Goal: Task Accomplishment & Management: Manage account settings

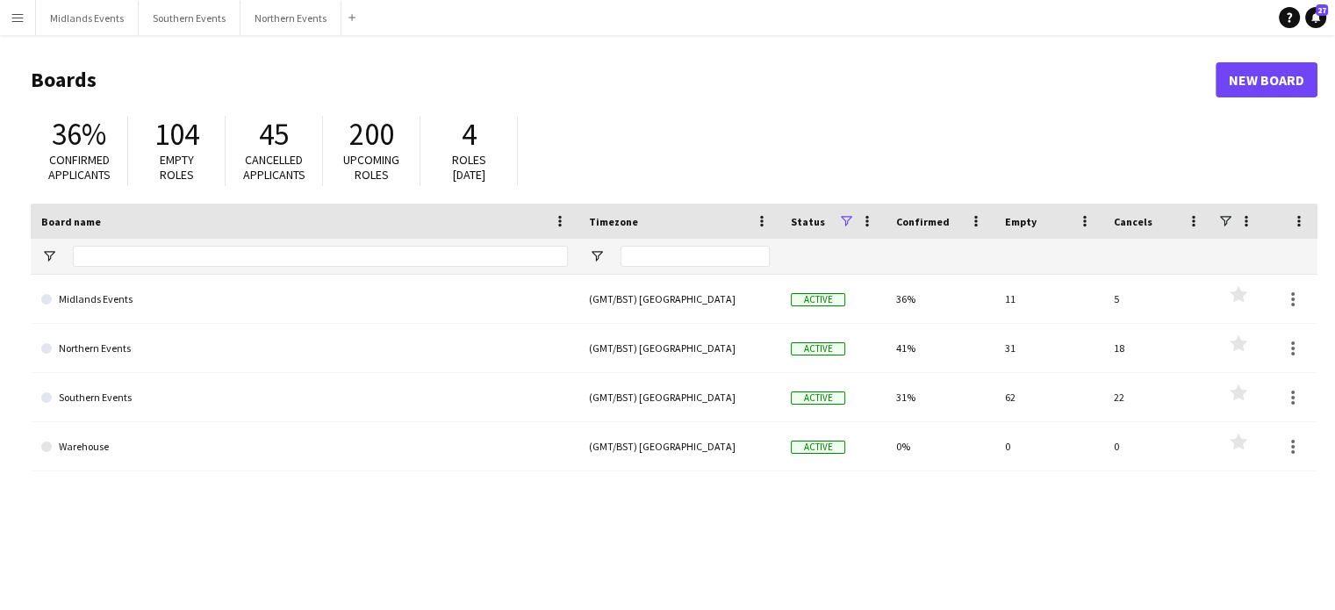
click at [225, 65] on header "Boards New Board" at bounding box center [674, 80] width 1287 height 54
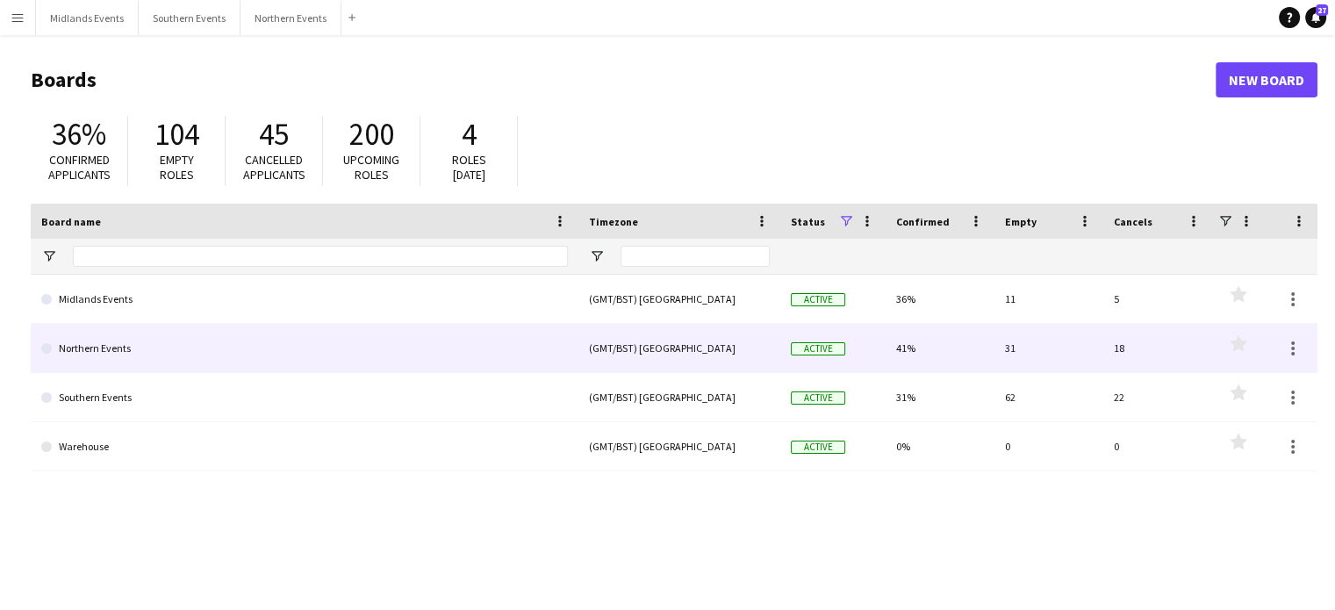
click at [89, 350] on link "Northern Events" at bounding box center [304, 348] width 527 height 49
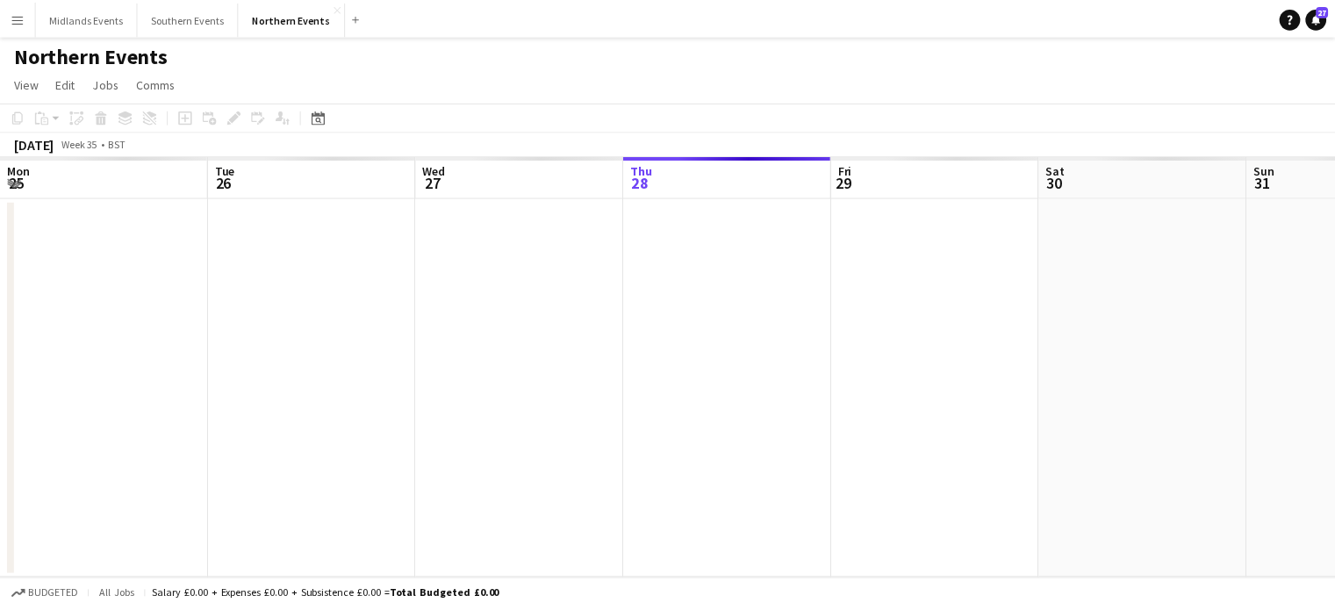
scroll to position [0, 420]
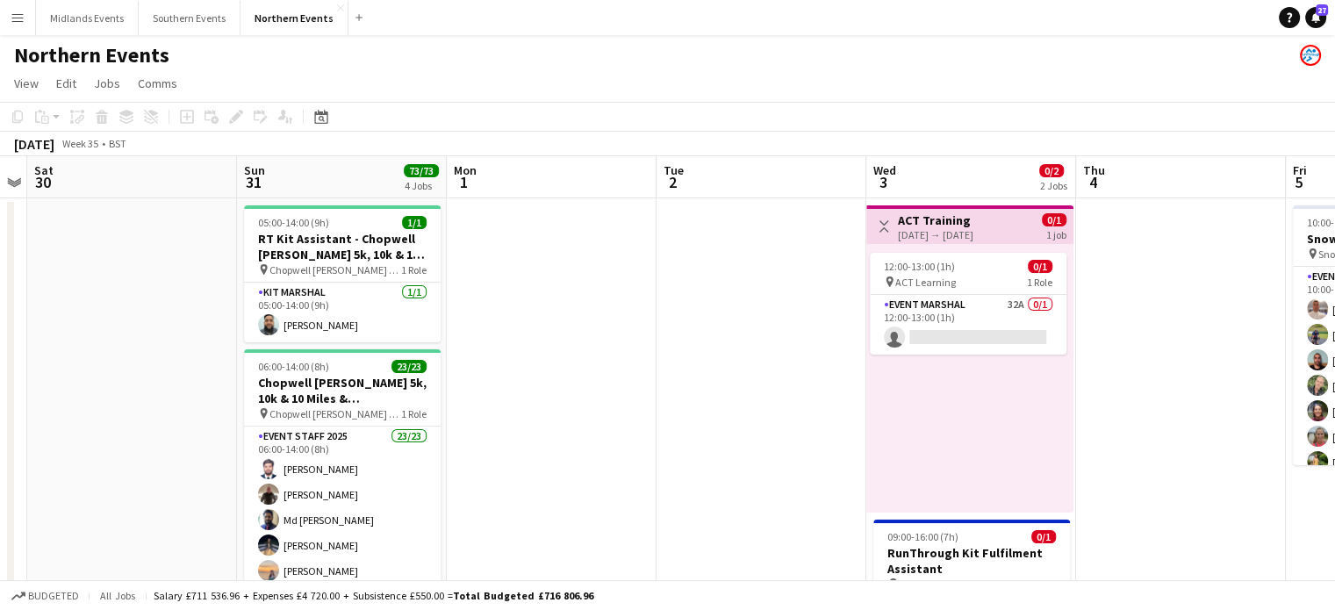
drag, startPoint x: 1123, startPoint y: 290, endPoint x: 657, endPoint y: 363, distance: 471.8
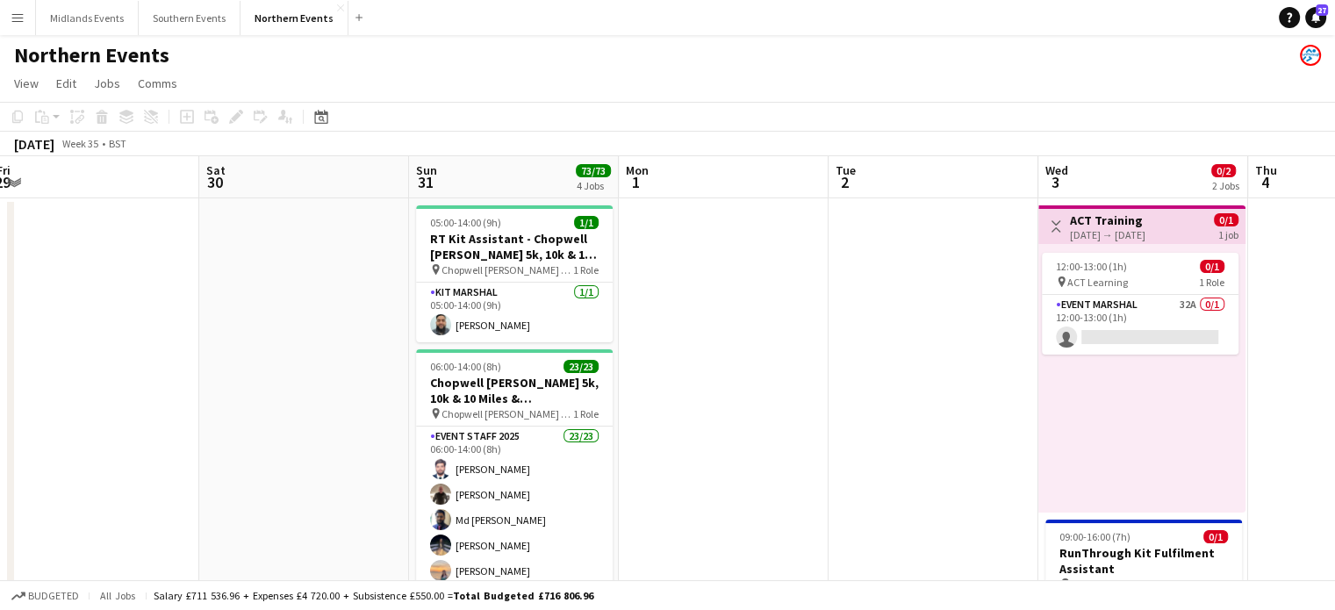
drag, startPoint x: 1003, startPoint y: 263, endPoint x: 661, endPoint y: 291, distance: 342.6
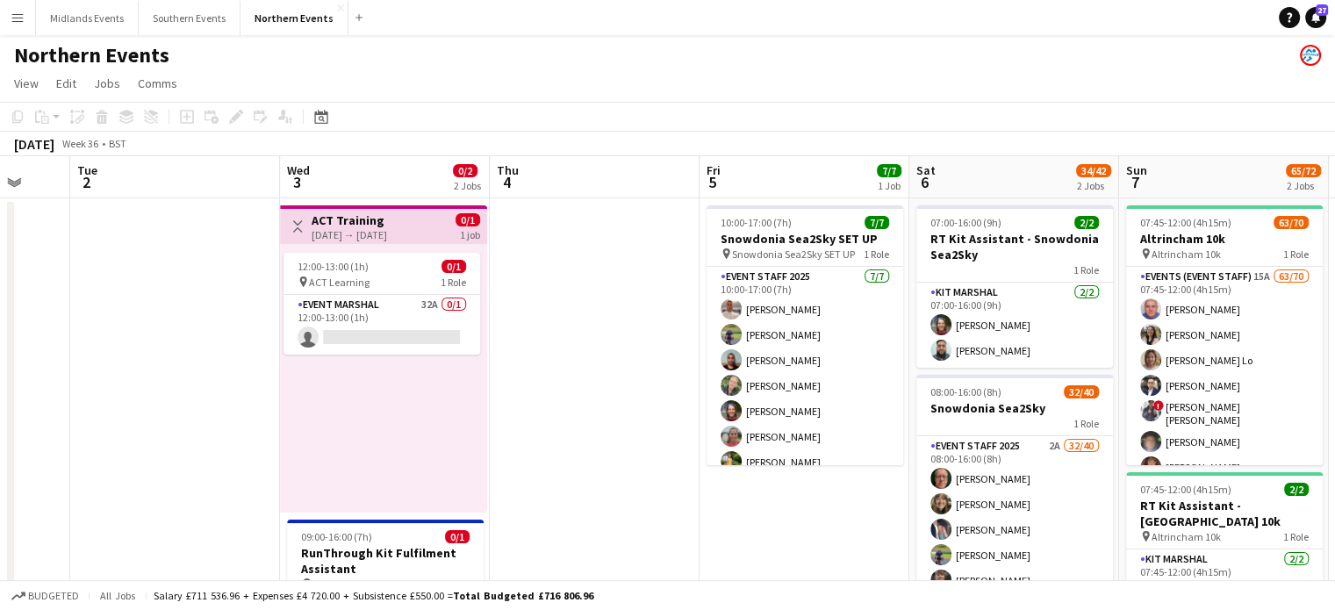
drag, startPoint x: 1190, startPoint y: 370, endPoint x: 827, endPoint y: 344, distance: 363.5
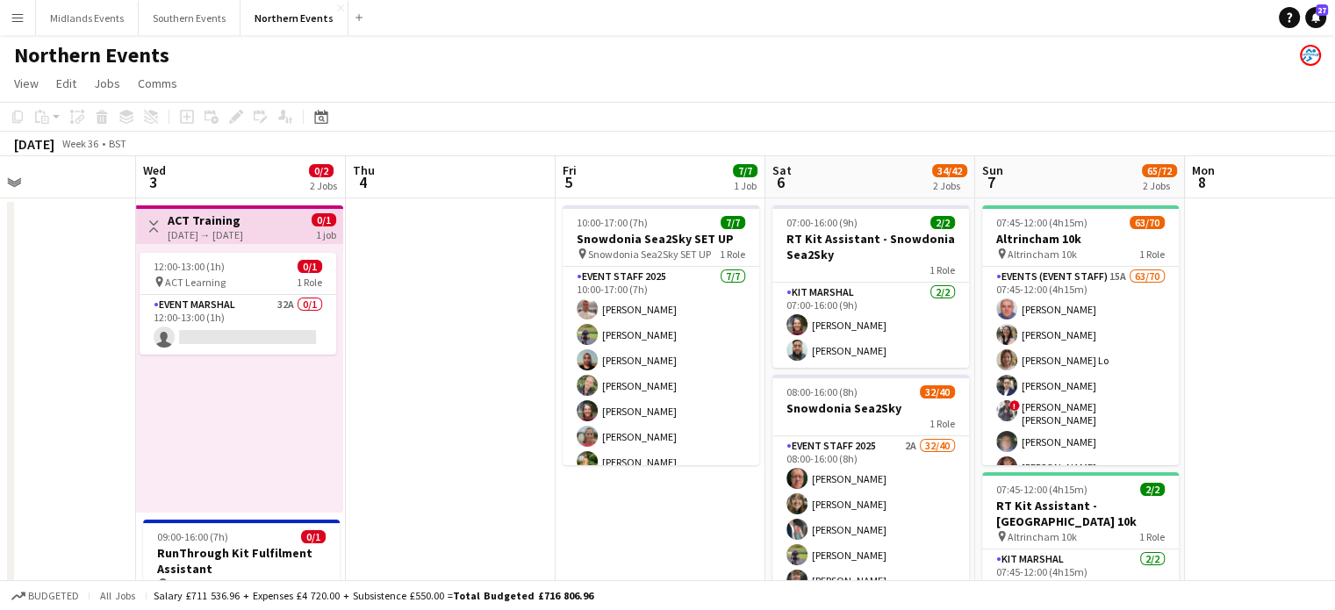
drag, startPoint x: 1161, startPoint y: 392, endPoint x: 609, endPoint y: 389, distance: 552.2
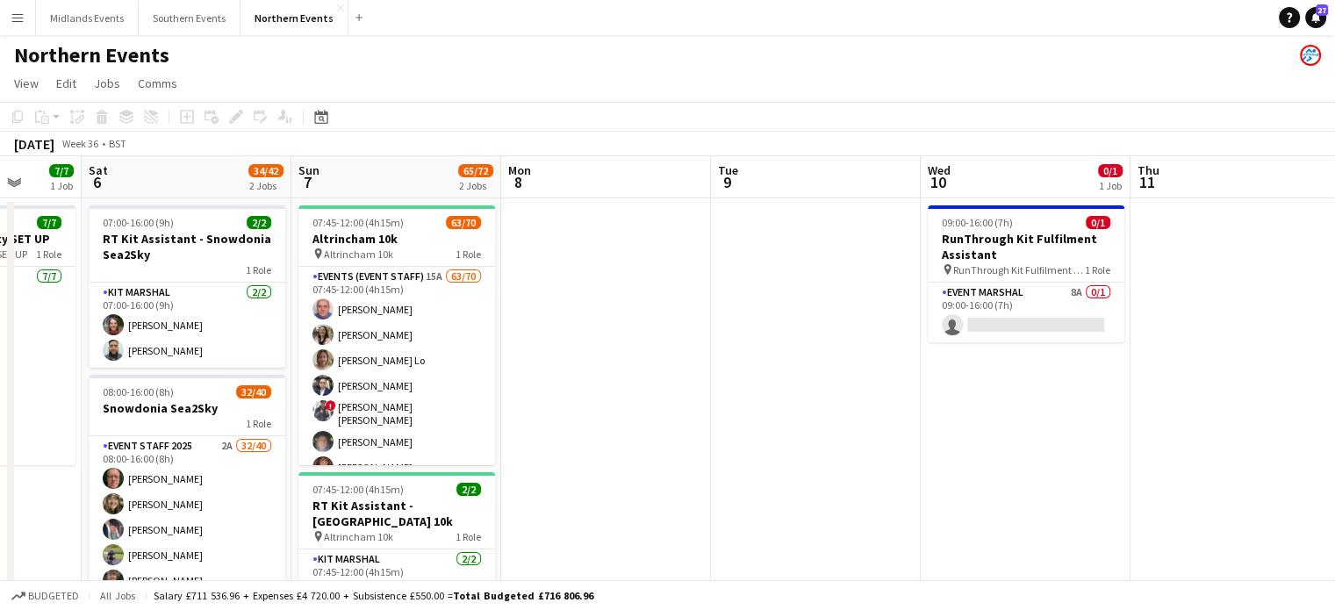
drag, startPoint x: 1120, startPoint y: 435, endPoint x: 829, endPoint y: 435, distance: 291.5
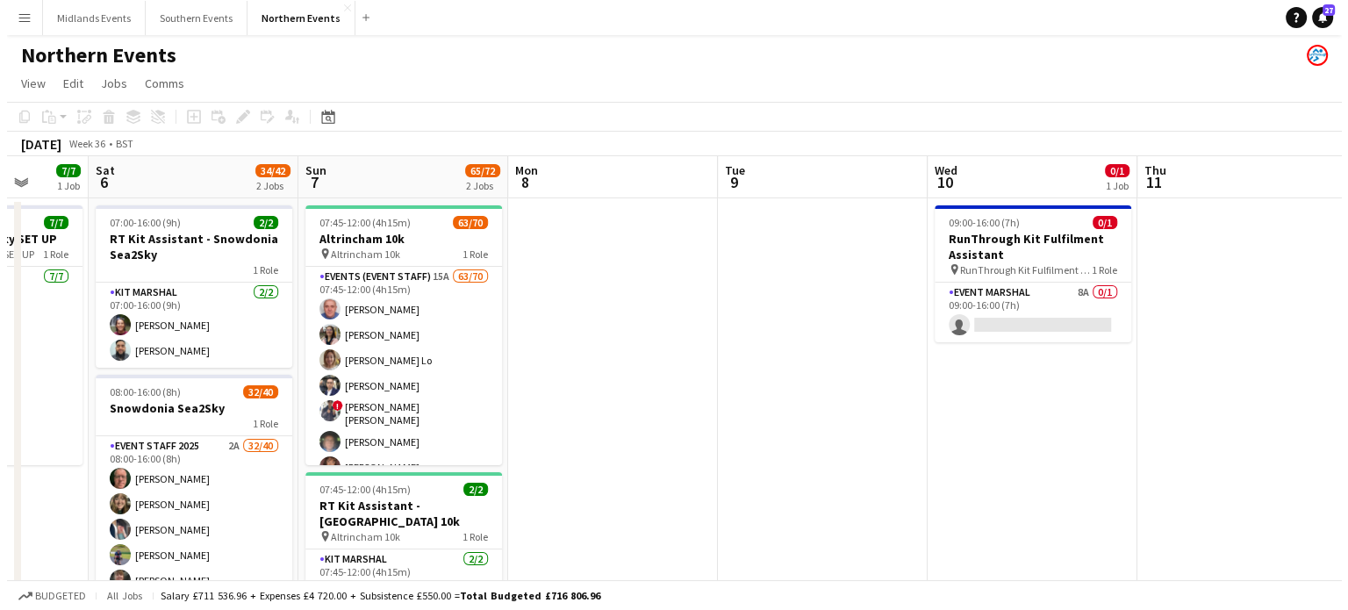
scroll to position [0, 785]
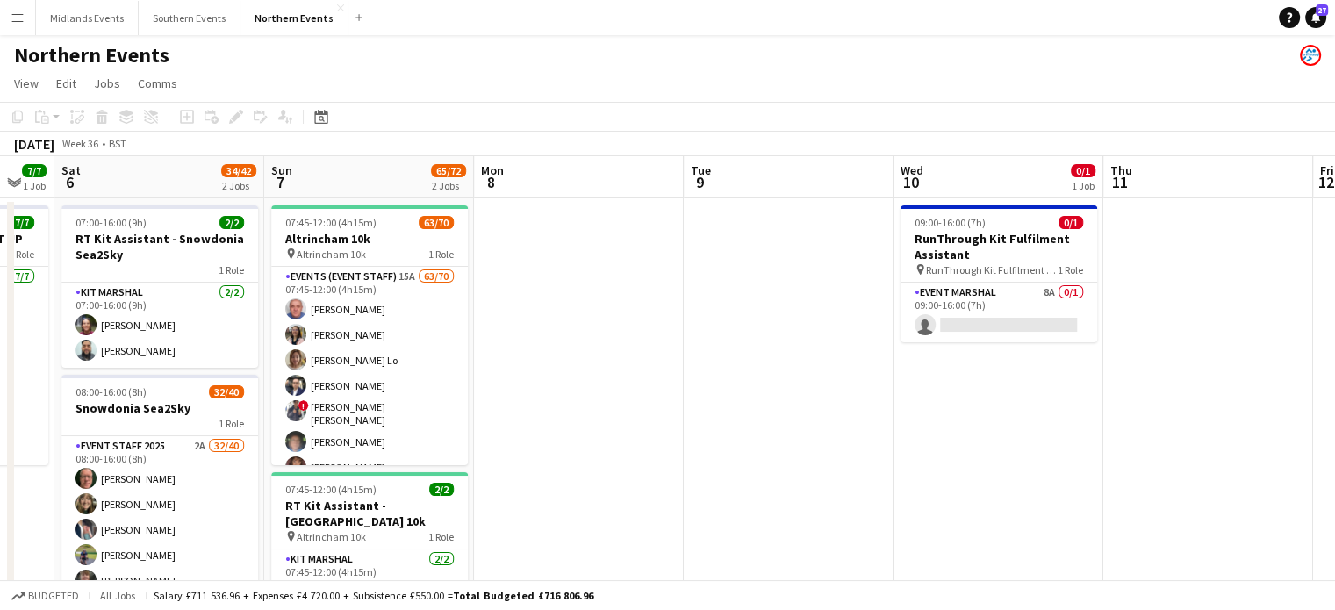
click at [17, 20] on app-icon "Menu" at bounding box center [18, 18] width 14 height 14
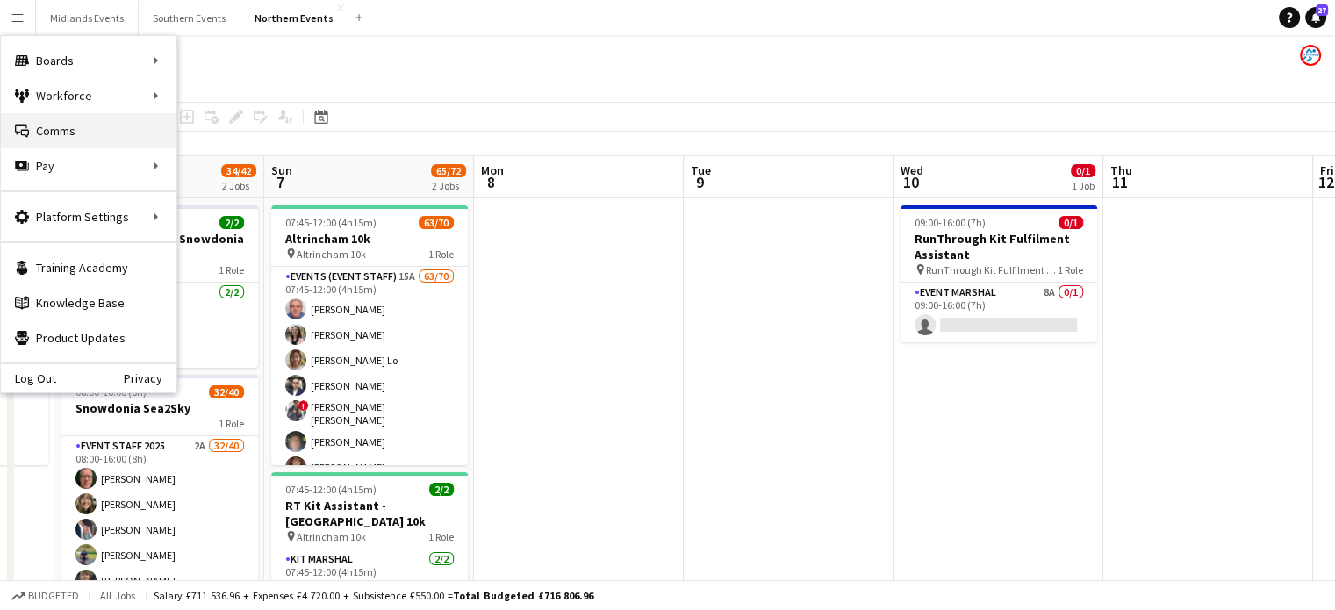
click at [61, 119] on link "Comms Comms" at bounding box center [89, 130] width 176 height 35
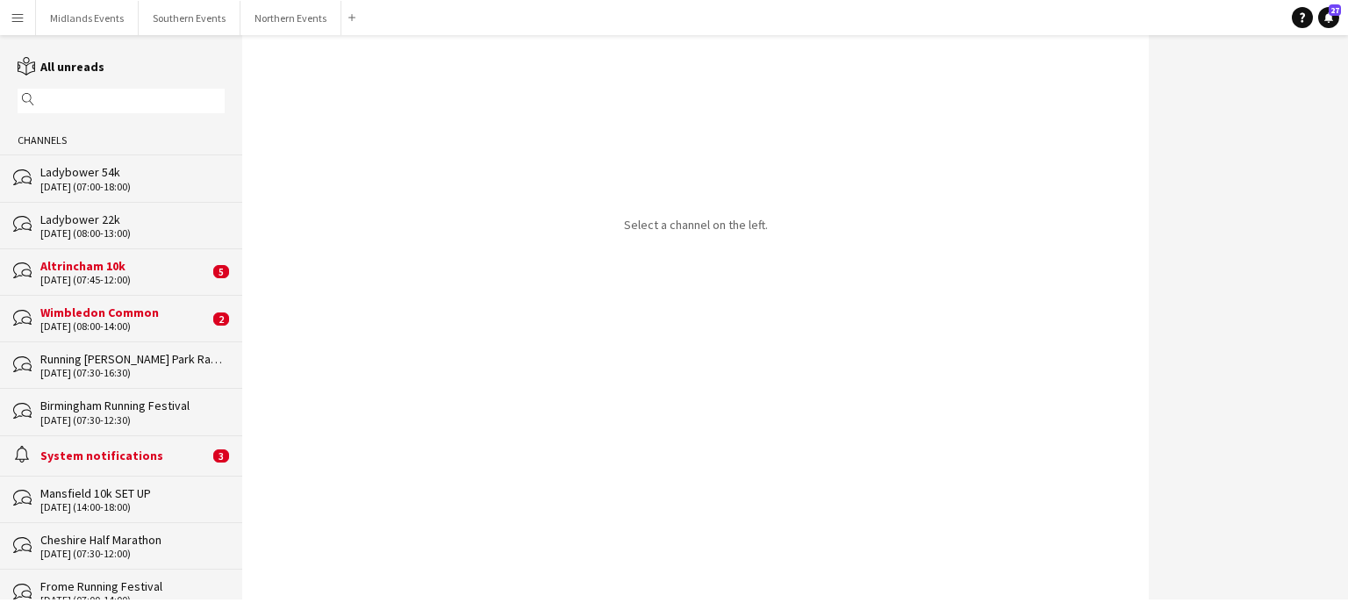
click at [110, 266] on div "Altrincham 10k" at bounding box center [124, 266] width 169 height 16
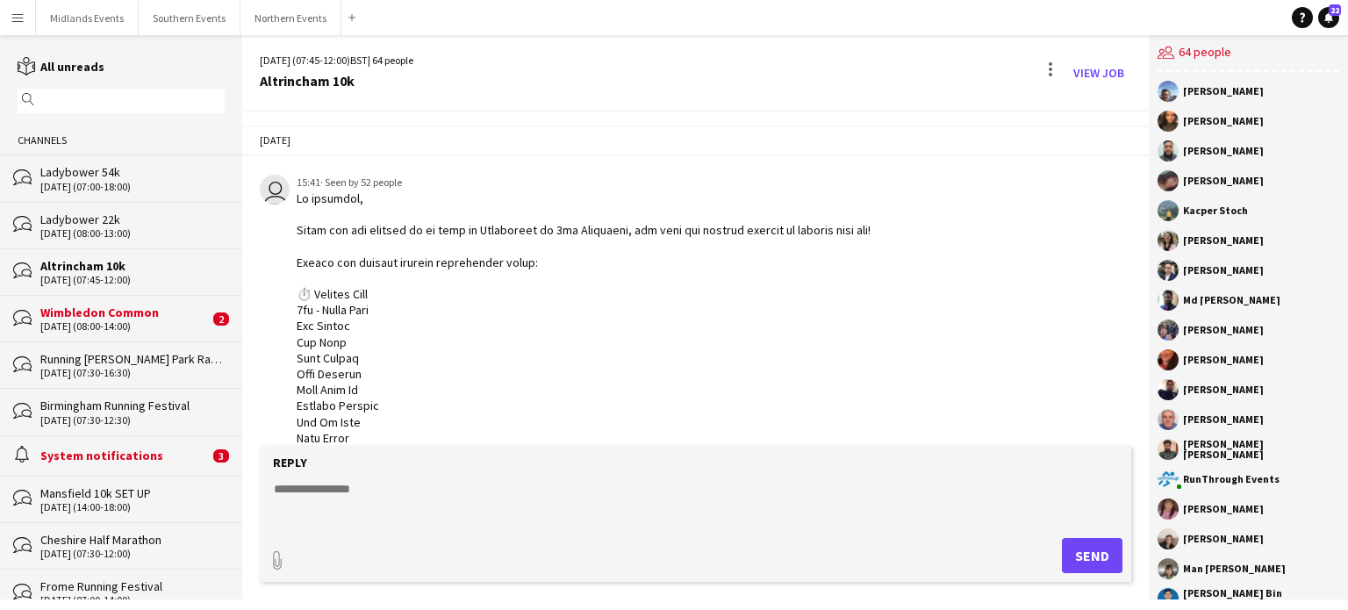
scroll to position [3164, 0]
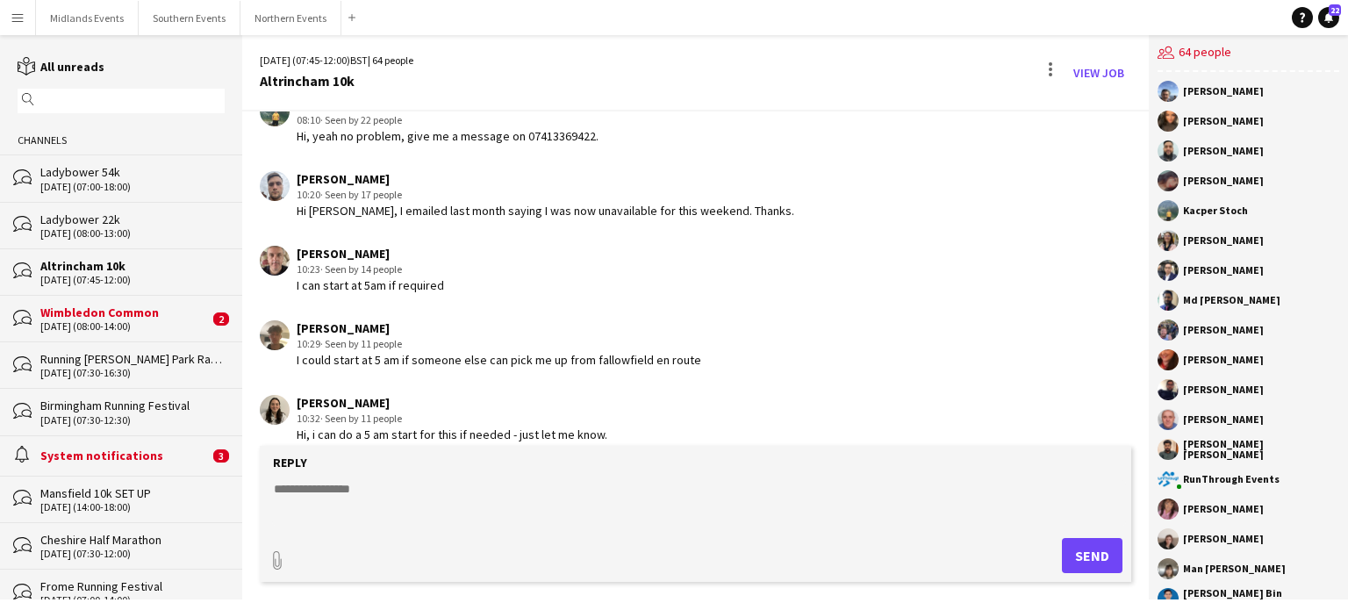
click at [105, 313] on div "Wimbledon Common" at bounding box center [124, 313] width 169 height 16
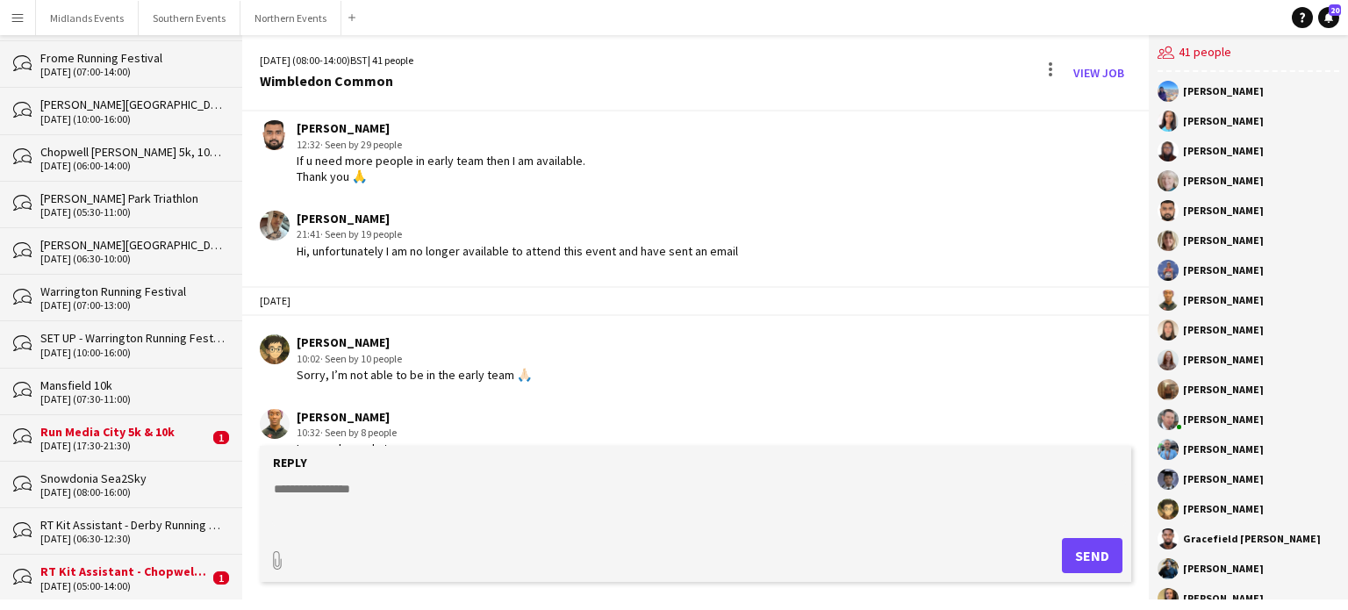
scroll to position [483, 0]
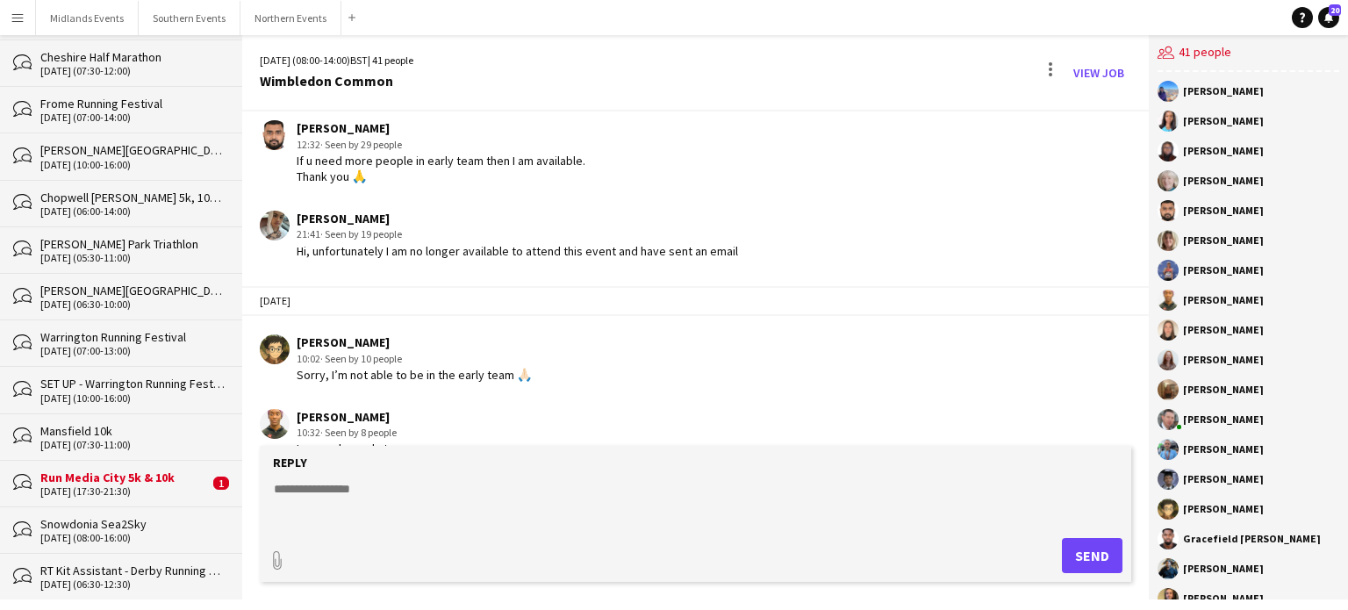
click at [125, 485] on div "[DATE] (17:30-21:30)" at bounding box center [124, 491] width 169 height 12
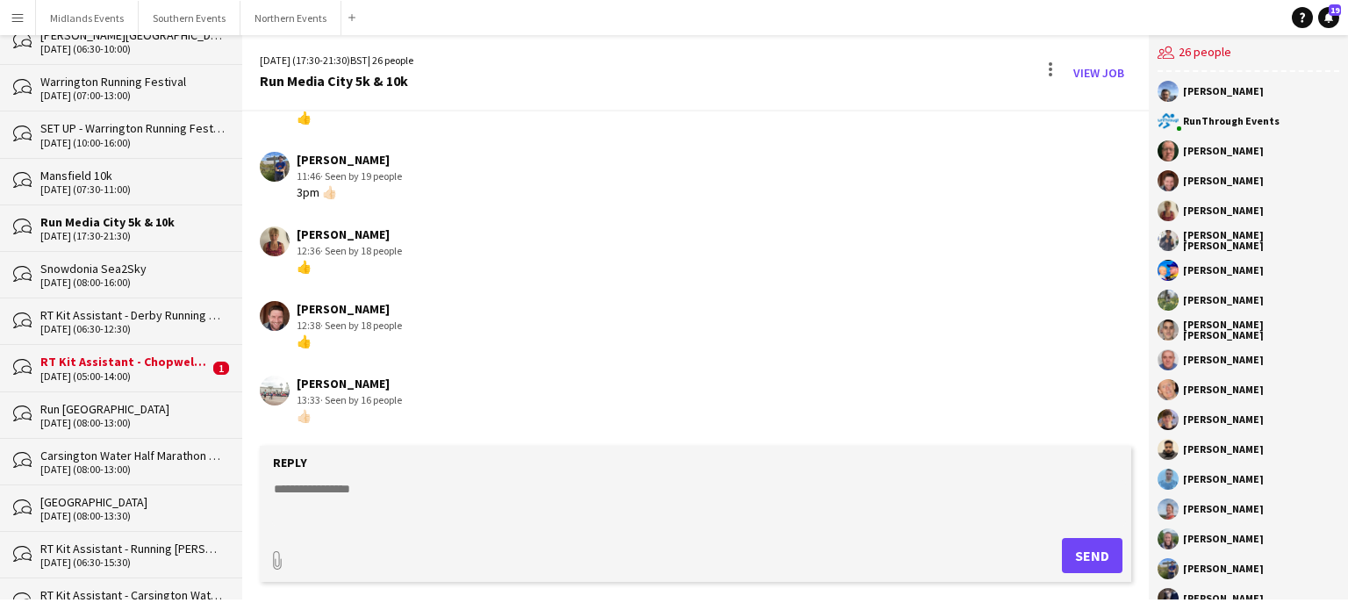
scroll to position [762, 0]
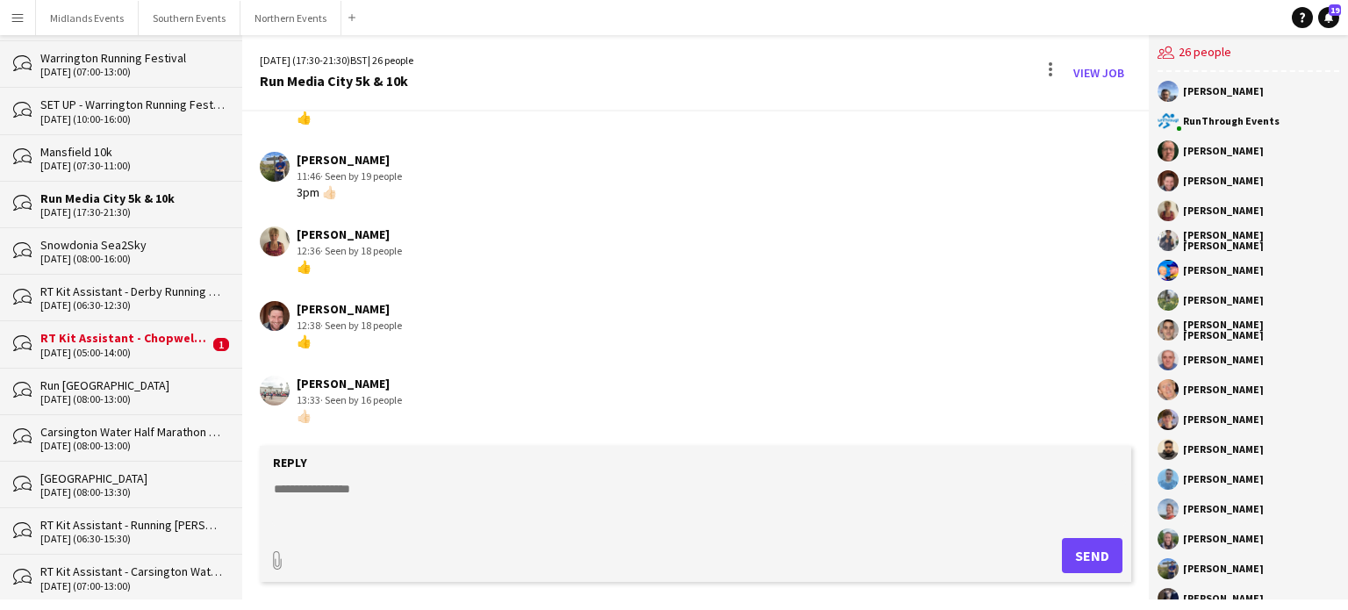
click at [158, 333] on div "RT Kit Assistant - Chopwell [PERSON_NAME] 5k, 10k & 10 Miles & [PERSON_NAME]" at bounding box center [124, 338] width 169 height 16
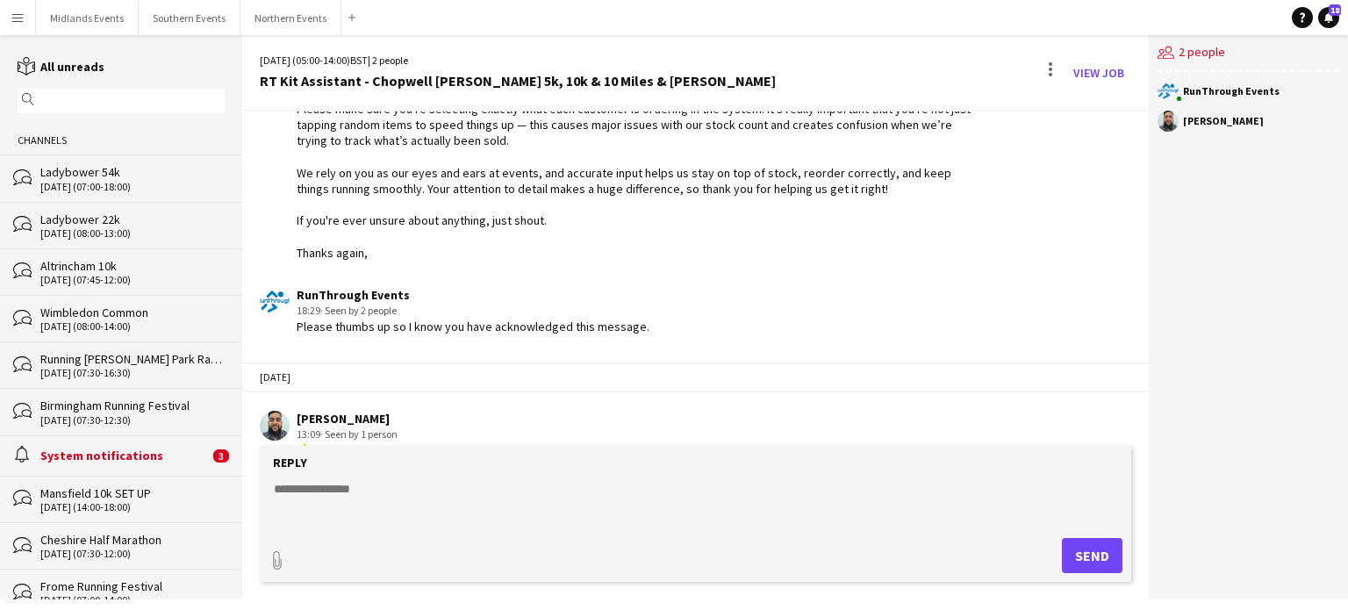
click at [84, 93] on input "text" at bounding box center [130, 101] width 182 height 16
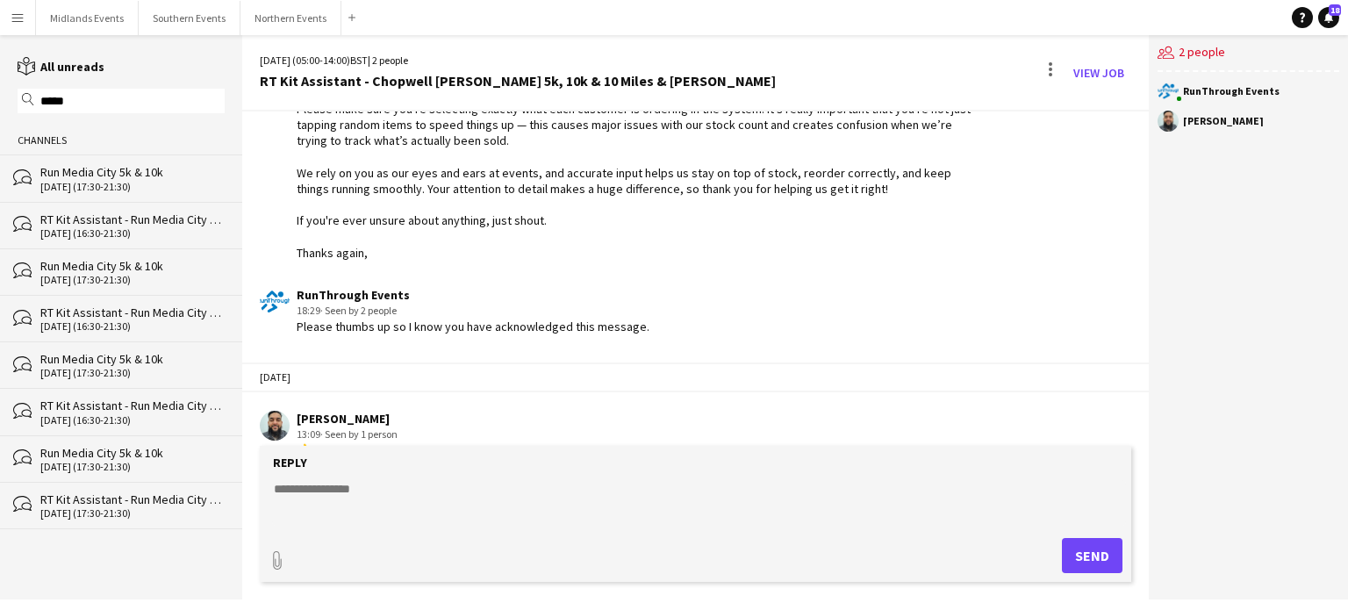
click at [120, 187] on div "[DATE] (17:30-21:30)" at bounding box center [132, 187] width 184 height 12
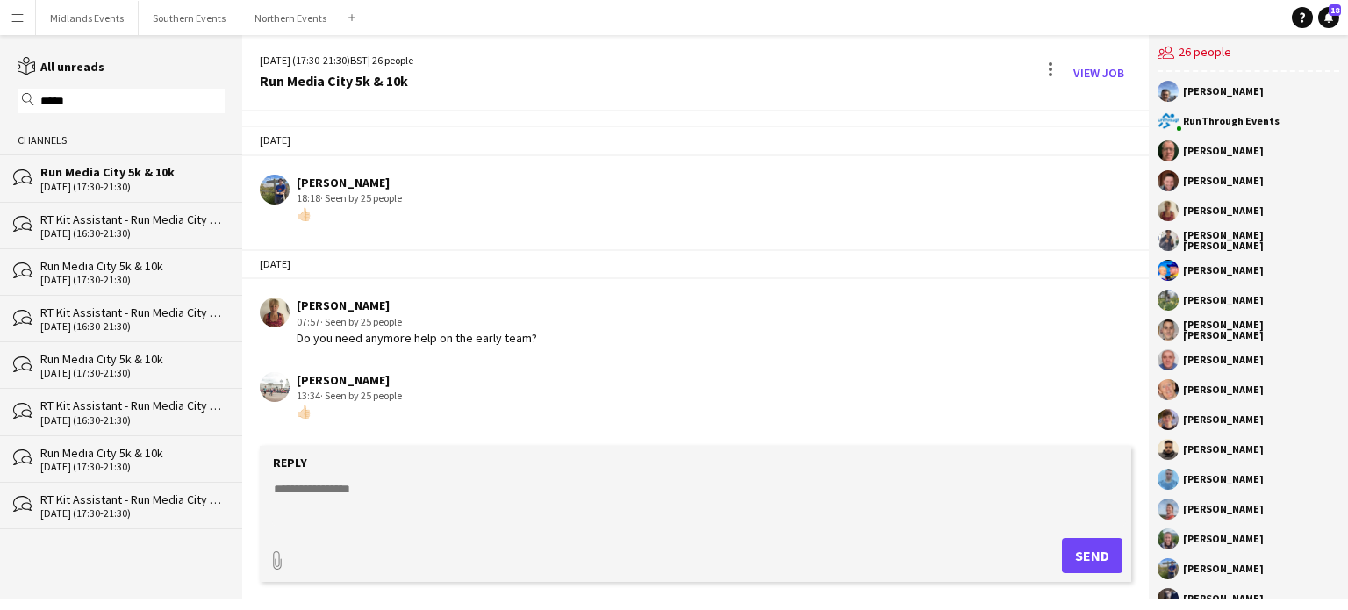
scroll to position [2492, 0]
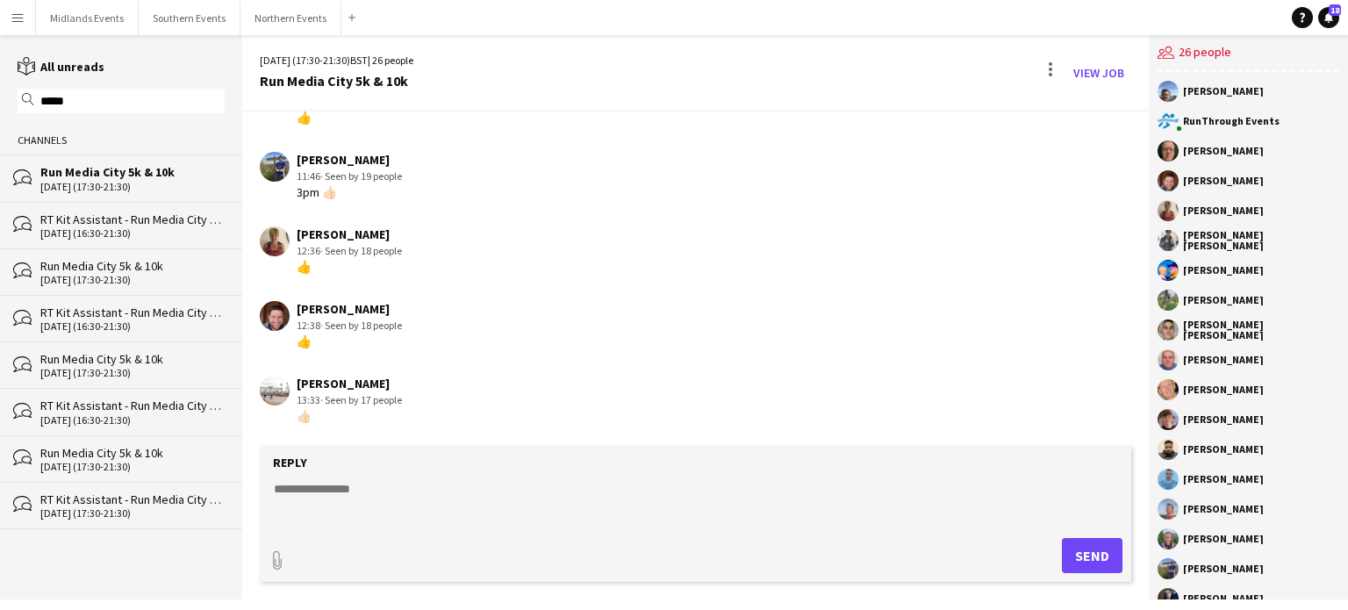
click at [137, 93] on input "*****" at bounding box center [130, 101] width 182 height 16
type input "**********"
click at [116, 111] on div "**********" at bounding box center [121, 101] width 207 height 25
drag, startPoint x: 105, startPoint y: 104, endPoint x: 25, endPoint y: 103, distance: 80.8
click at [25, 103] on div "**********" at bounding box center [121, 101] width 207 height 25
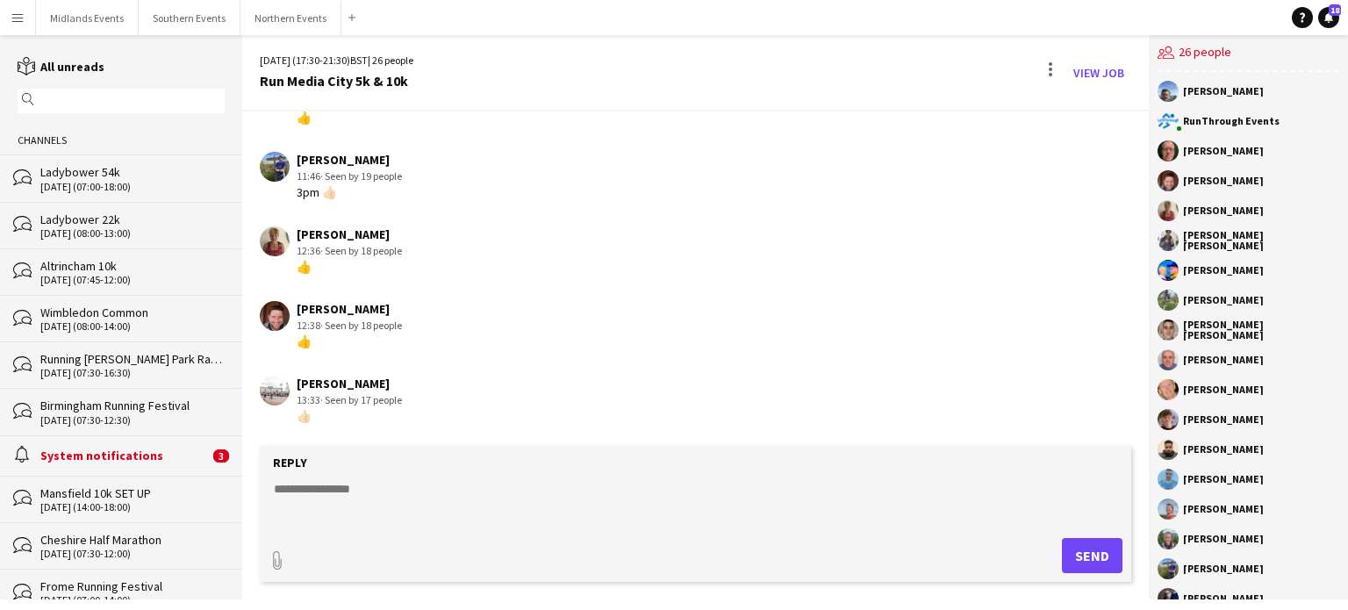
click at [98, 99] on input "text" at bounding box center [130, 101] width 182 height 16
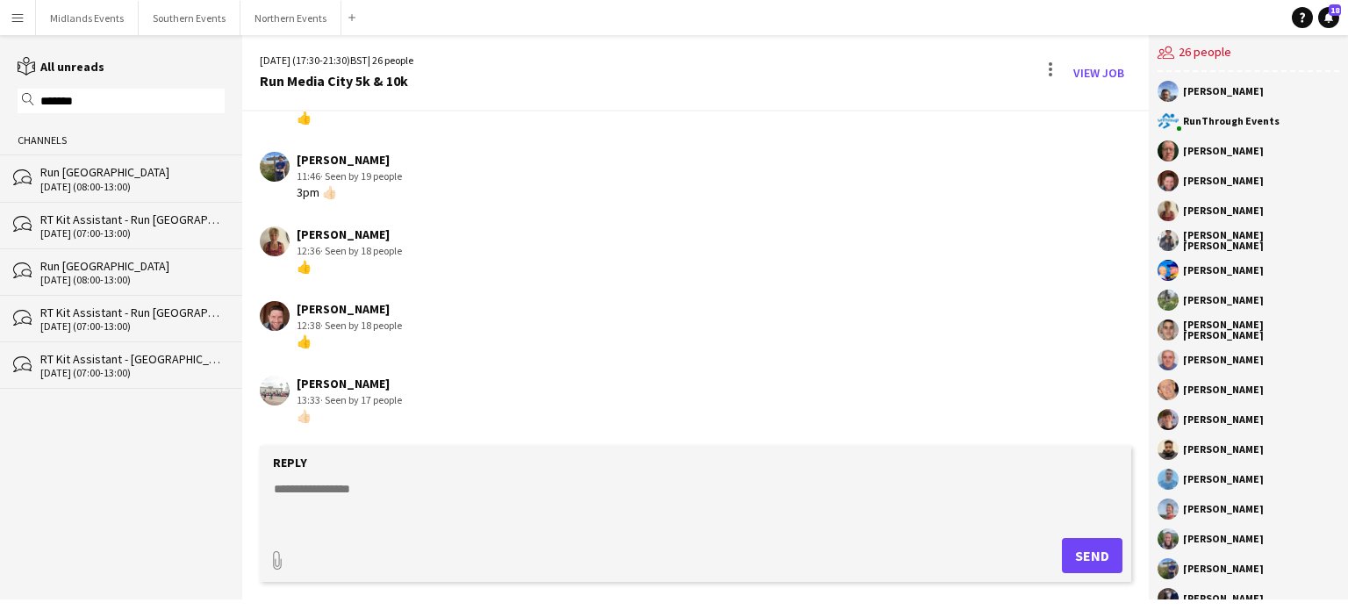
type input "*******"
click at [84, 177] on div "Run [GEOGRAPHIC_DATA]" at bounding box center [132, 172] width 184 height 16
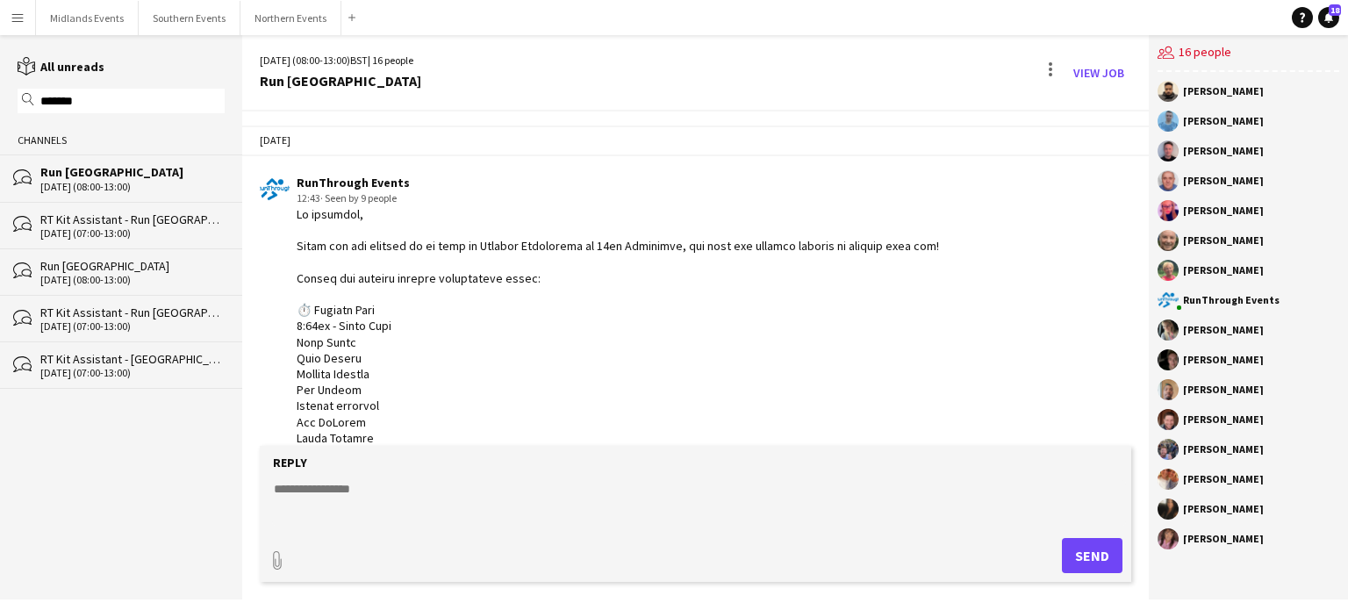
scroll to position [899, 0]
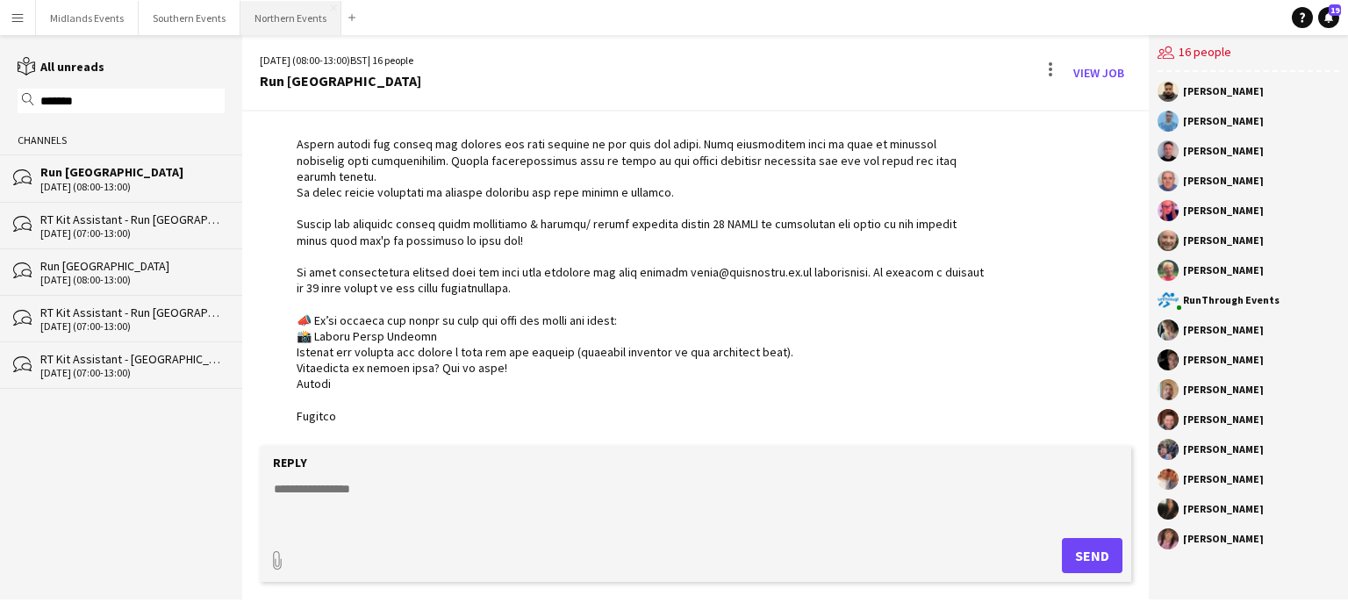
click at [257, 15] on button "Northern Events Close" at bounding box center [291, 18] width 101 height 34
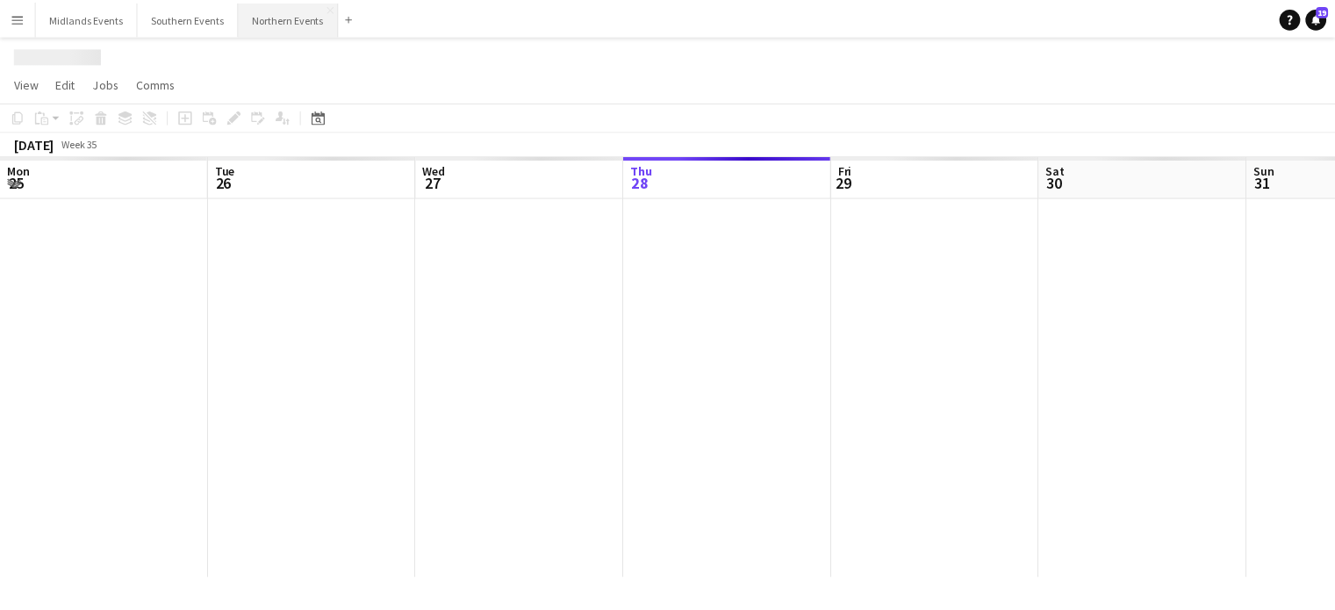
scroll to position [0, 420]
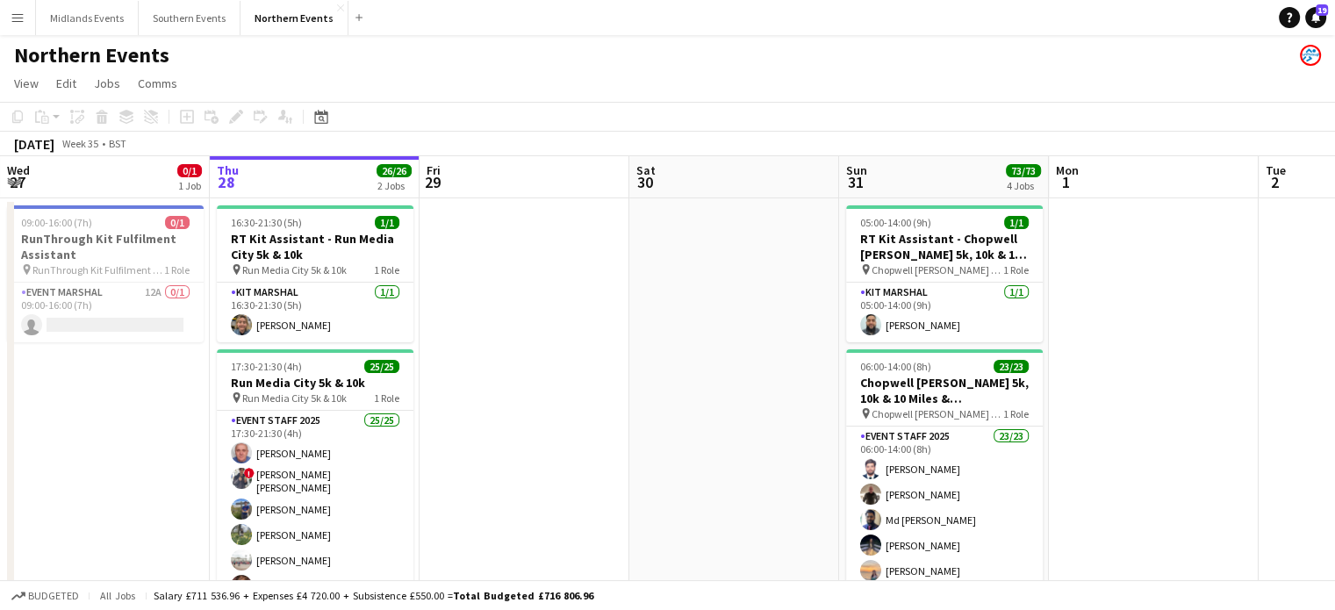
click at [253, 160] on app-board-header-date "Thu 28 26/26 2 Jobs" at bounding box center [315, 177] width 210 height 42
click at [326, 119] on icon "Date picker" at bounding box center [321, 117] width 14 height 14
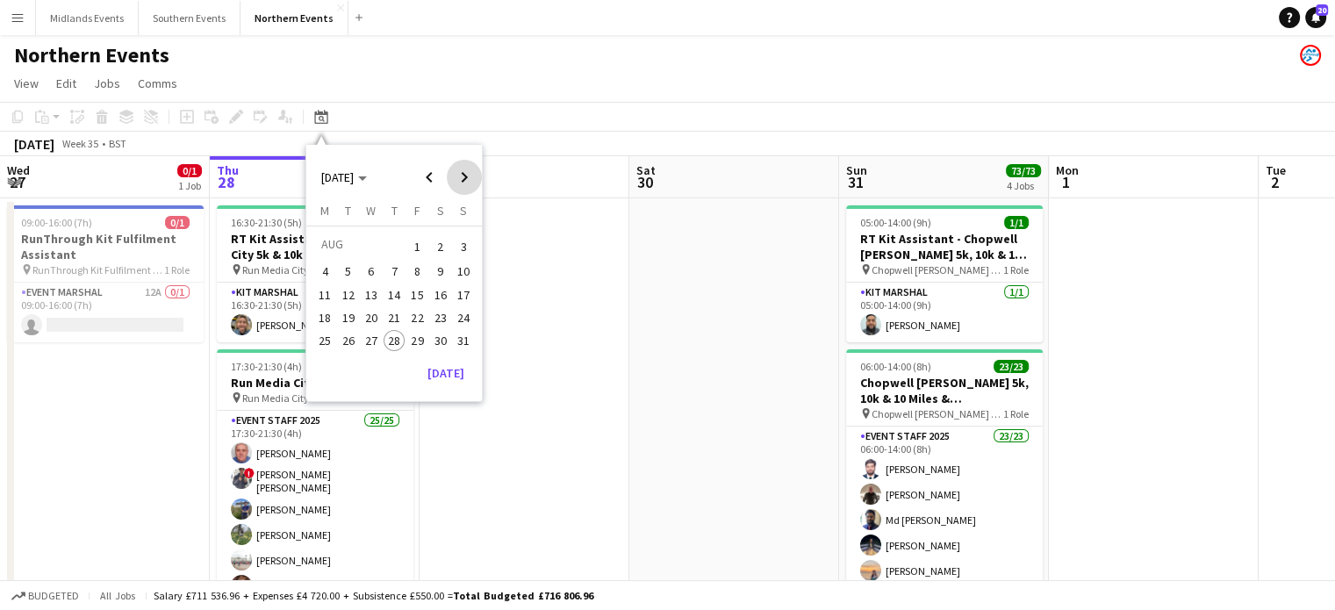
click at [471, 178] on span "Next month" at bounding box center [464, 177] width 35 height 35
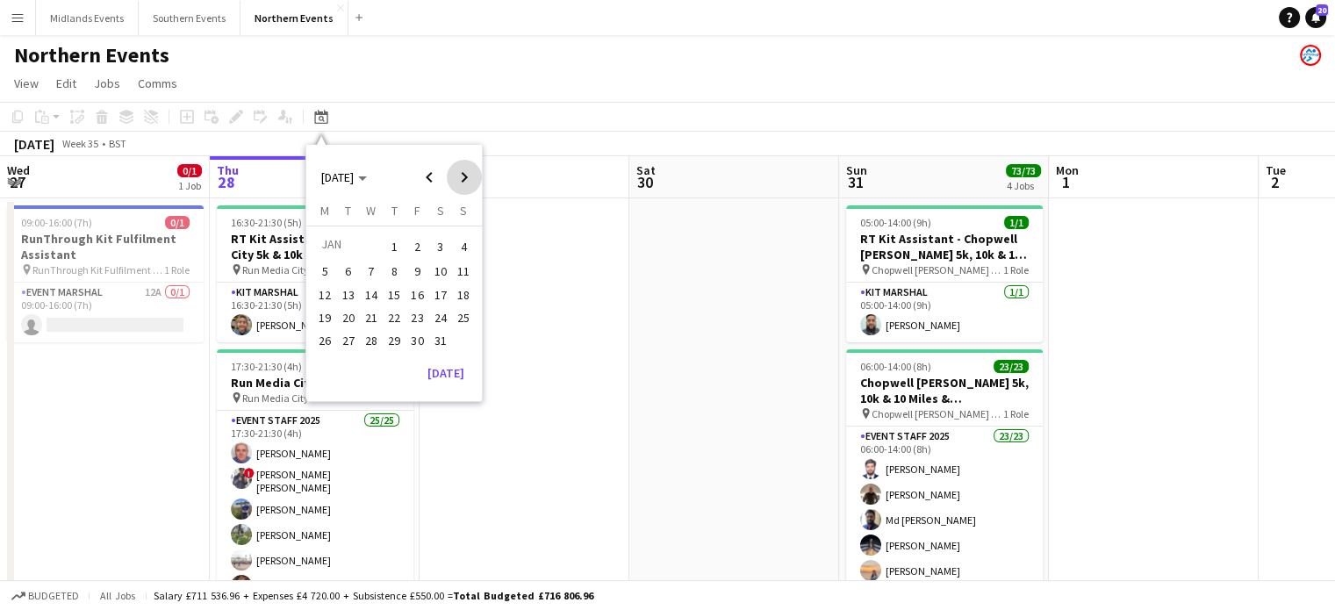
click at [471, 178] on span "Next month" at bounding box center [464, 177] width 35 height 35
click at [461, 291] on span "15" at bounding box center [463, 294] width 21 height 21
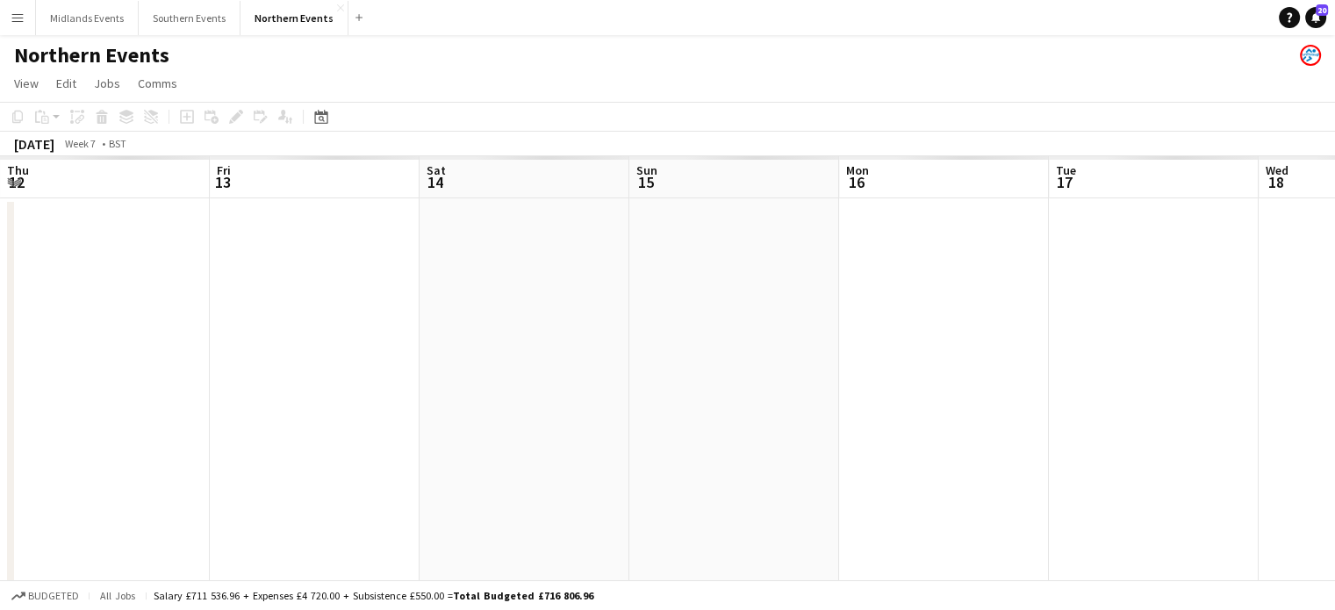
scroll to position [0, 604]
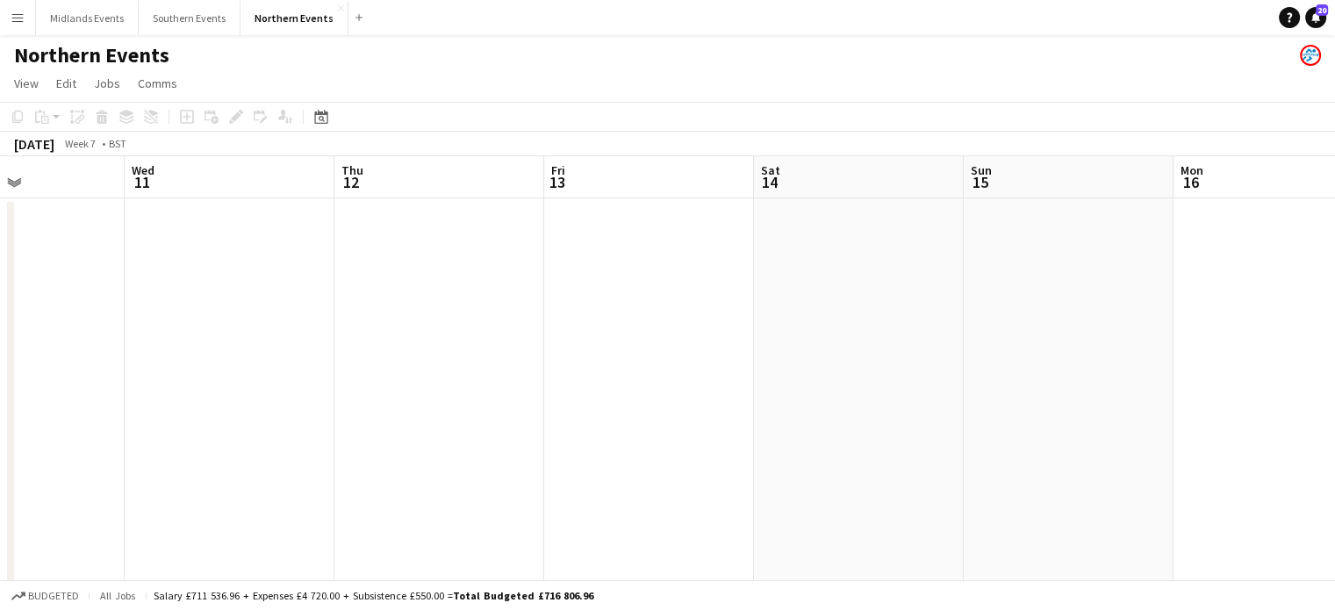
drag, startPoint x: 576, startPoint y: 335, endPoint x: 1096, endPoint y: 442, distance: 530.5
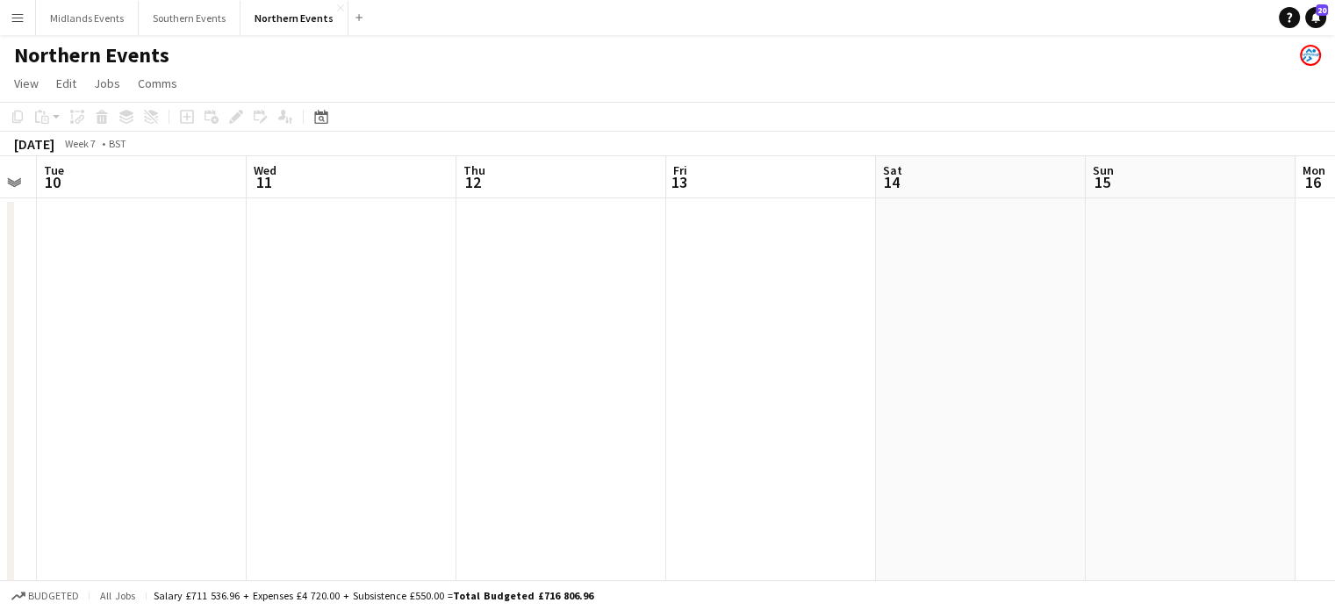
drag, startPoint x: 1096, startPoint y: 442, endPoint x: 1218, endPoint y: 440, distance: 122.0
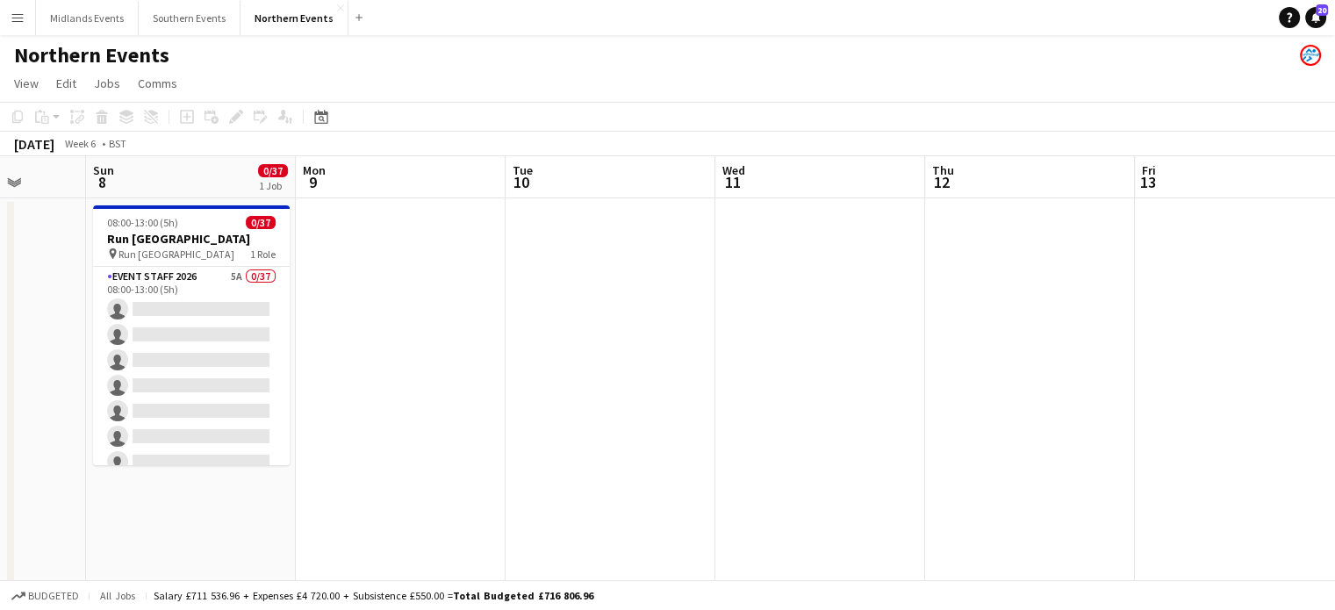
drag, startPoint x: 807, startPoint y: 448, endPoint x: 1348, endPoint y: 477, distance: 541.6
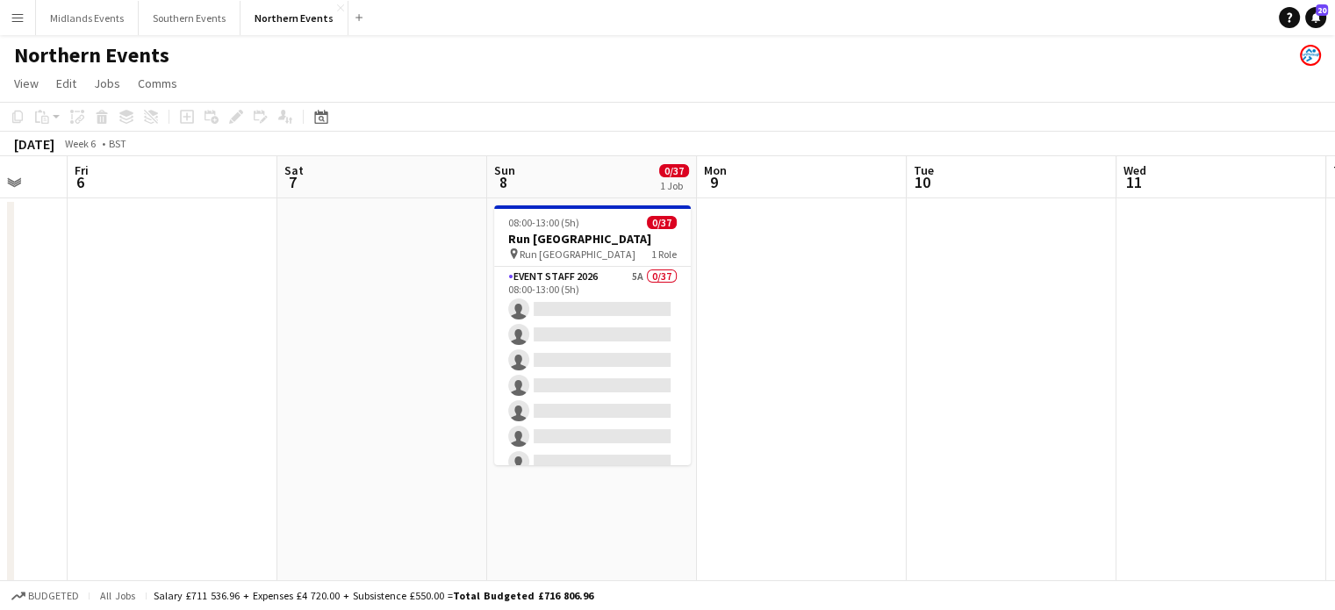
drag, startPoint x: 746, startPoint y: 442, endPoint x: 1147, endPoint y: 454, distance: 400.5
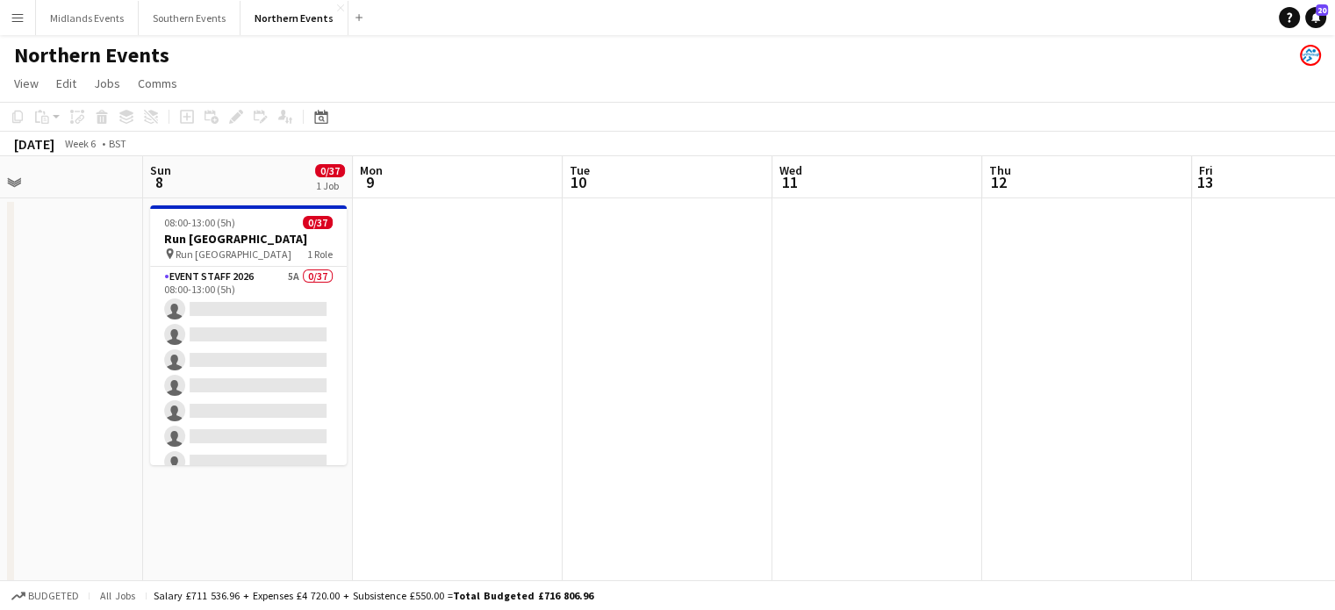
drag, startPoint x: 1019, startPoint y: 463, endPoint x: 680, endPoint y: 474, distance: 339.9
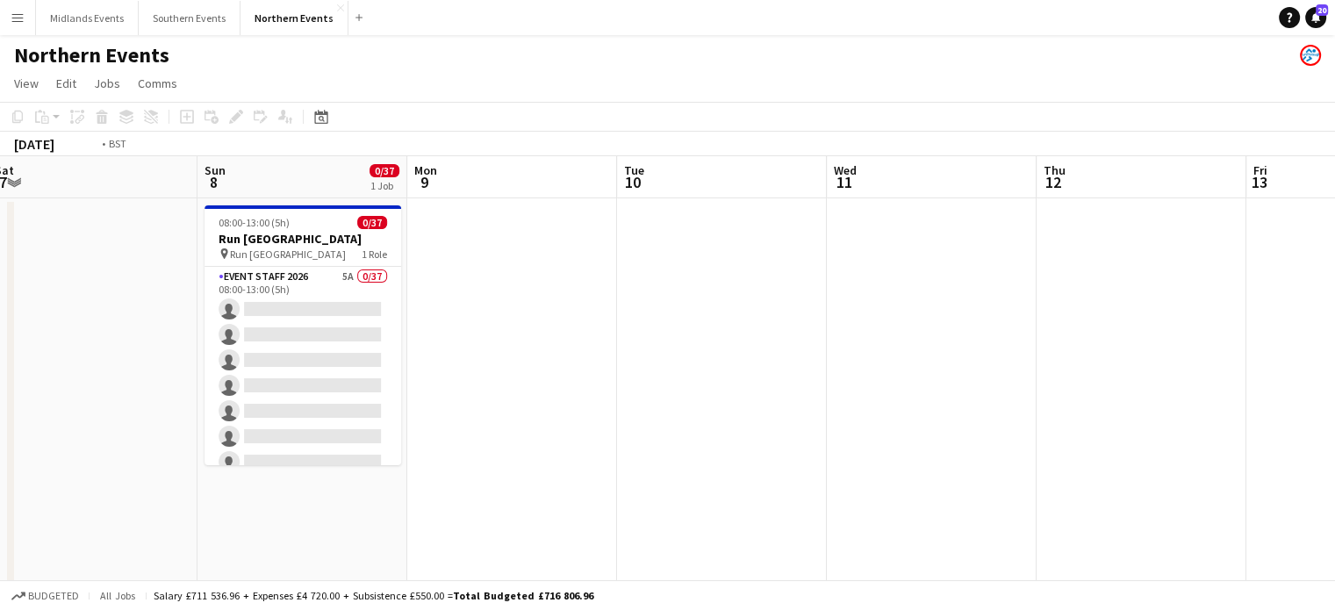
drag, startPoint x: 1072, startPoint y: 442, endPoint x: 737, endPoint y: 443, distance: 334.5
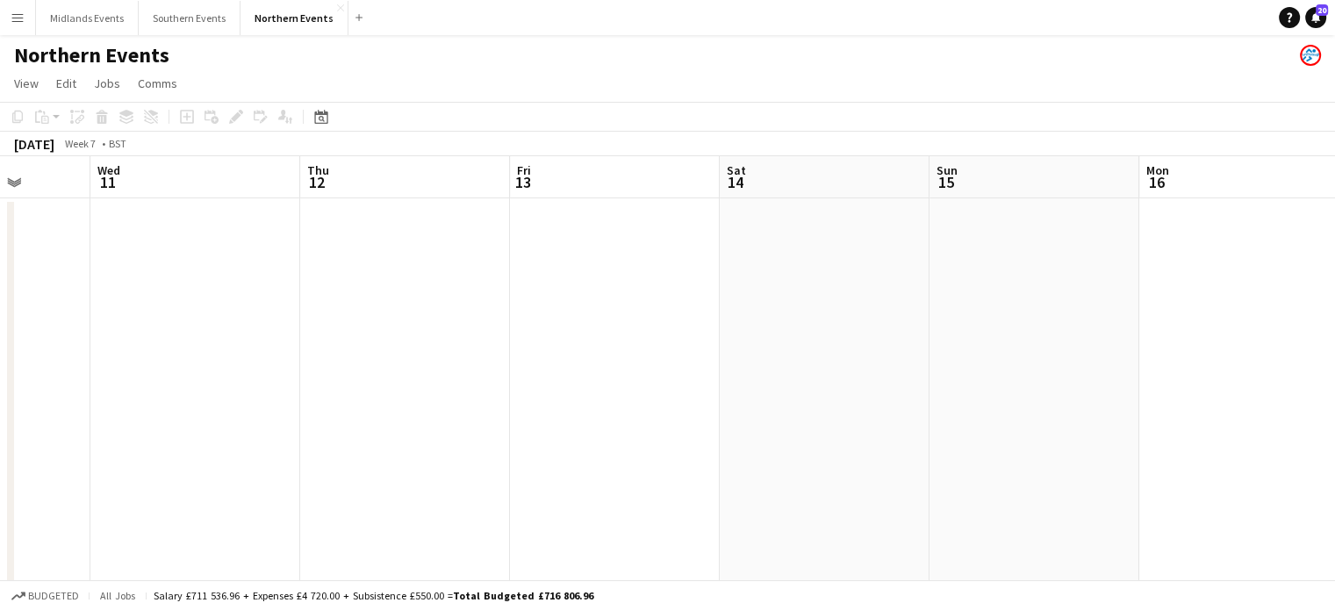
drag, startPoint x: 1084, startPoint y: 416, endPoint x: 759, endPoint y: 409, distance: 324.9
drag, startPoint x: 1124, startPoint y: 426, endPoint x: 884, endPoint y: 428, distance: 239.7
drag, startPoint x: 1148, startPoint y: 426, endPoint x: 881, endPoint y: 414, distance: 268.0
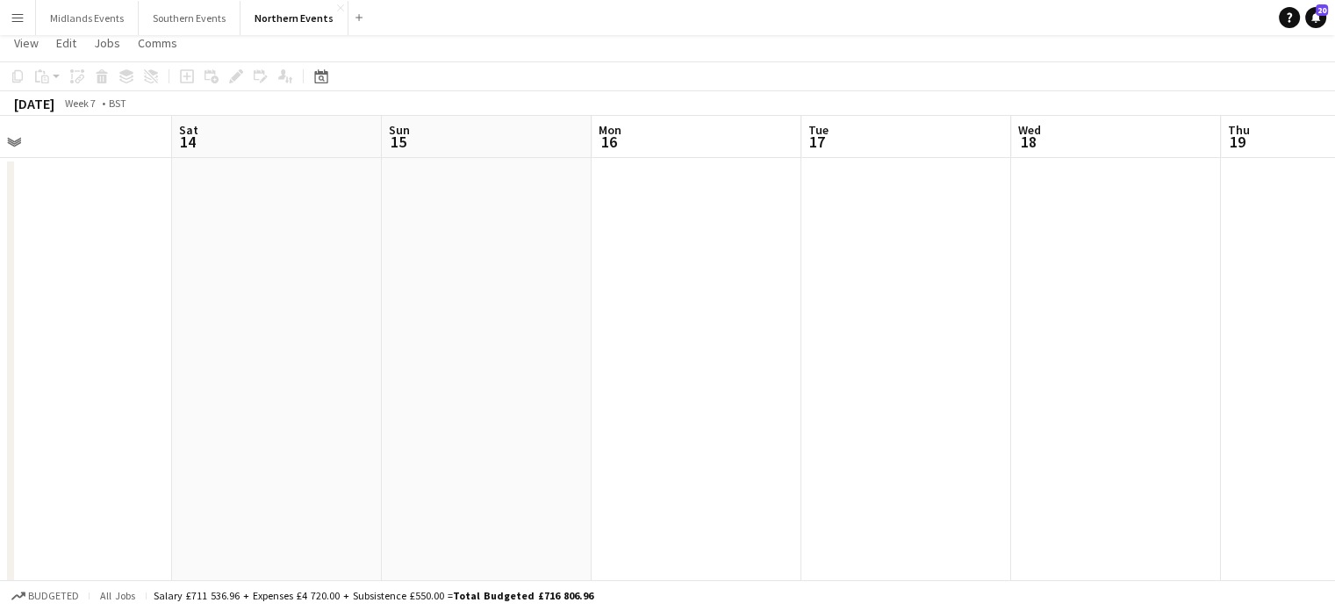
scroll to position [534, 0]
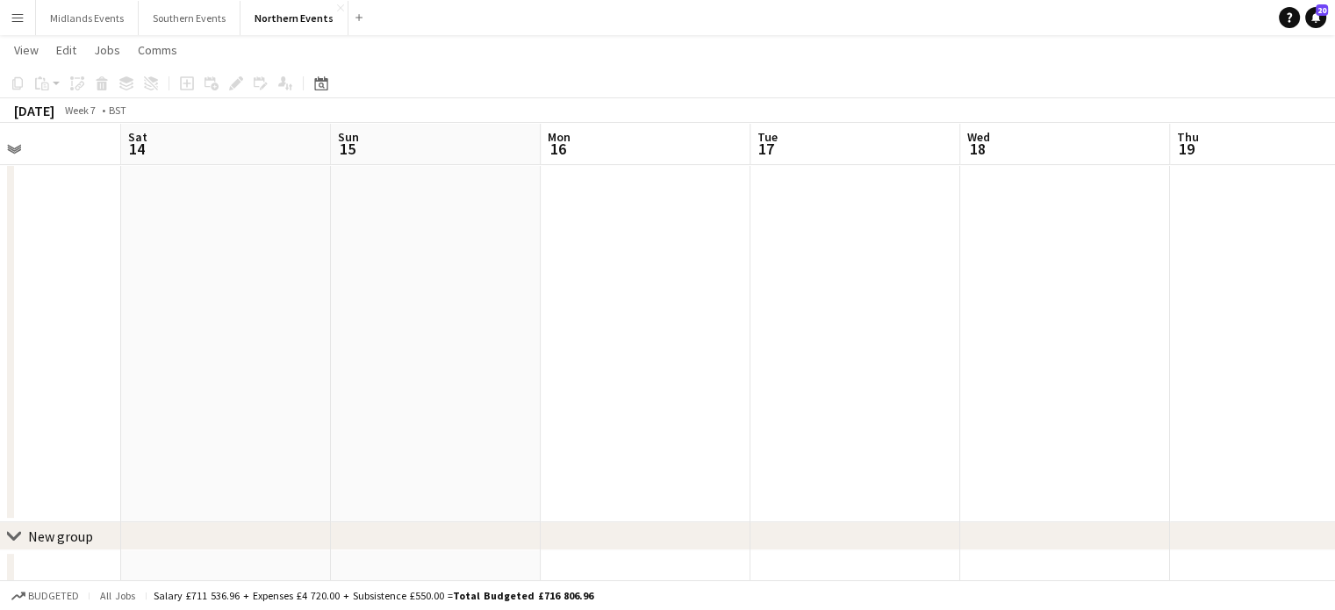
drag, startPoint x: 1054, startPoint y: 409, endPoint x: 822, endPoint y: 414, distance: 231.8
click at [822, 414] on app-calendar-viewport "Tue 10 Wed 11 Thu 12 Fri 13 Sat 14 Sun 15 Mon 16 Tue 17 Wed 18 Thu 19 Fri 20 Sa…" at bounding box center [667, 109] width 1335 height 1149
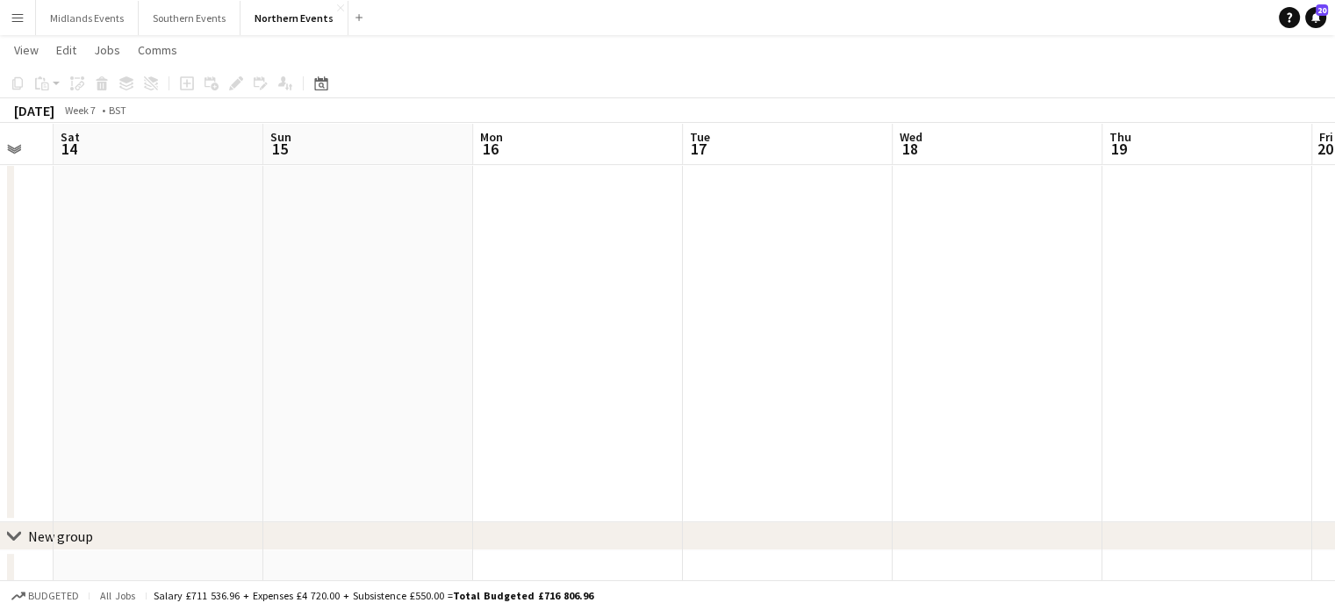
drag, startPoint x: 629, startPoint y: 414, endPoint x: 537, endPoint y: 422, distance: 91.6
click at [537, 422] on app-calendar-viewport "Wed 11 Thu 12 Fri 13 Sat 14 Sun 15 Mon 16 Tue 17 Wed 18 Thu 19 Fri 20 Sat 21 Su…" at bounding box center [667, 109] width 1335 height 1149
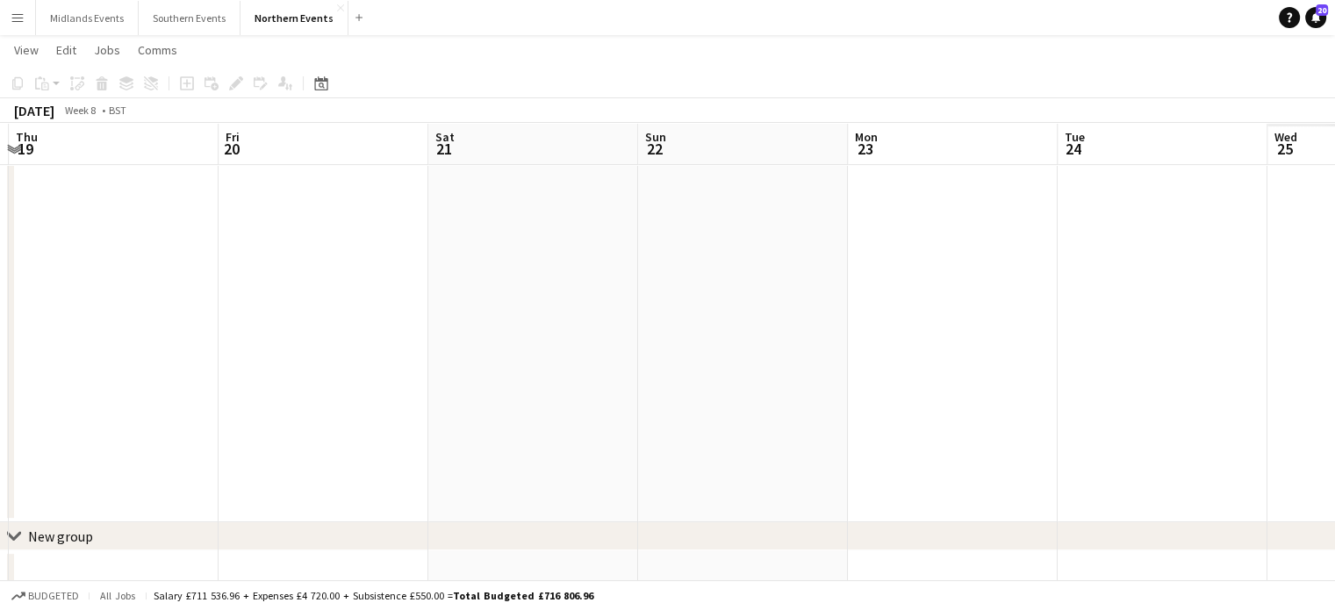
drag, startPoint x: 499, startPoint y: 442, endPoint x: 202, endPoint y: 438, distance: 296.8
click at [202, 438] on app-calendar-viewport "Sun 15 Mon 16 Tue 17 Wed 18 Thu 19 Fri 20 Sat 21 Sun 22 Mon 23 Tue 24 Wed 25 Th…" at bounding box center [667, 109] width 1335 height 1149
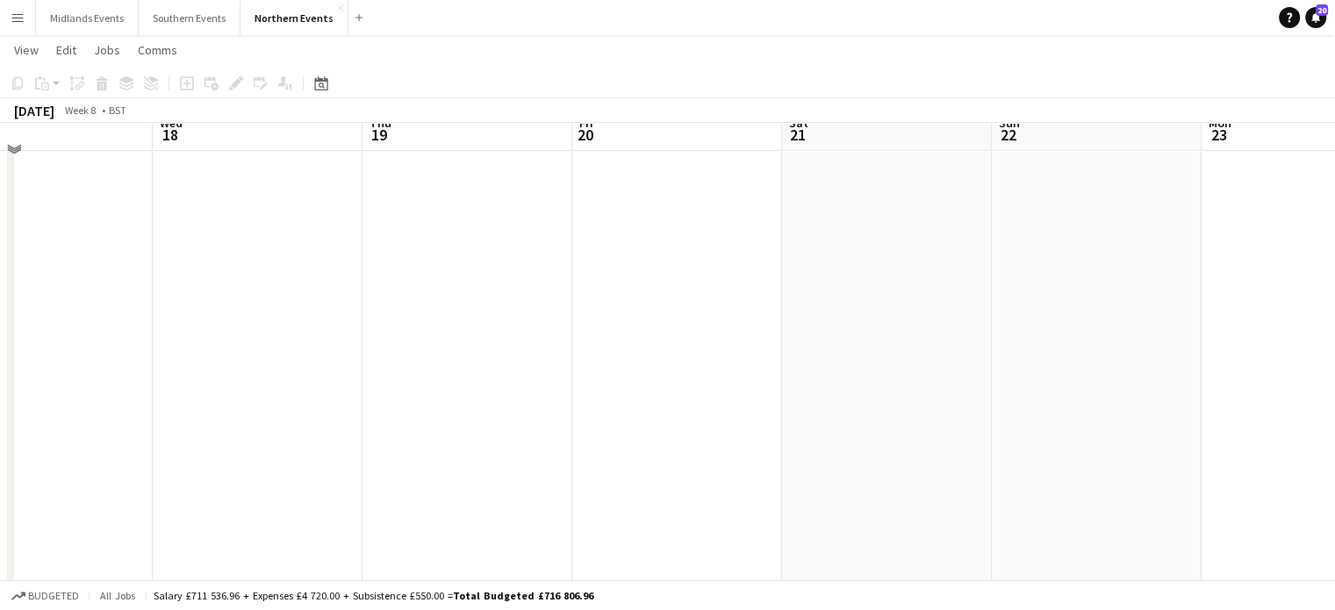
scroll to position [171, 0]
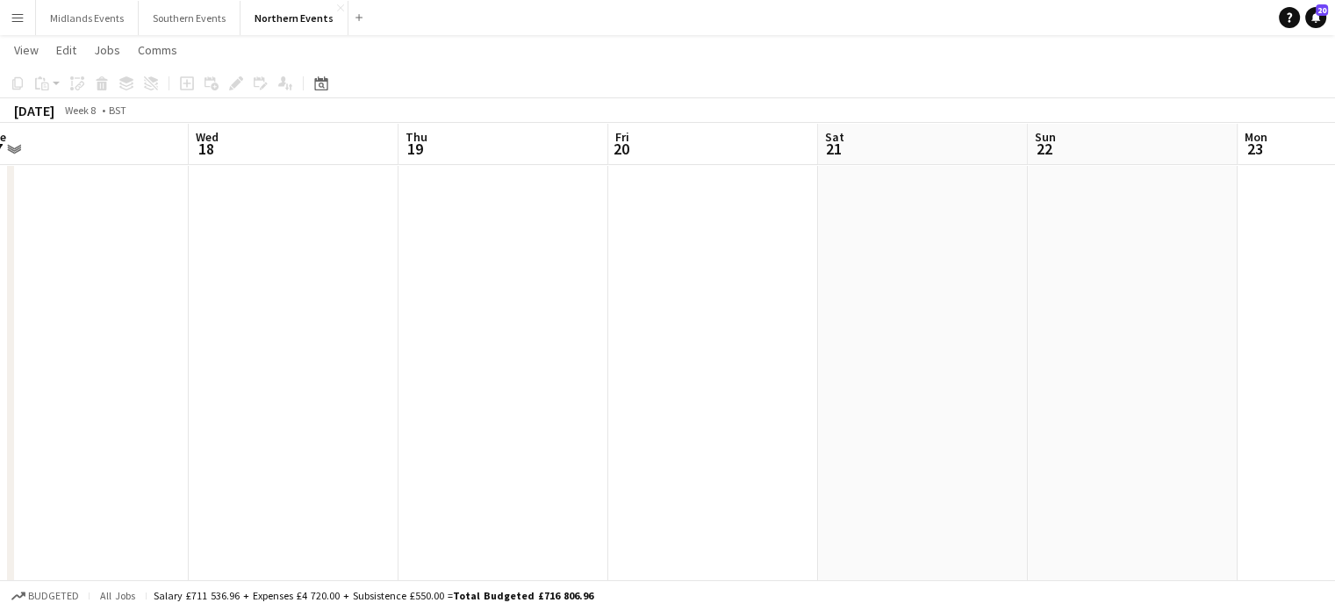
drag, startPoint x: 1176, startPoint y: 252, endPoint x: 869, endPoint y: 277, distance: 307.4
click at [869, 277] on app-calendar-viewport "Sun 15 Mon 16 Tue 17 Wed 18 Thu 19 Fri 20 Sat 21 Sun 22 Mon 23 Tue 24 Wed 25 Th…" at bounding box center [667, 471] width 1335 height 1149
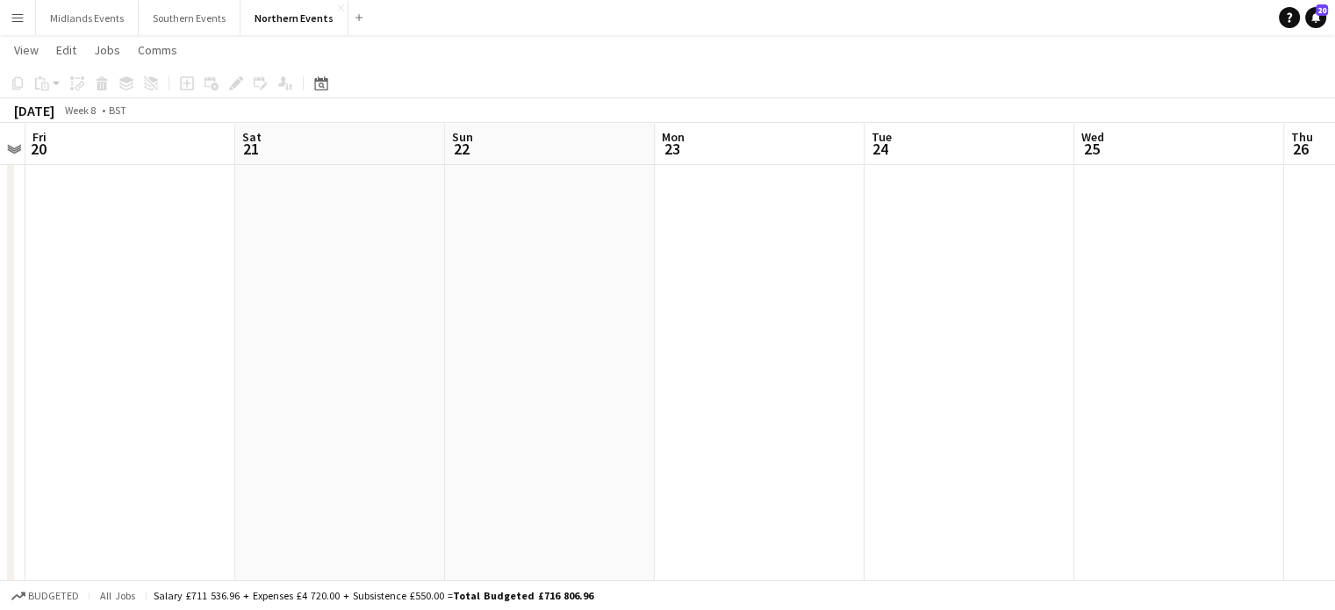
drag, startPoint x: 657, startPoint y: 287, endPoint x: 593, endPoint y: 291, distance: 63.3
click at [593, 291] on app-calendar-viewport "Tue 17 Wed 18 Thu 19 Fri 20 Sat 21 Sun 22 Mon 23 Tue 24 Wed 25 Thu 26 Fri 27 Sa…" at bounding box center [667, 471] width 1335 height 1149
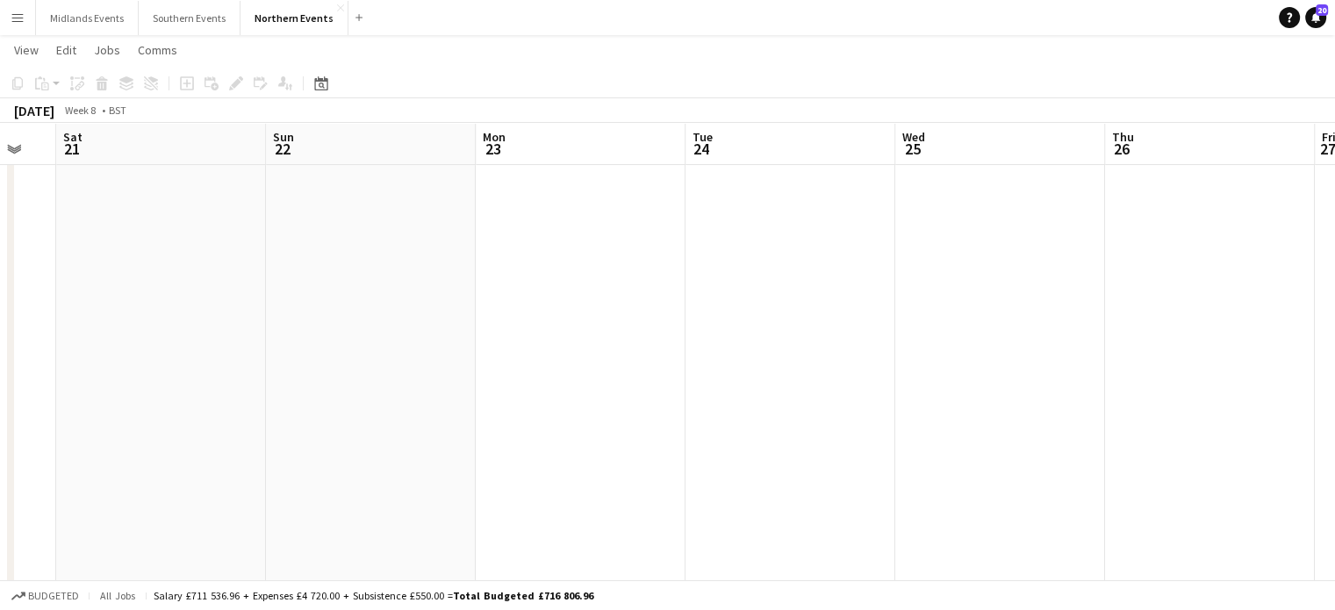
drag, startPoint x: 442, startPoint y: 308, endPoint x: 344, endPoint y: 321, distance: 99.2
click at [344, 321] on app-calendar-viewport "Tue 17 Wed 18 Thu 19 Fri 20 Sat 21 Sun 22 Mon 23 Tue 24 Wed 25 Thu 26 Fri 27 Sa…" at bounding box center [667, 471] width 1335 height 1149
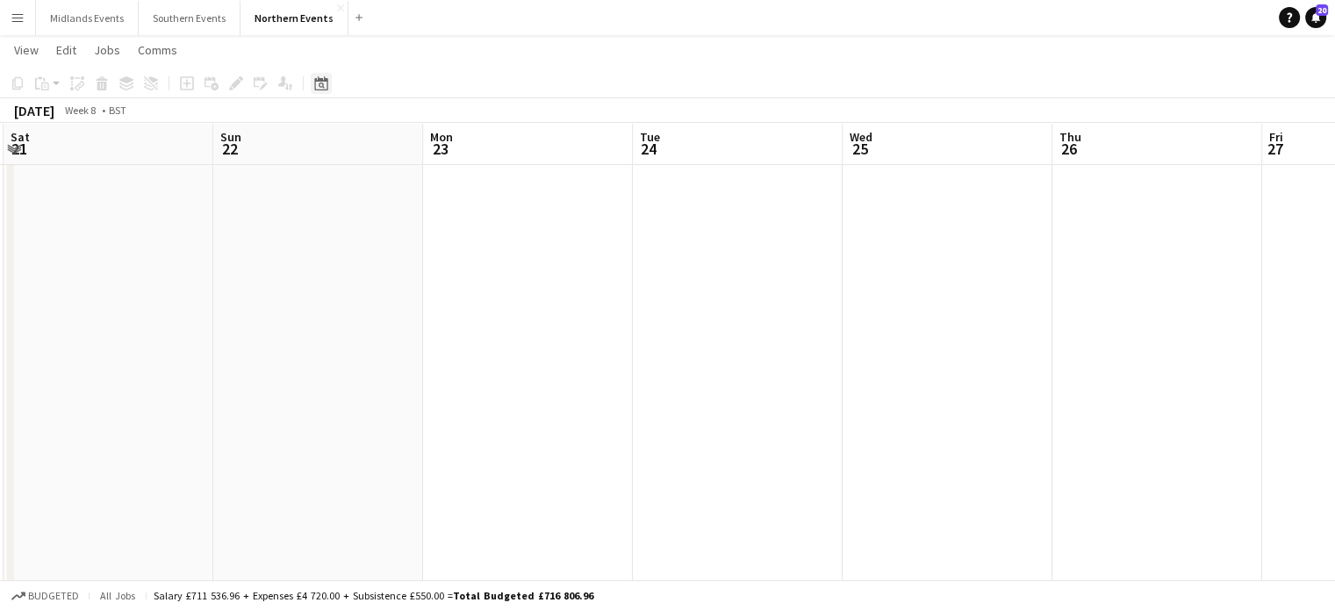
click at [320, 82] on icon "Date picker" at bounding box center [321, 83] width 14 height 14
click at [367, 149] on span "[DATE]" at bounding box center [344, 144] width 46 height 16
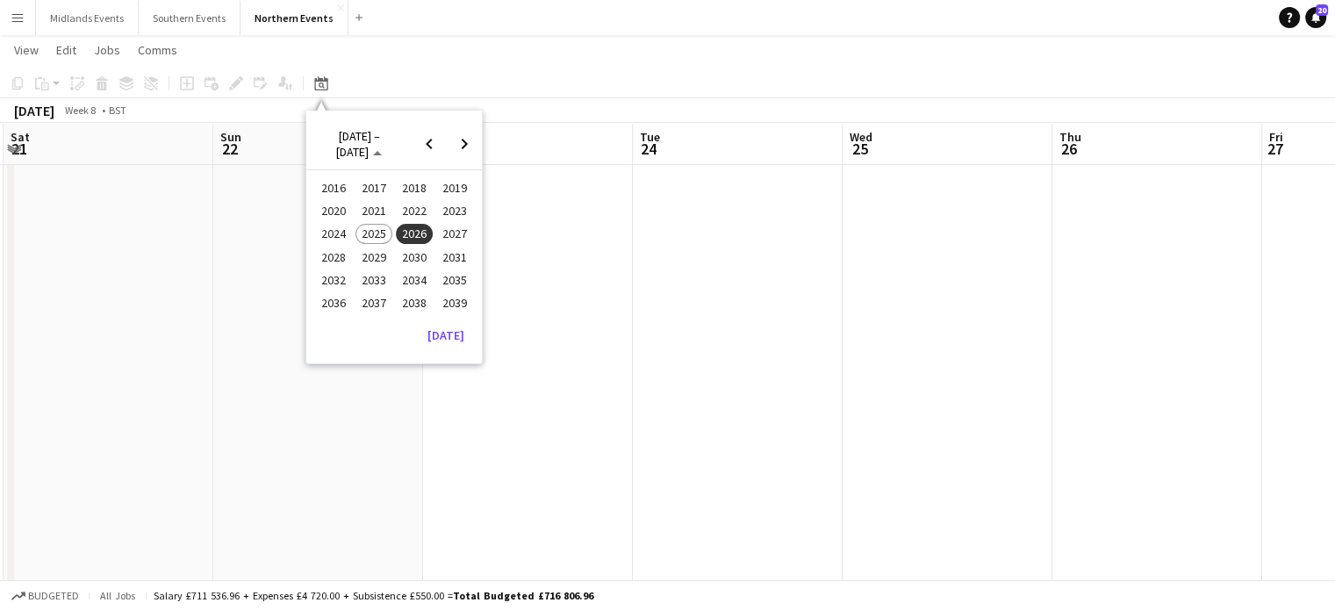
click at [378, 227] on span "2025" at bounding box center [374, 234] width 36 height 21
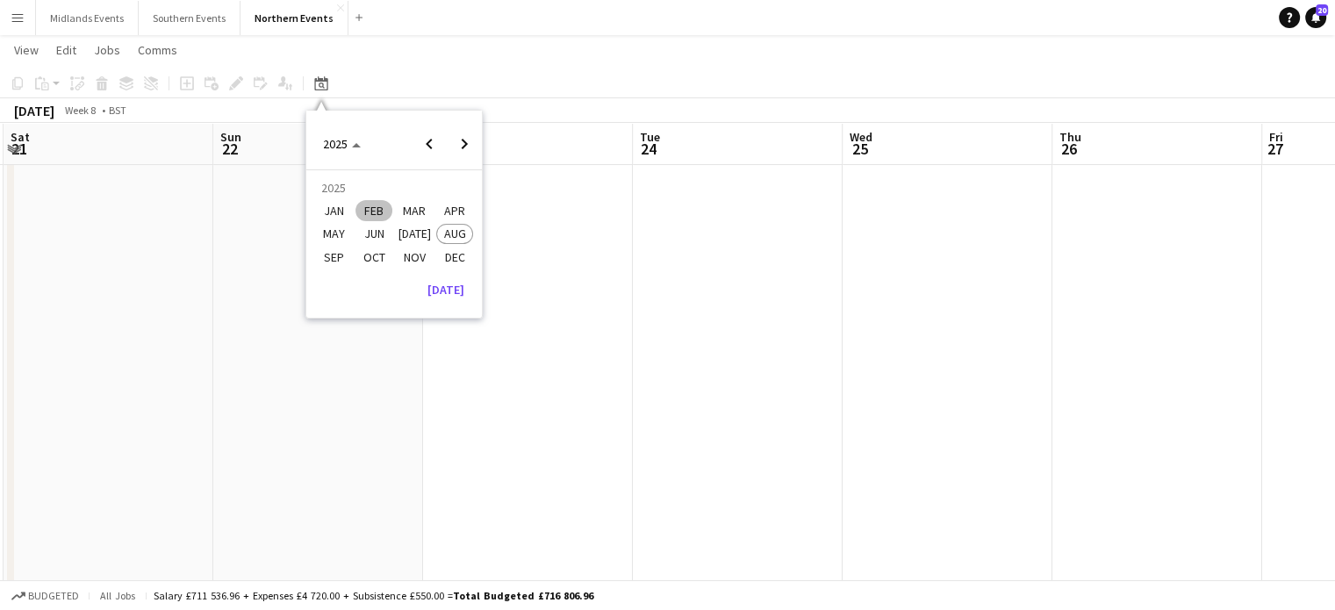
click at [383, 212] on span "FEB" at bounding box center [374, 210] width 36 height 21
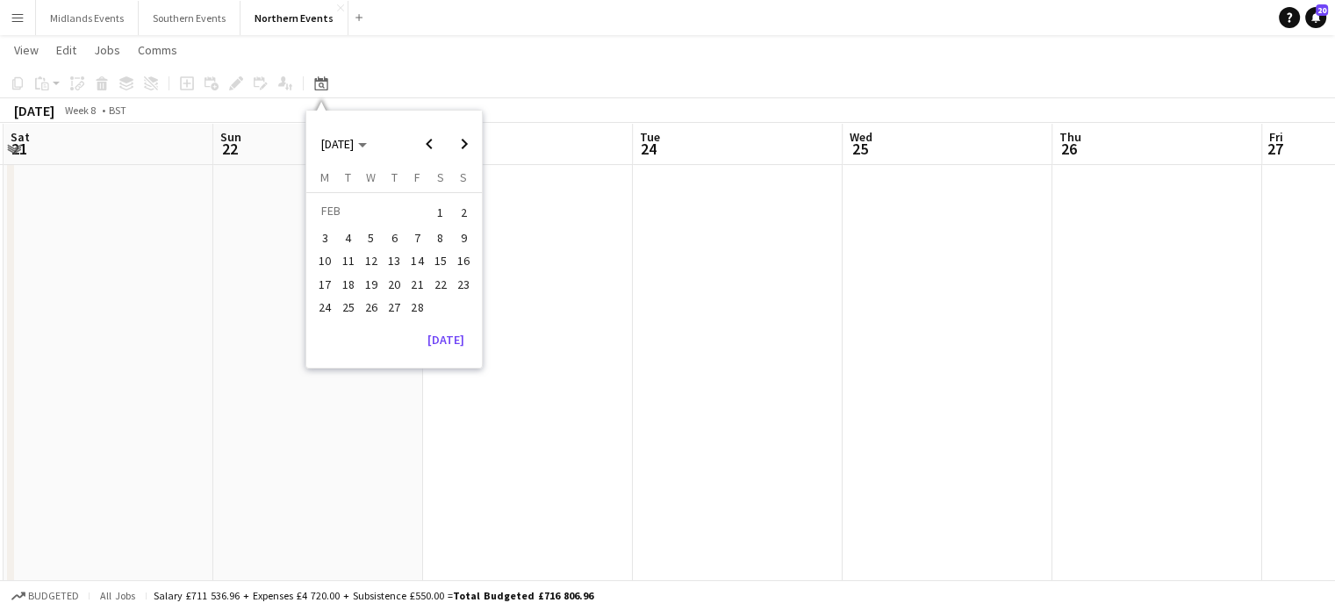
click at [558, 277] on app-date-cell at bounding box center [528, 454] width 210 height 859
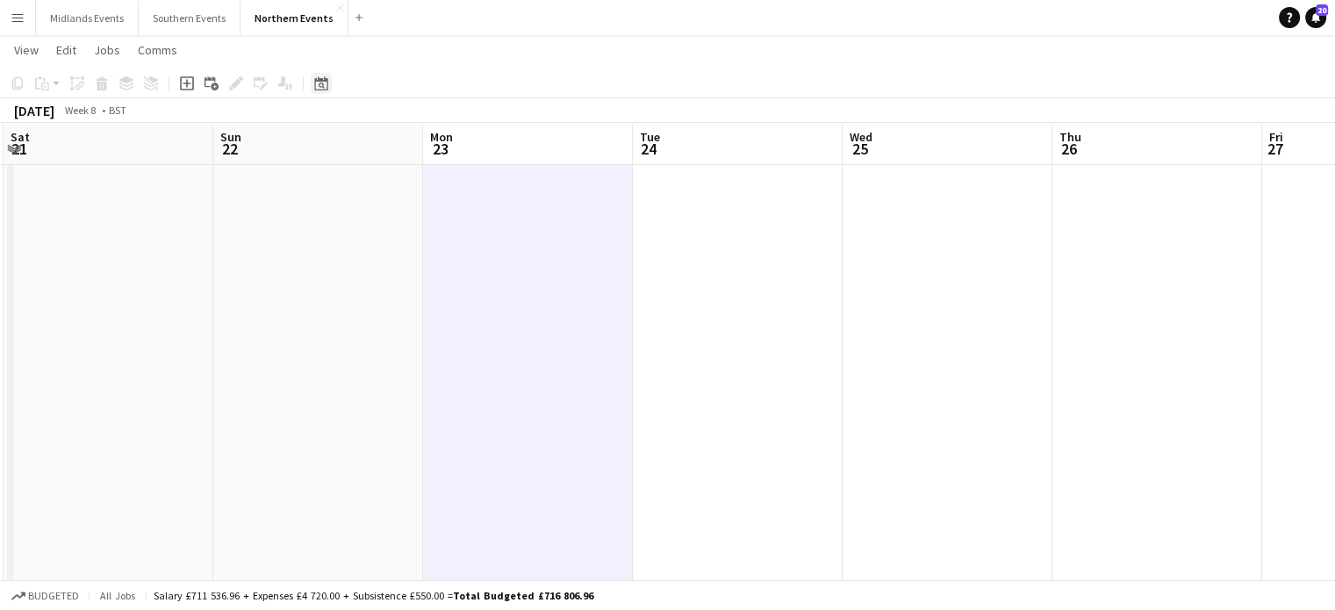
click at [324, 83] on icon "Date picker" at bounding box center [321, 83] width 14 height 14
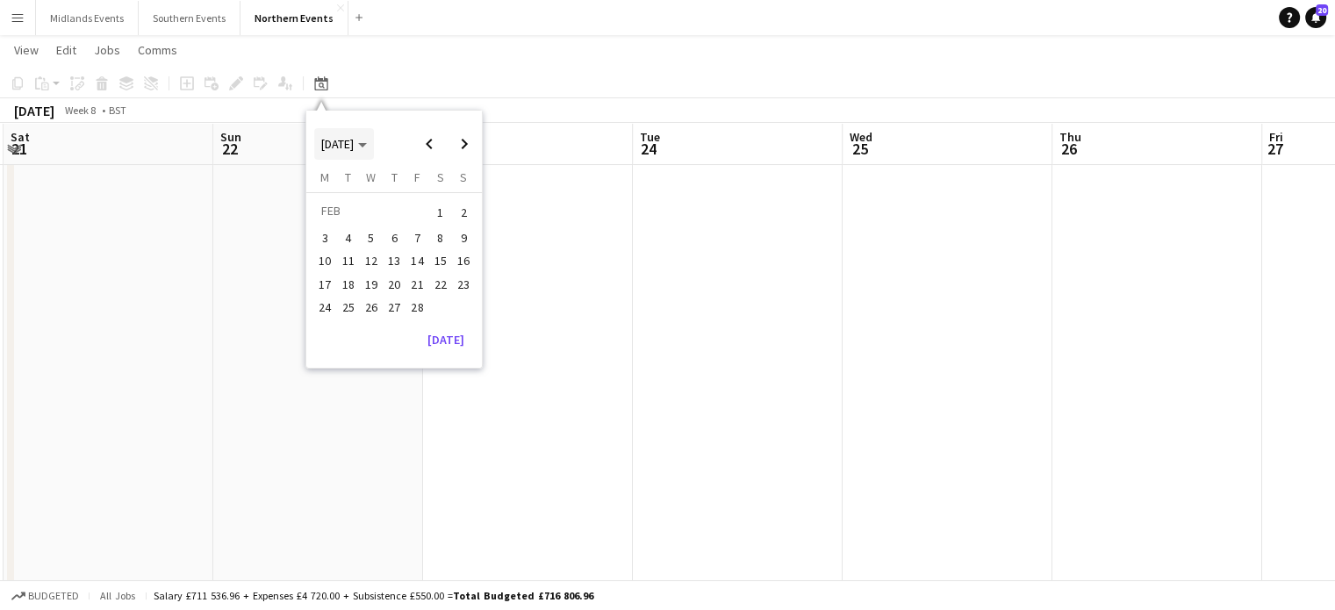
click at [354, 136] on span "[DATE]" at bounding box center [337, 144] width 32 height 16
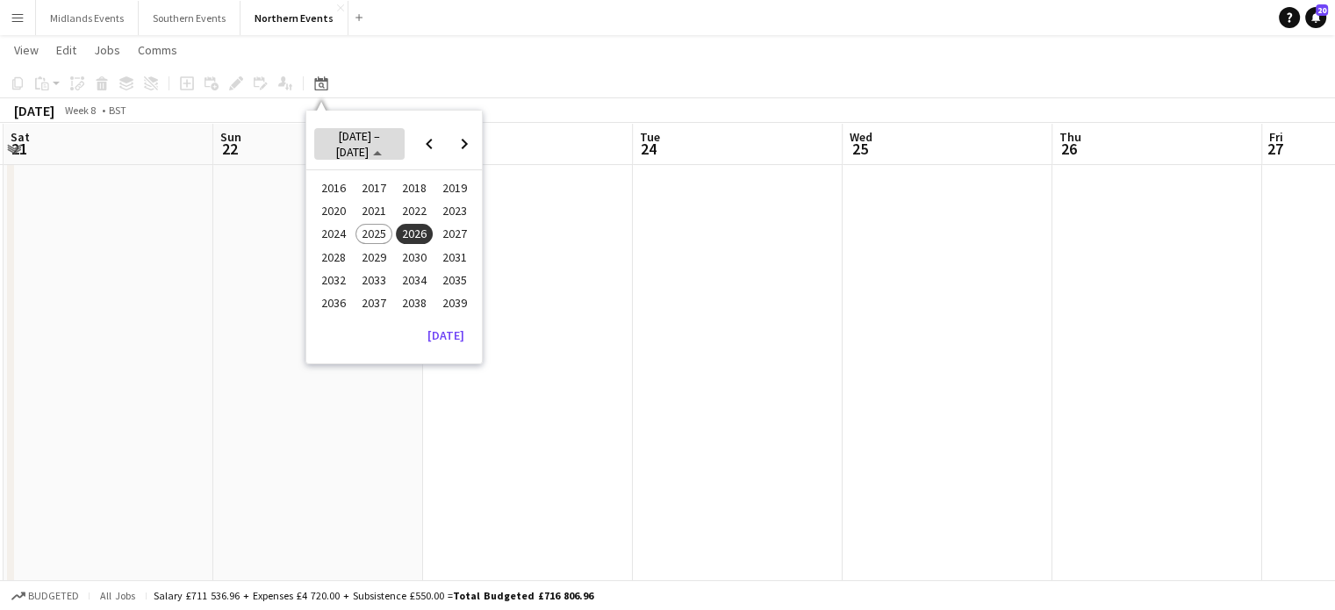
click at [364, 136] on span "[DATE] – [DATE]" at bounding box center [358, 144] width 44 height 32
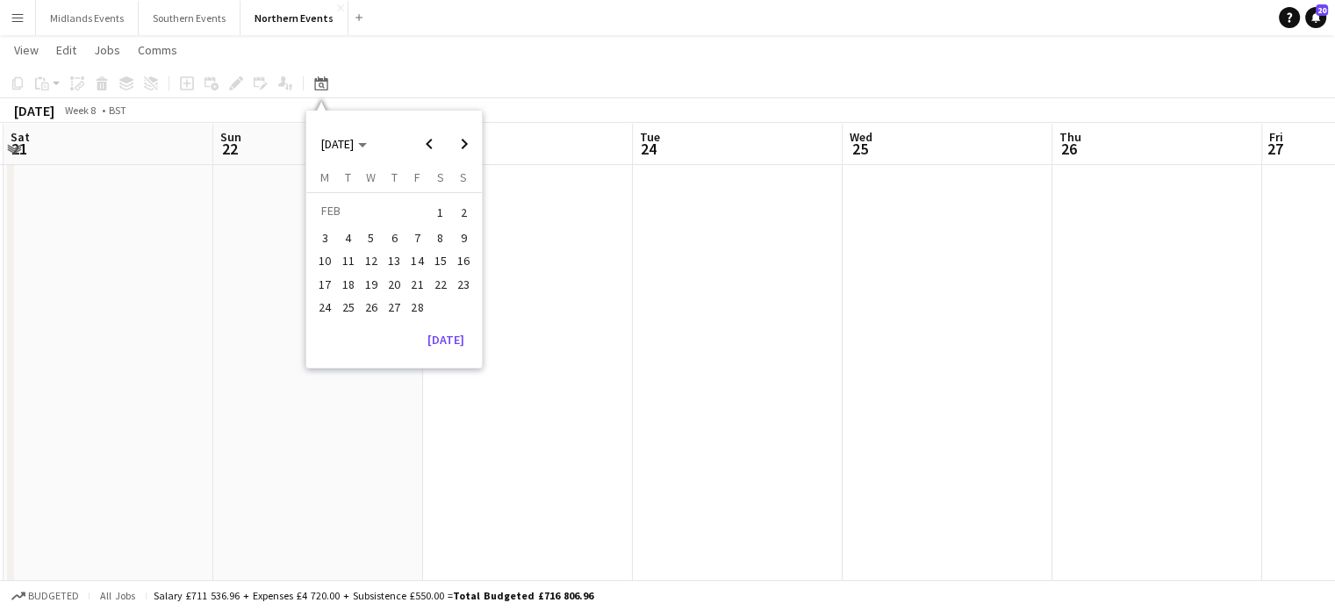
click at [443, 222] on span "1" at bounding box center [440, 212] width 21 height 25
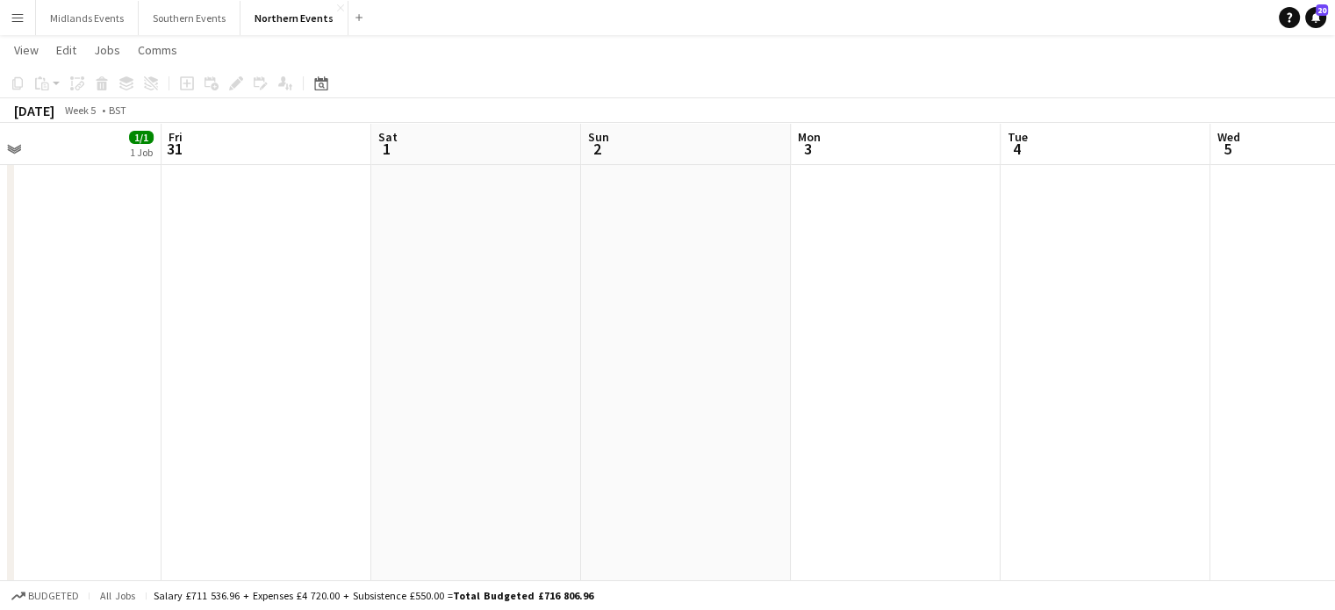
drag, startPoint x: 590, startPoint y: 239, endPoint x: 11, endPoint y: 247, distance: 578.6
click at [11, 247] on div "chevron-right New group chevron-right New group Mon 27 Tue 28 Wed 29 Thu 30 1/1…" at bounding box center [667, 471] width 1335 height 1149
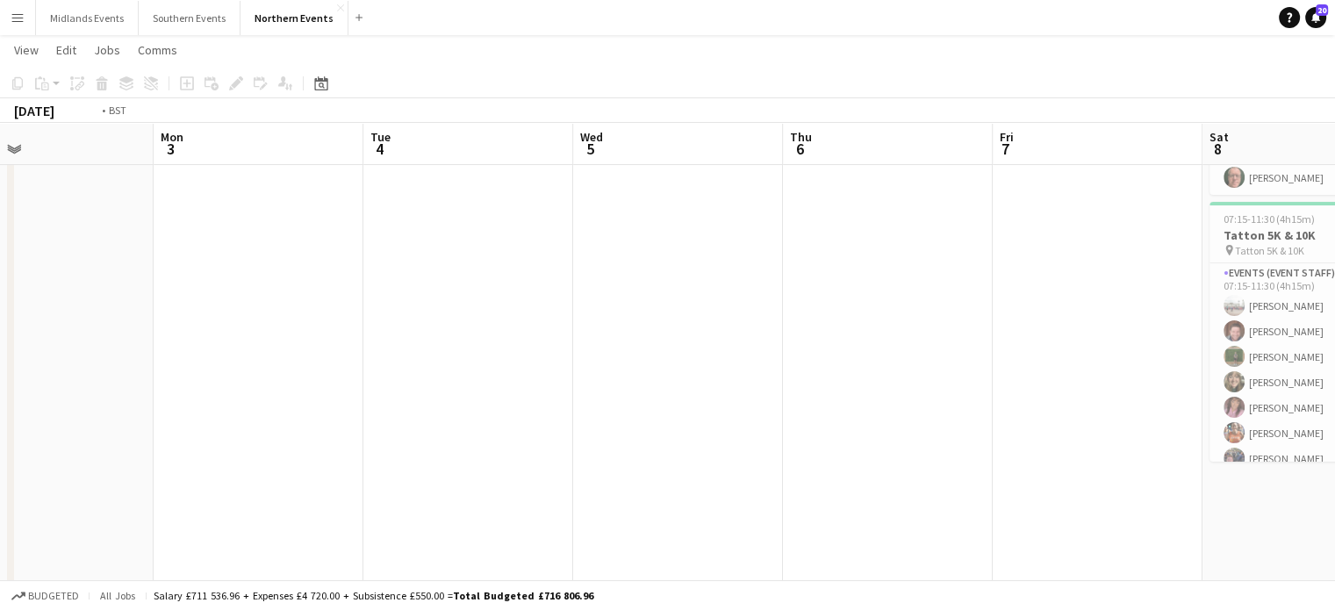
drag, startPoint x: 612, startPoint y: 290, endPoint x: 127, endPoint y: 291, distance: 484.6
click at [120, 288] on app-calendar-viewport "Fri 31 Sat 1 Sun 2 Mon 3 Tue 4 Wed 5 Thu 6 Fri 7 Sat 8 24/24 2 Jobs Sun 9 30/31…" at bounding box center [667, 471] width 1335 height 1149
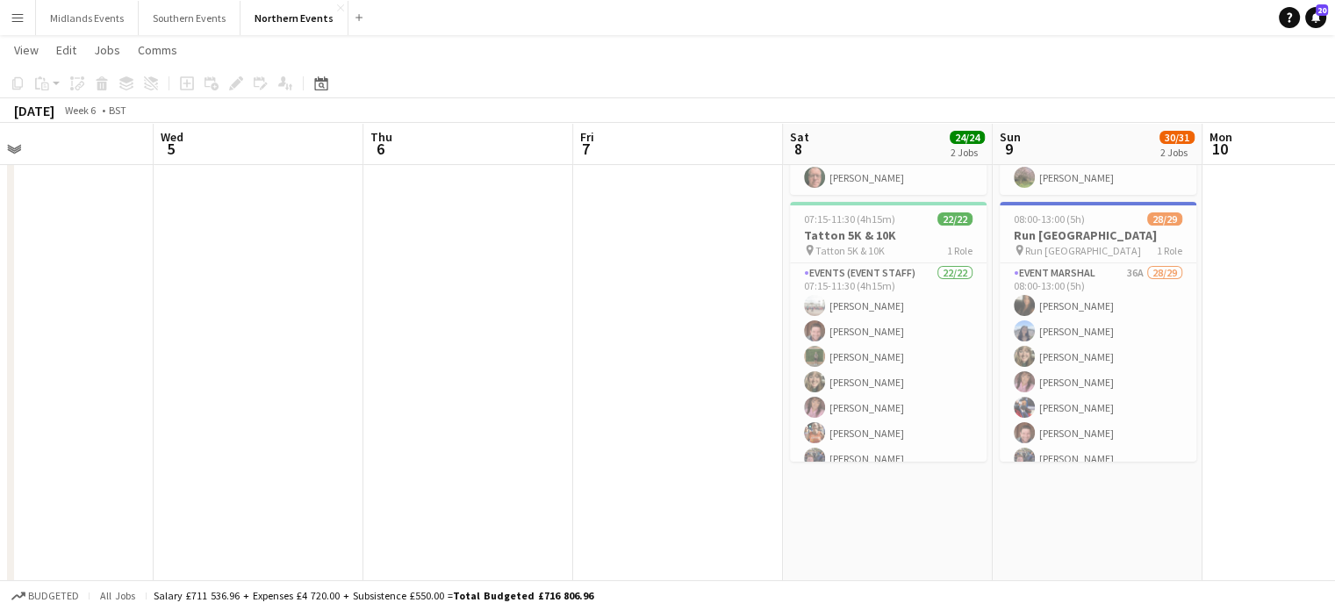
scroll to position [0, 478]
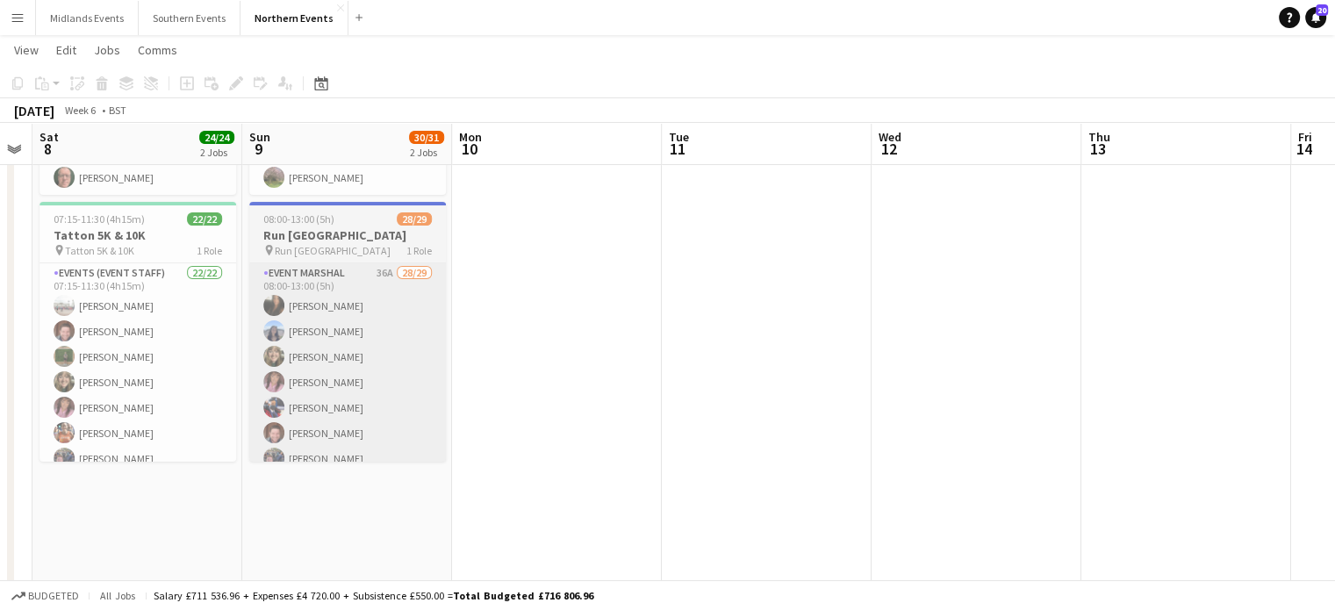
drag, startPoint x: 997, startPoint y: 301, endPoint x: 341, endPoint y: 336, distance: 657.6
click at [241, 337] on app-calendar-viewport "Tue 4 Wed 5 Thu 6 Fri 7 Sat 8 24/24 2 Jobs Sun 9 30/31 2 Jobs Mon 10 Tue 11 Wed…" at bounding box center [667, 471] width 1335 height 1149
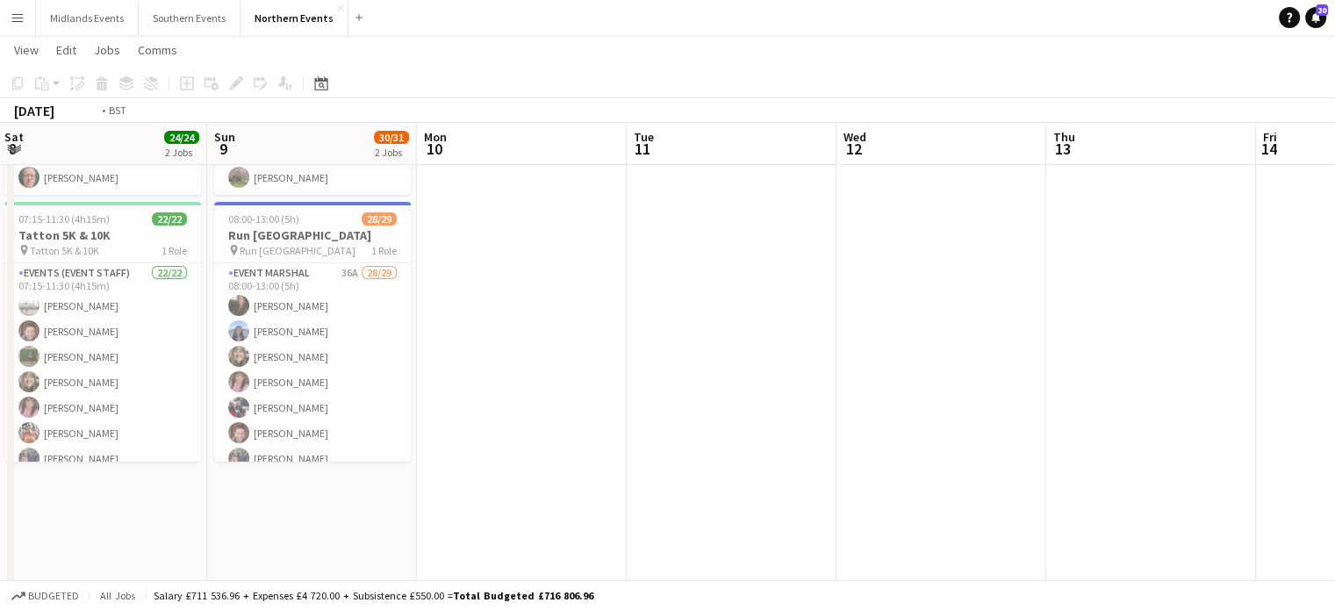
drag, startPoint x: 966, startPoint y: 378, endPoint x: 257, endPoint y: 320, distance: 710.9
click at [257, 320] on app-calendar-viewport "Wed 5 Thu 6 Fri 7 Sat 8 24/24 2 Jobs Sun 9 30/31 2 Jobs Mon 10 Tue 11 Wed 12 Th…" at bounding box center [667, 471] width 1335 height 1149
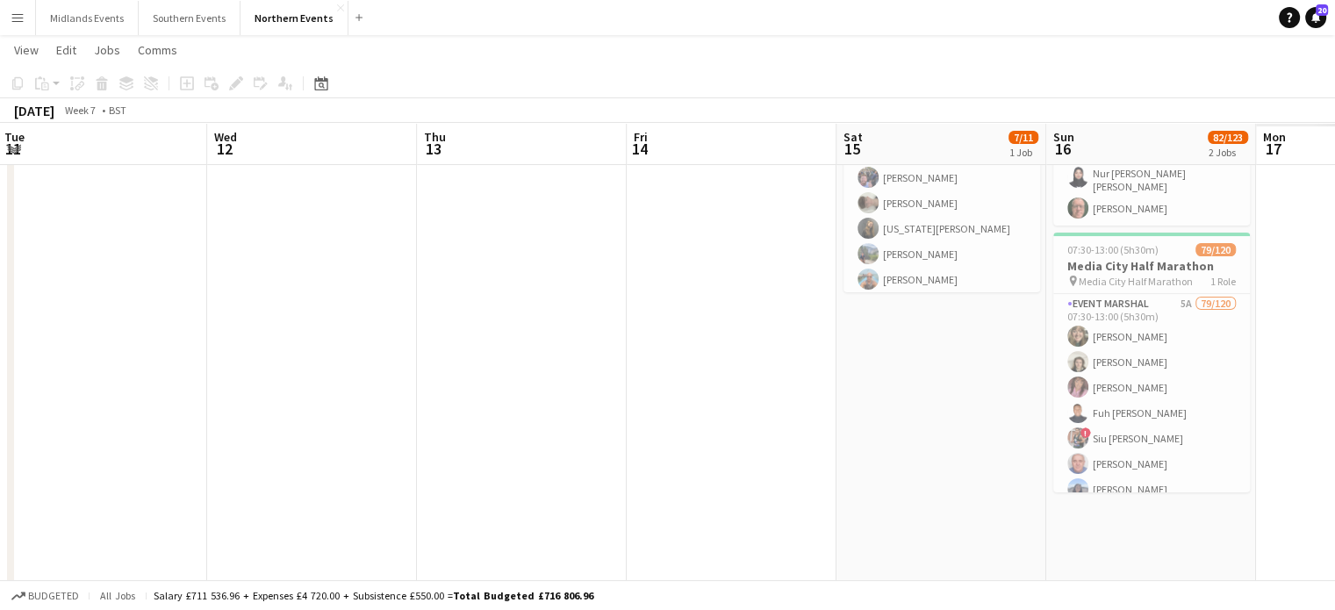
scroll to position [0, 711]
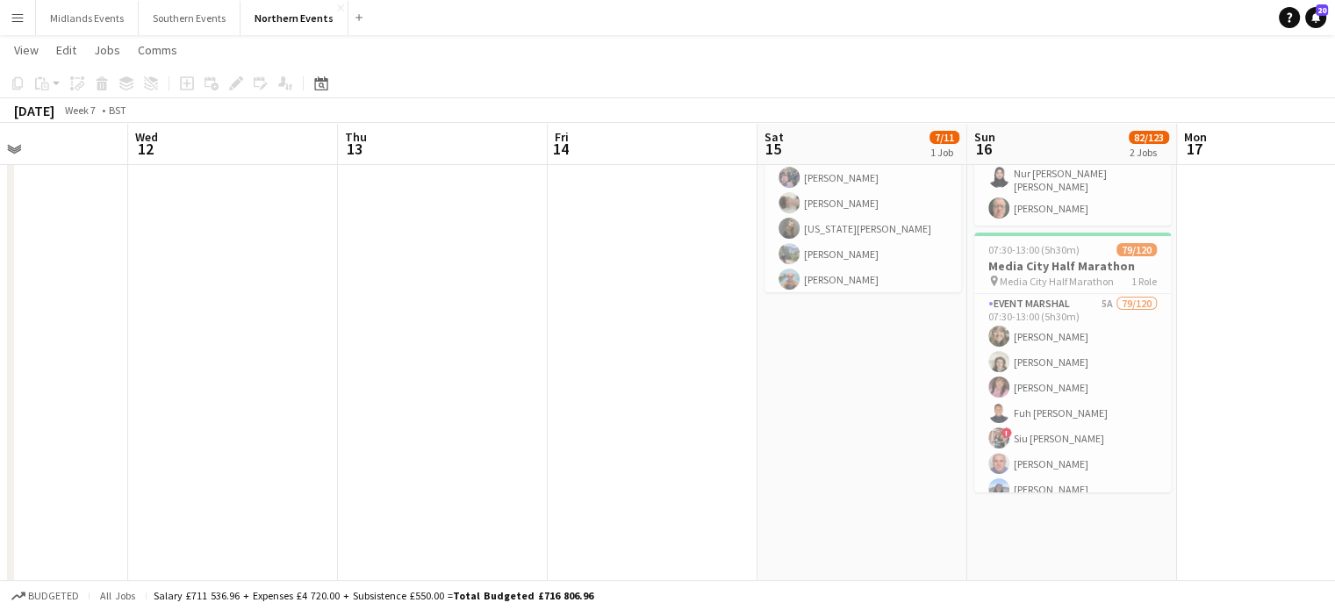
drag, startPoint x: 1025, startPoint y: 321, endPoint x: 1001, endPoint y: 255, distance: 71.1
click at [1001, 258] on h3 "Media City Half Marathon" at bounding box center [1072, 266] width 197 height 16
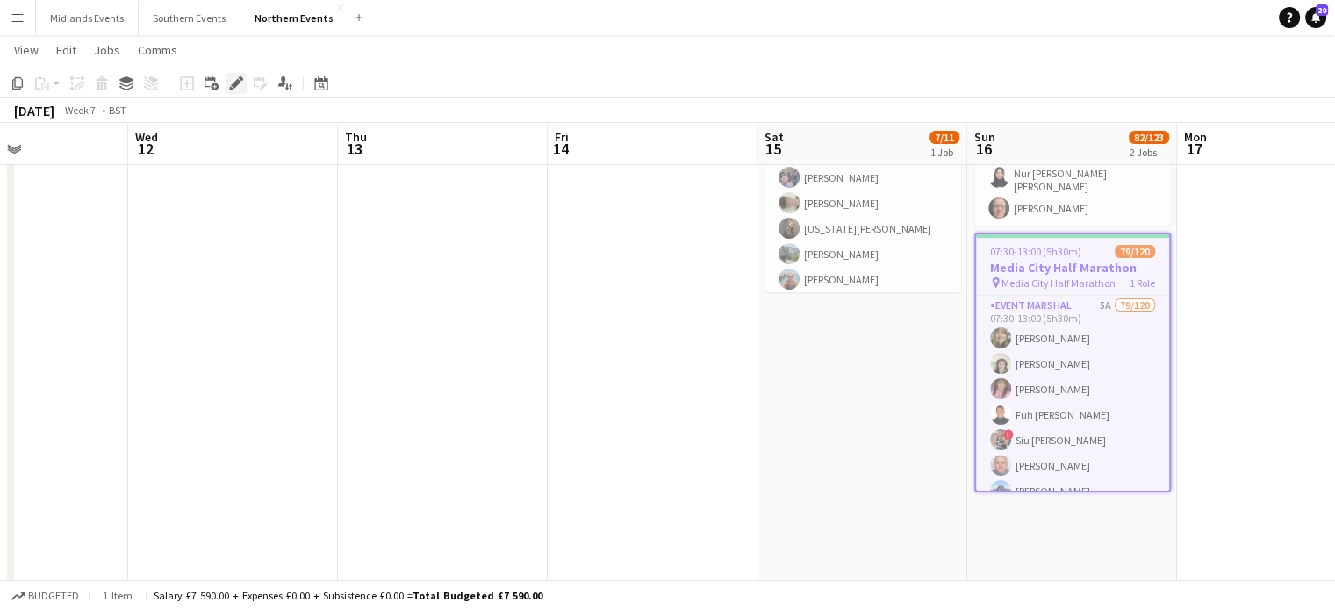
click at [235, 81] on icon at bounding box center [236, 84] width 10 height 10
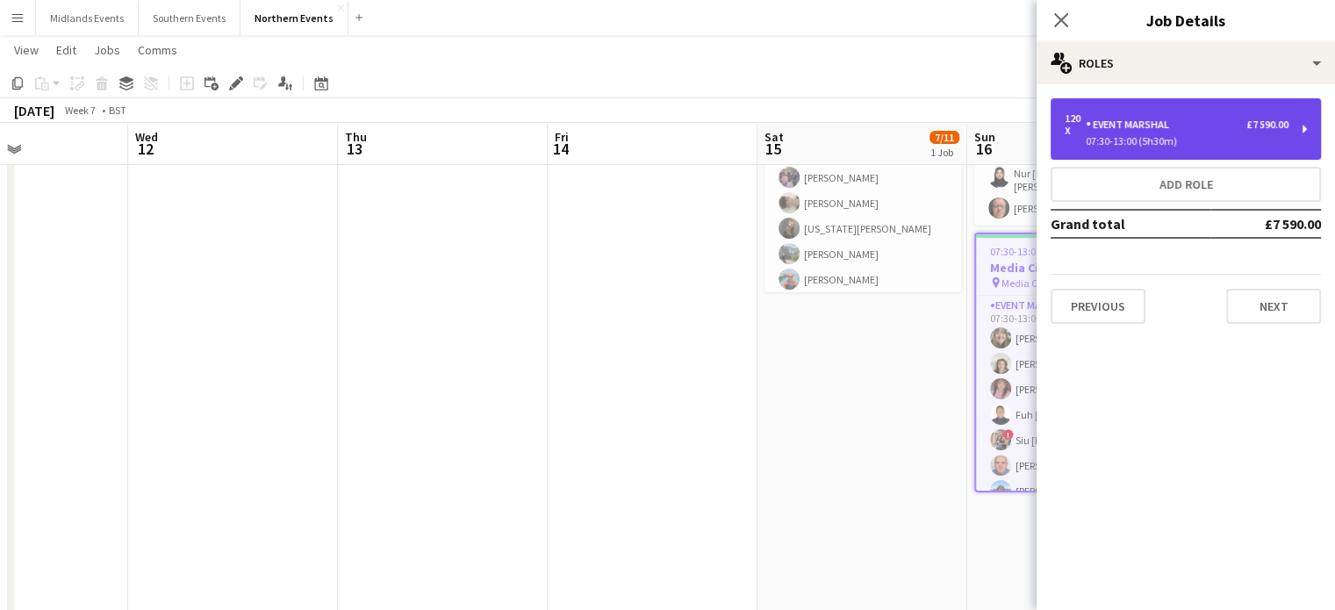
click at [1305, 126] on div "120 x Event Marshal £7 590.00 07:30-13:00 (5h30m)" at bounding box center [1186, 128] width 270 height 61
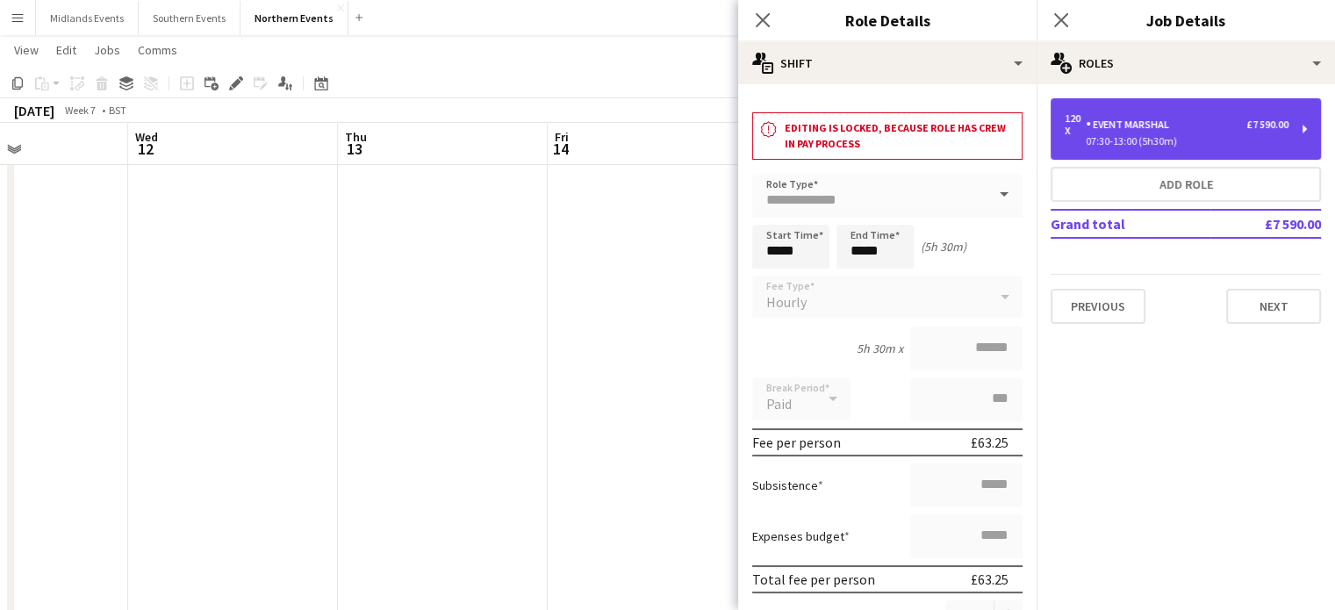
click at [1214, 121] on div "120 x Event Marshal £7 590.00" at bounding box center [1177, 124] width 224 height 25
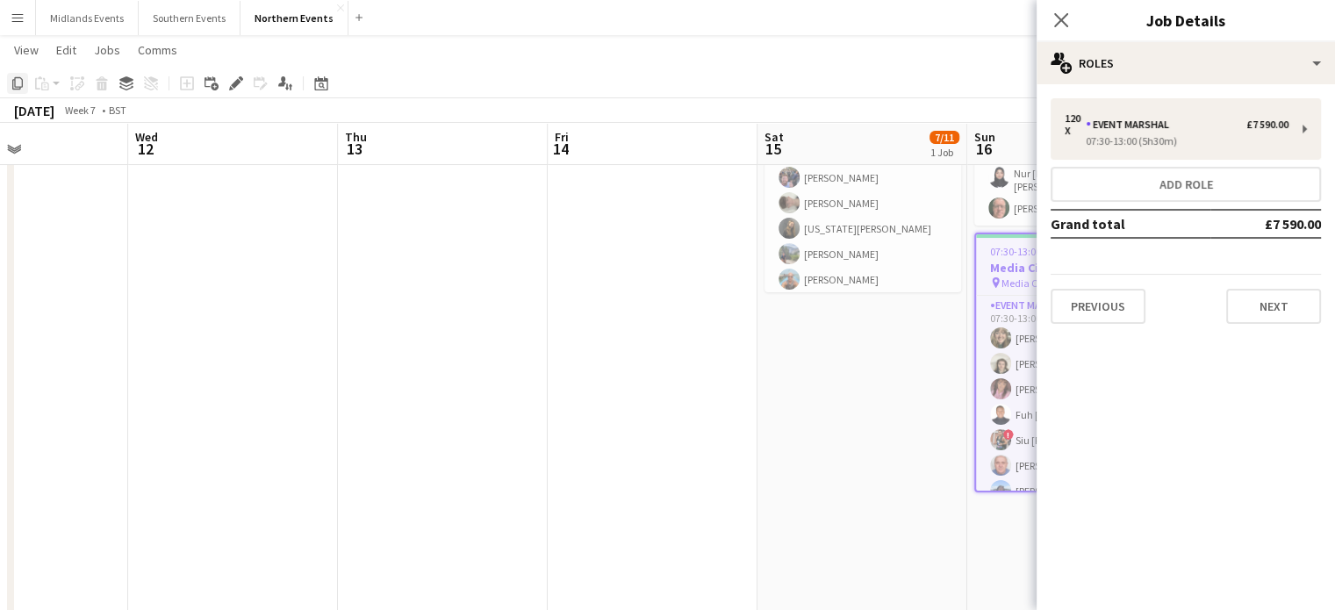
click at [18, 83] on icon "Copy" at bounding box center [18, 83] width 14 height 14
click at [317, 82] on icon "Date picker" at bounding box center [321, 83] width 14 height 14
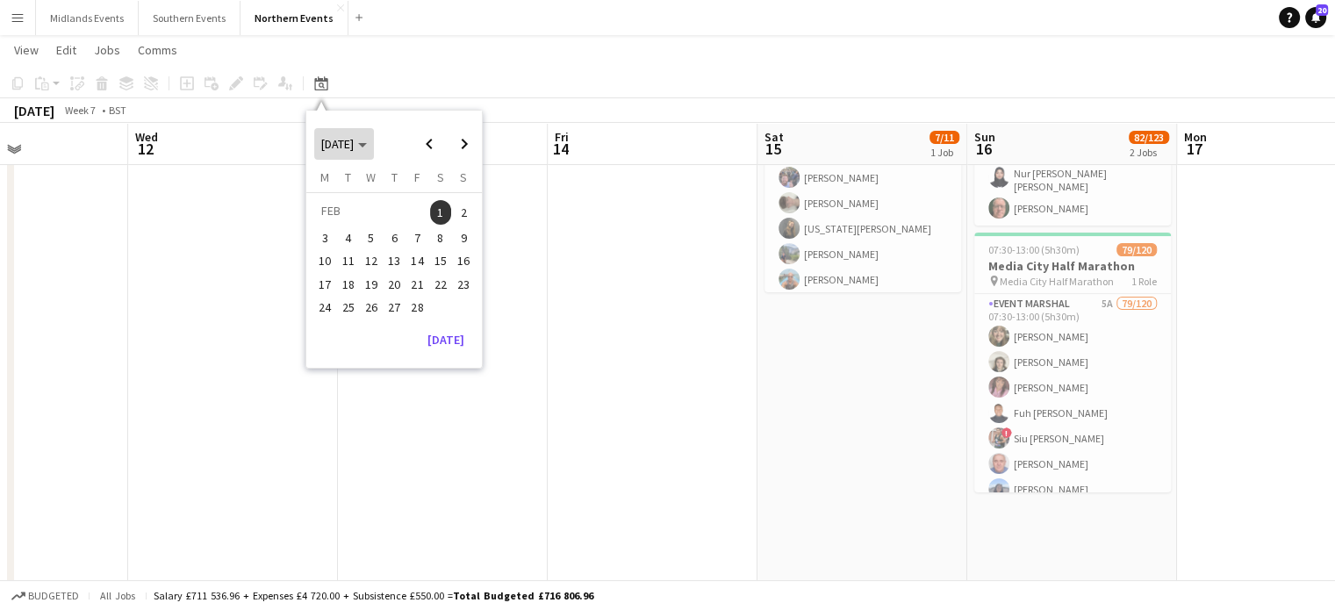
click at [367, 144] on polygon "Choose month and year" at bounding box center [362, 145] width 9 height 4
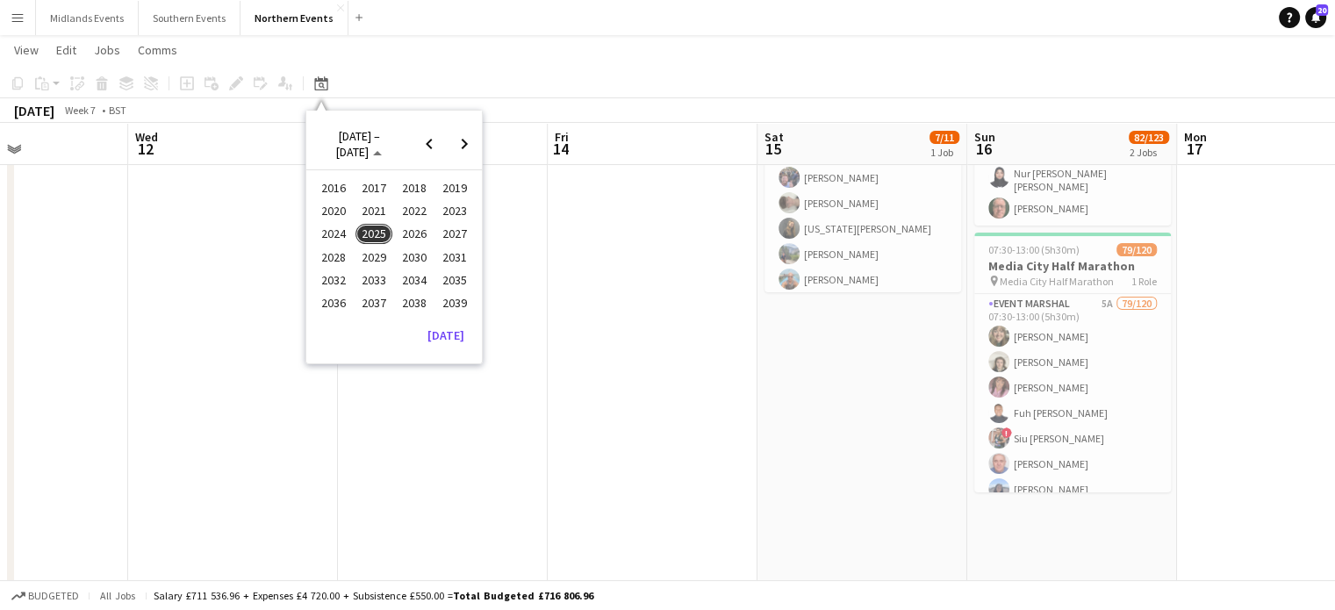
click at [418, 229] on span "2026" at bounding box center [414, 234] width 36 height 21
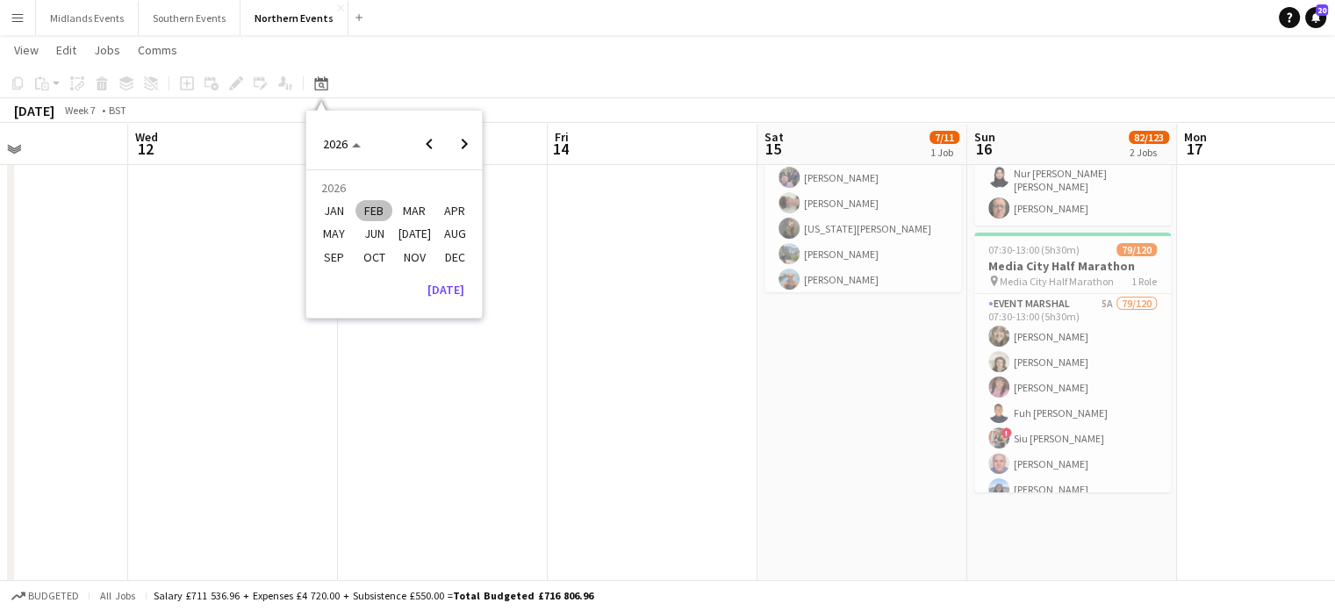
click at [383, 213] on span "FEB" at bounding box center [374, 210] width 36 height 21
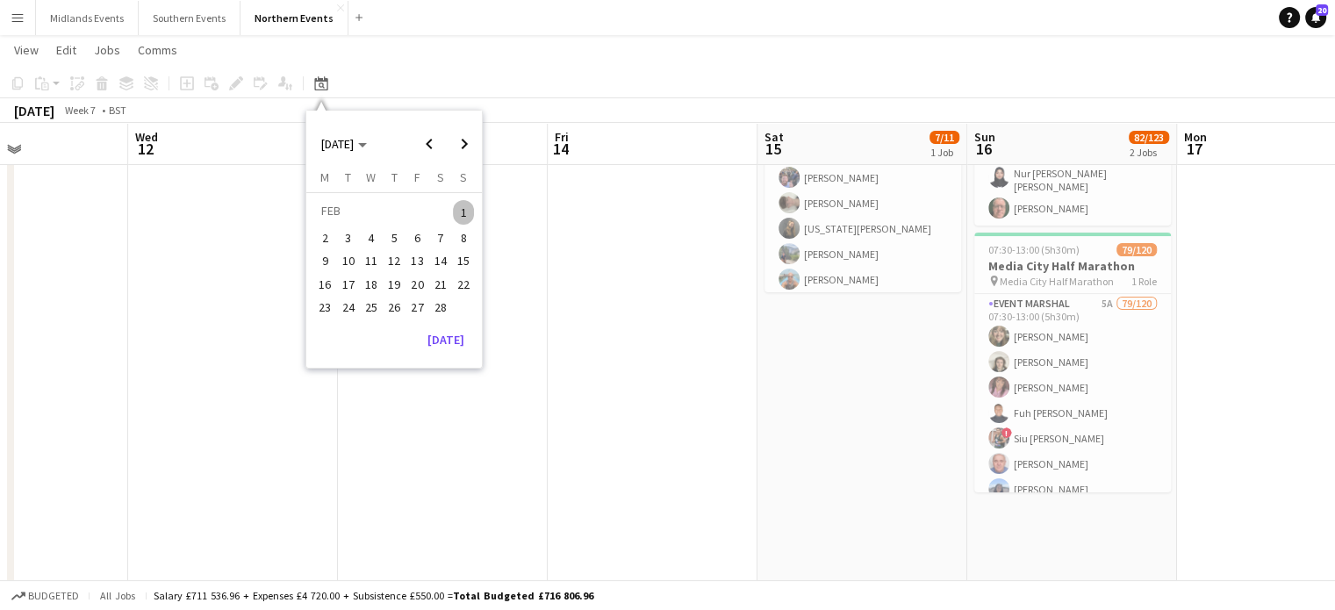
click at [472, 265] on span "15" at bounding box center [463, 261] width 21 height 21
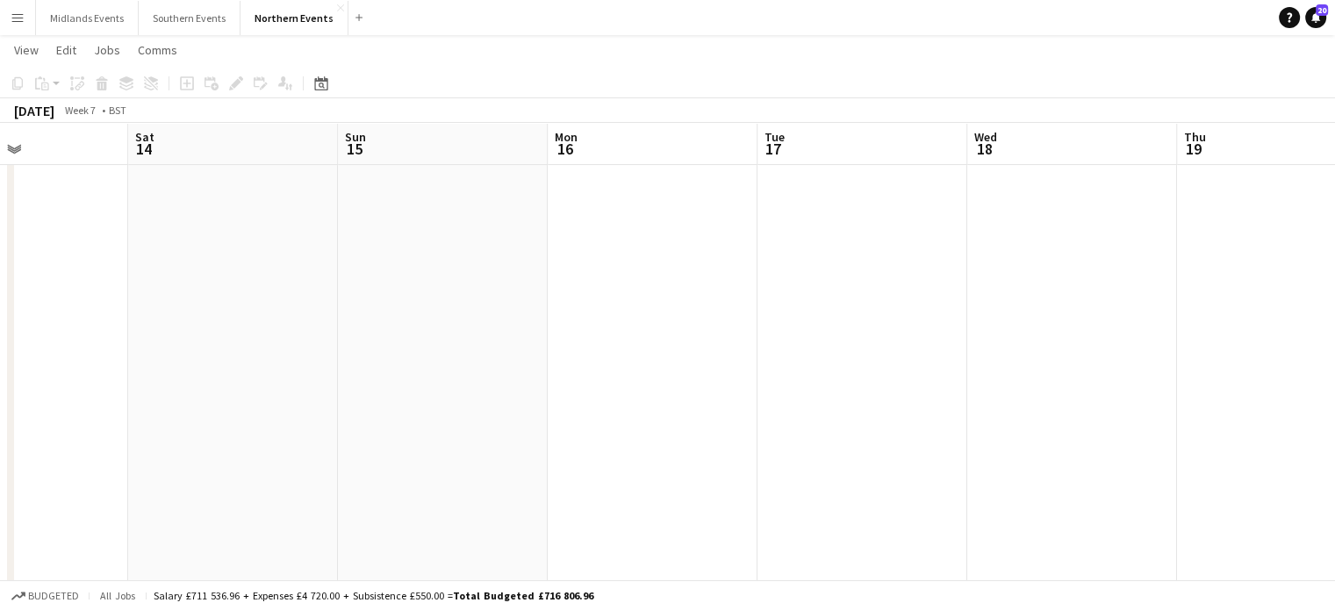
scroll to position [0, 604]
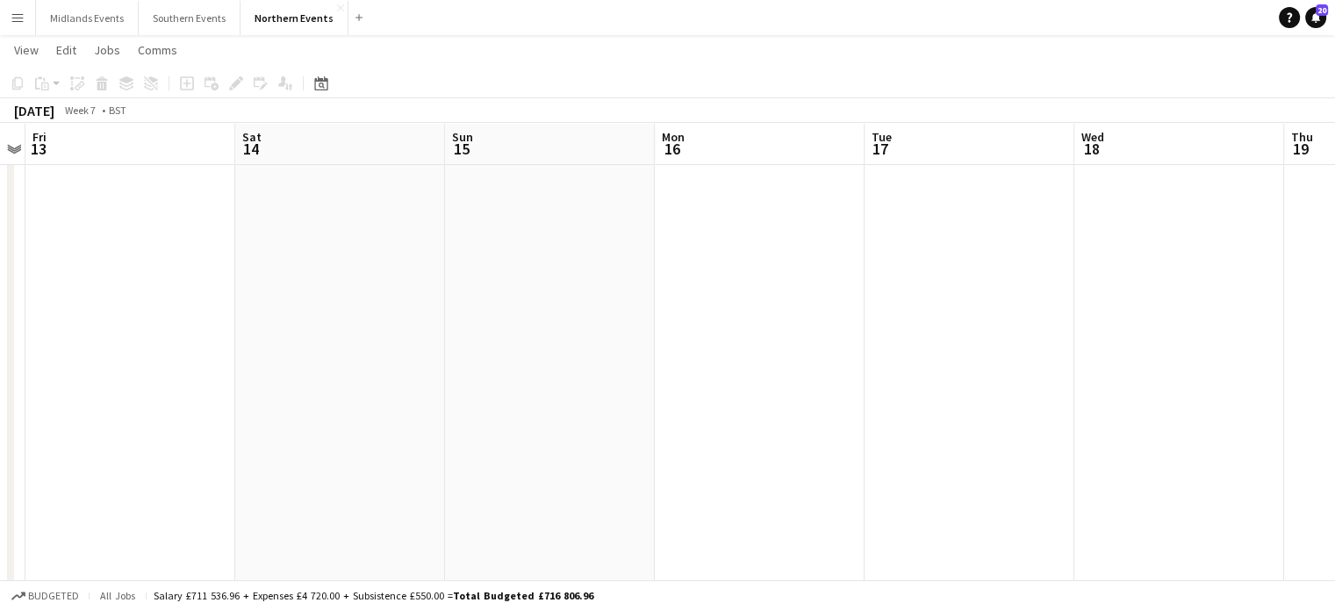
click at [487, 264] on app-date-cell at bounding box center [550, 454] width 210 height 859
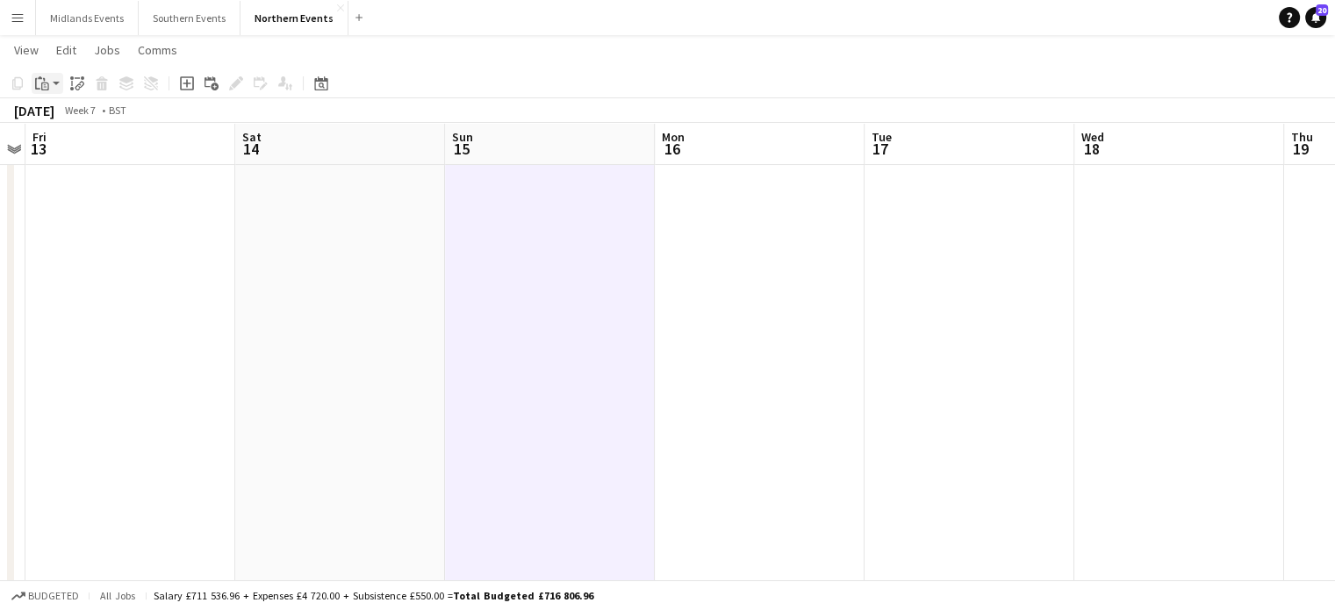
click at [50, 90] on div "Paste" at bounding box center [42, 83] width 21 height 21
click at [67, 109] on link "Paste Ctrl+V" at bounding box center [129, 117] width 165 height 16
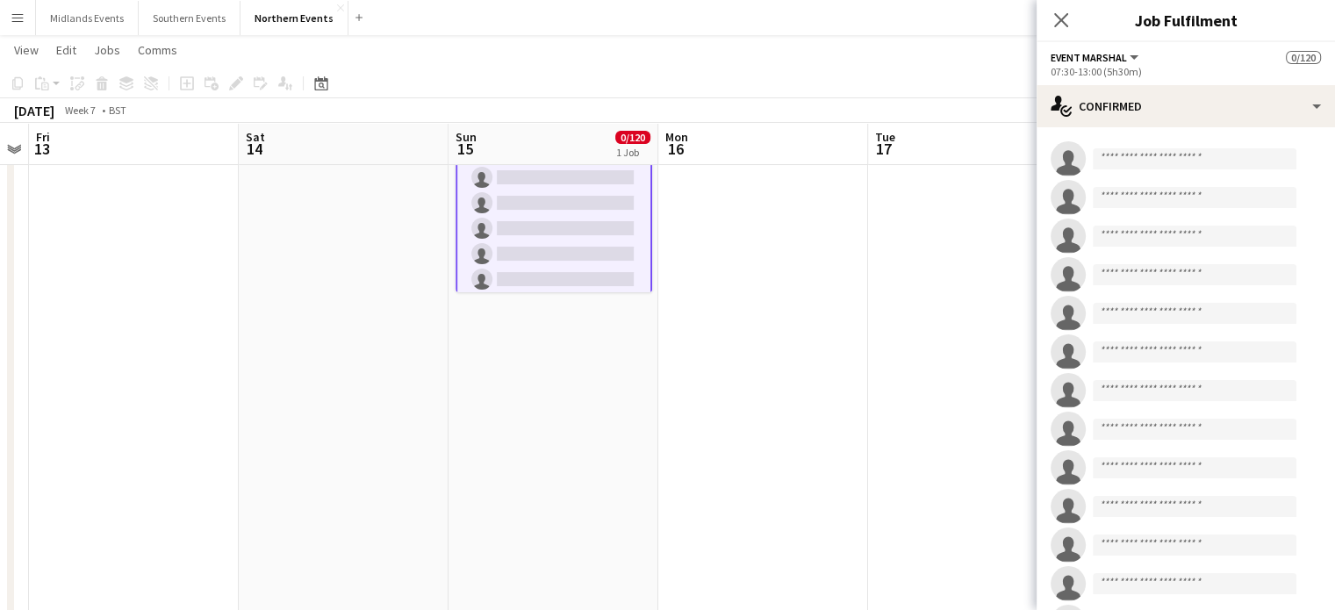
drag, startPoint x: 775, startPoint y: 232, endPoint x: 780, endPoint y: 343, distance: 111.6
click at [780, 343] on app-date-cell at bounding box center [763, 454] width 210 height 859
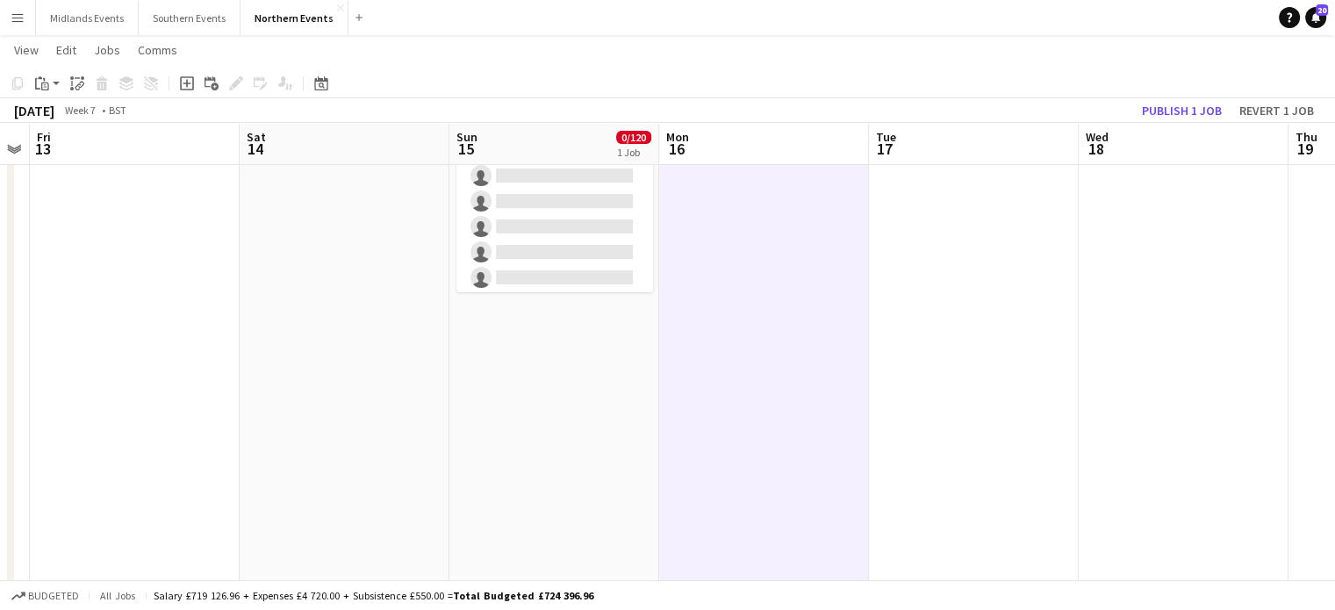
scroll to position [0, 596]
drag, startPoint x: 782, startPoint y: 333, endPoint x: 786, endPoint y: 409, distance: 76.5
click at [786, 409] on app-date-cell at bounding box center [768, 454] width 210 height 859
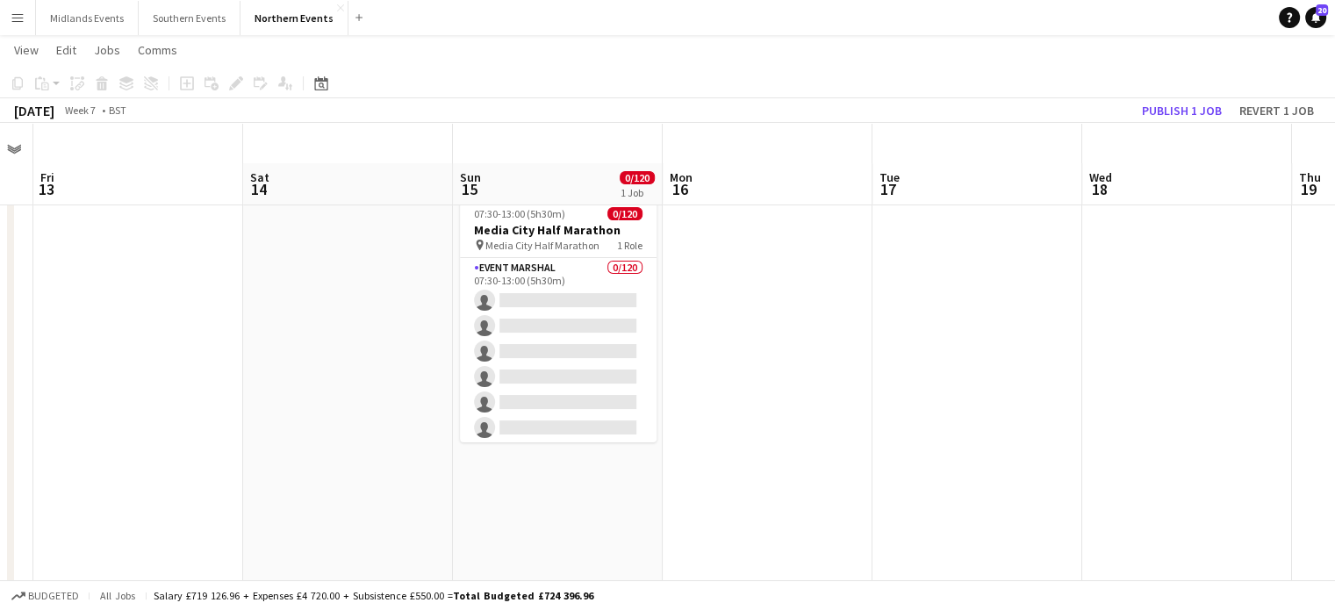
scroll to position [0, 0]
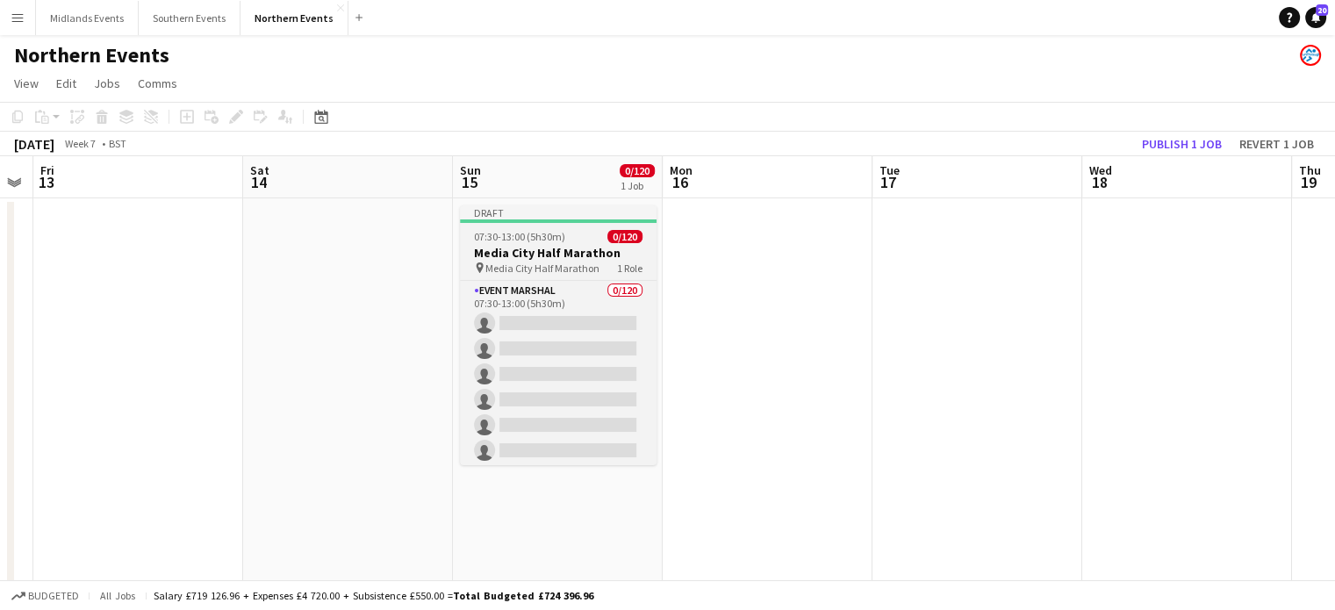
click at [569, 248] on h3 "Media City Half Marathon" at bounding box center [558, 253] width 197 height 16
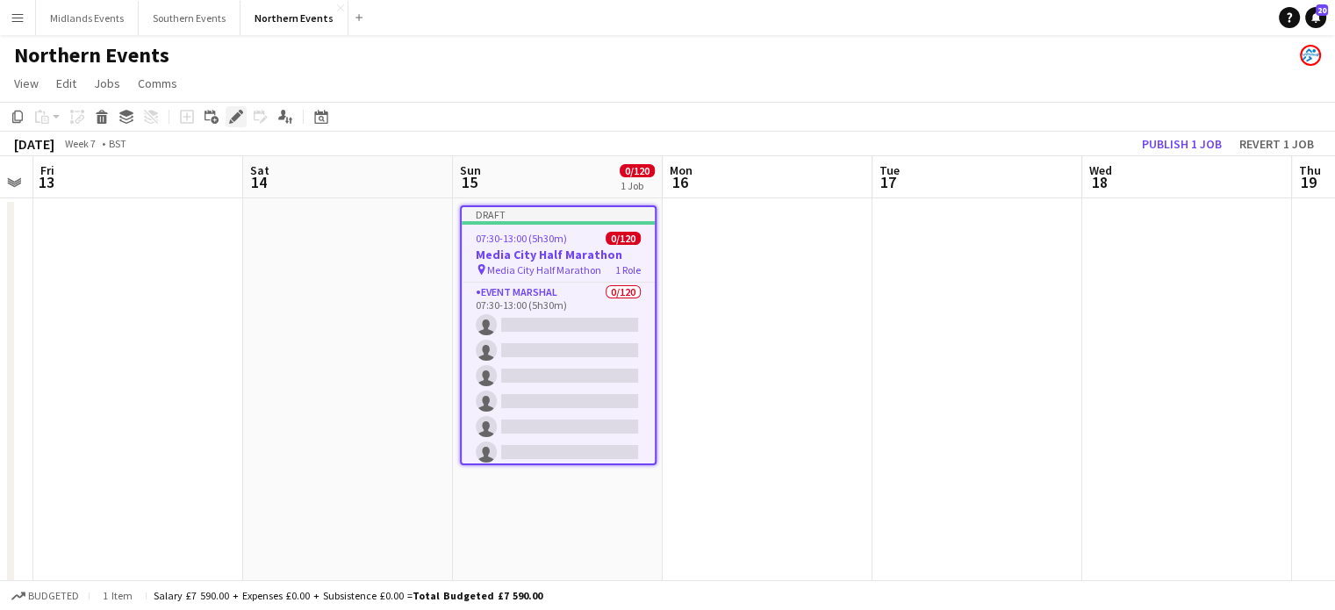
click at [238, 115] on icon at bounding box center [236, 117] width 10 height 10
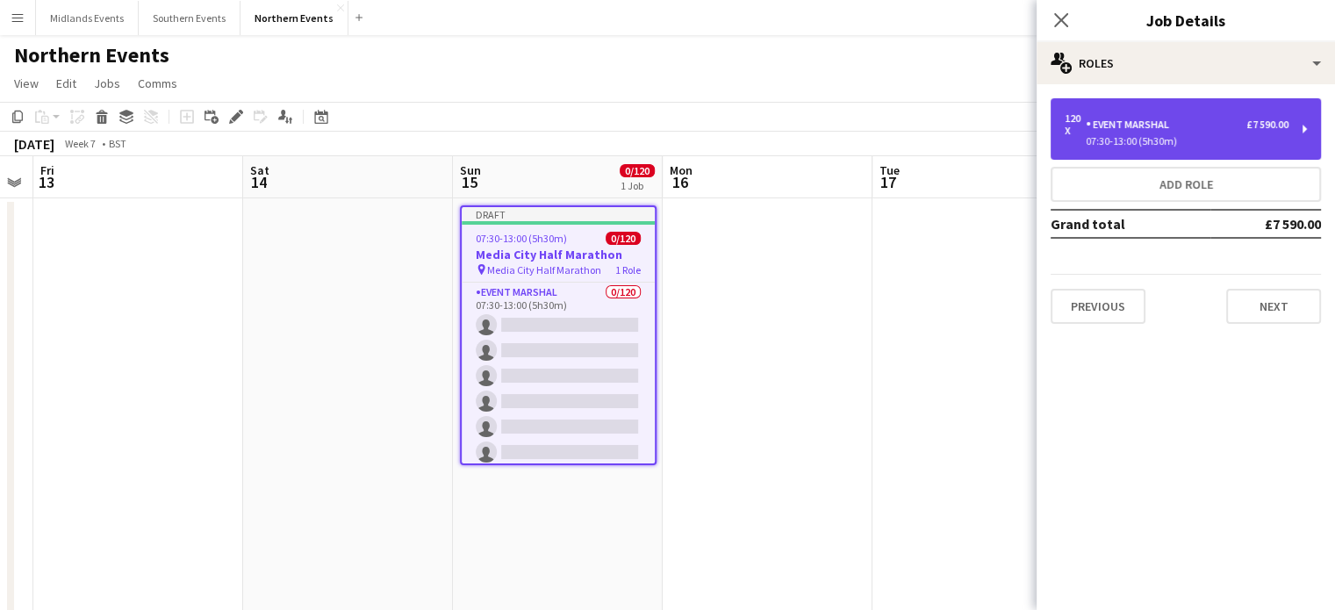
click at [1128, 122] on div "Event Marshal" at bounding box center [1131, 125] width 90 height 12
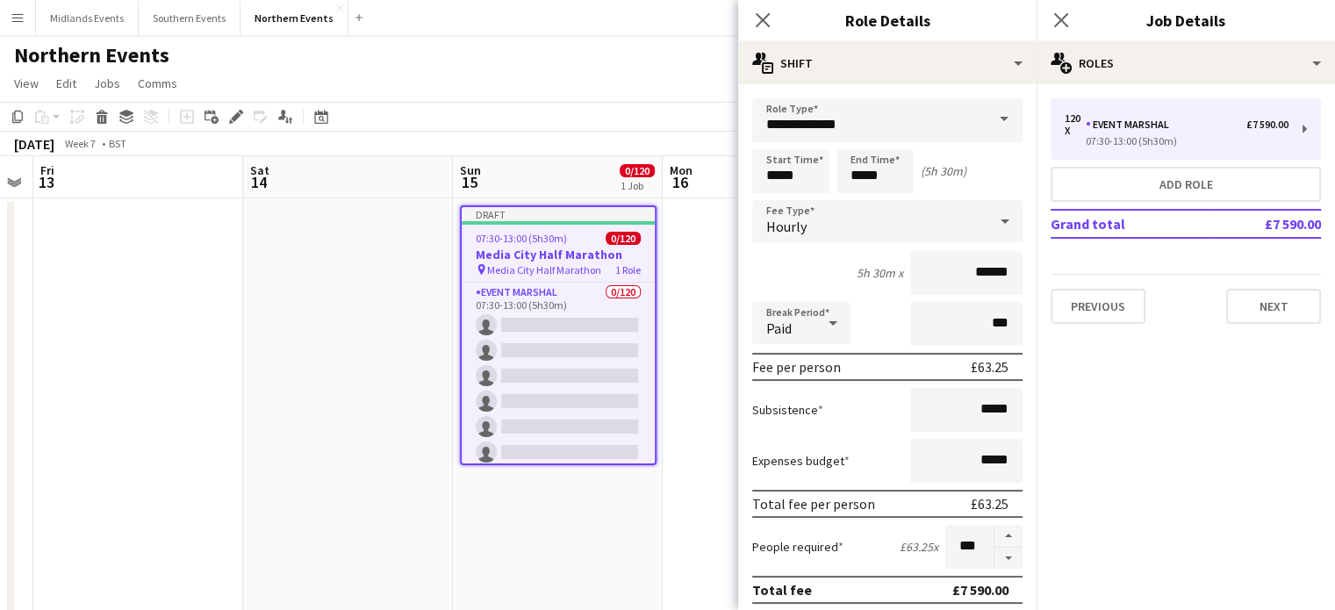
click at [993, 115] on span at bounding box center [1004, 119] width 37 height 42
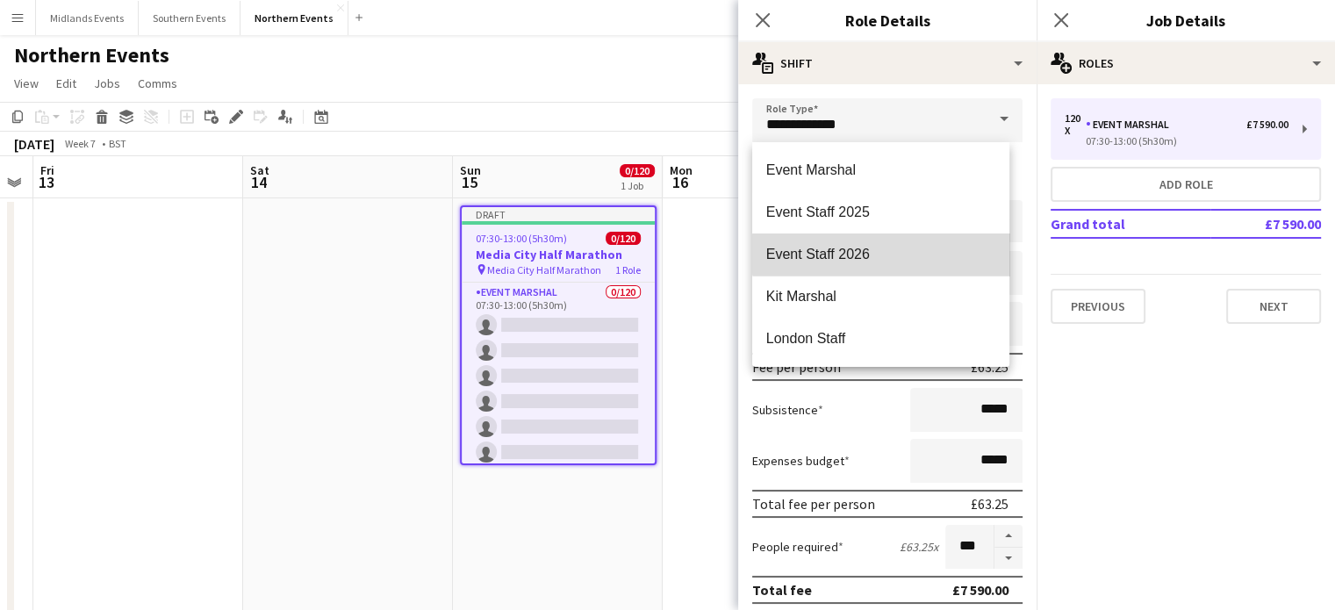
click at [959, 254] on span "Event Staff 2026" at bounding box center [880, 254] width 229 height 17
type input "**********"
type input "******"
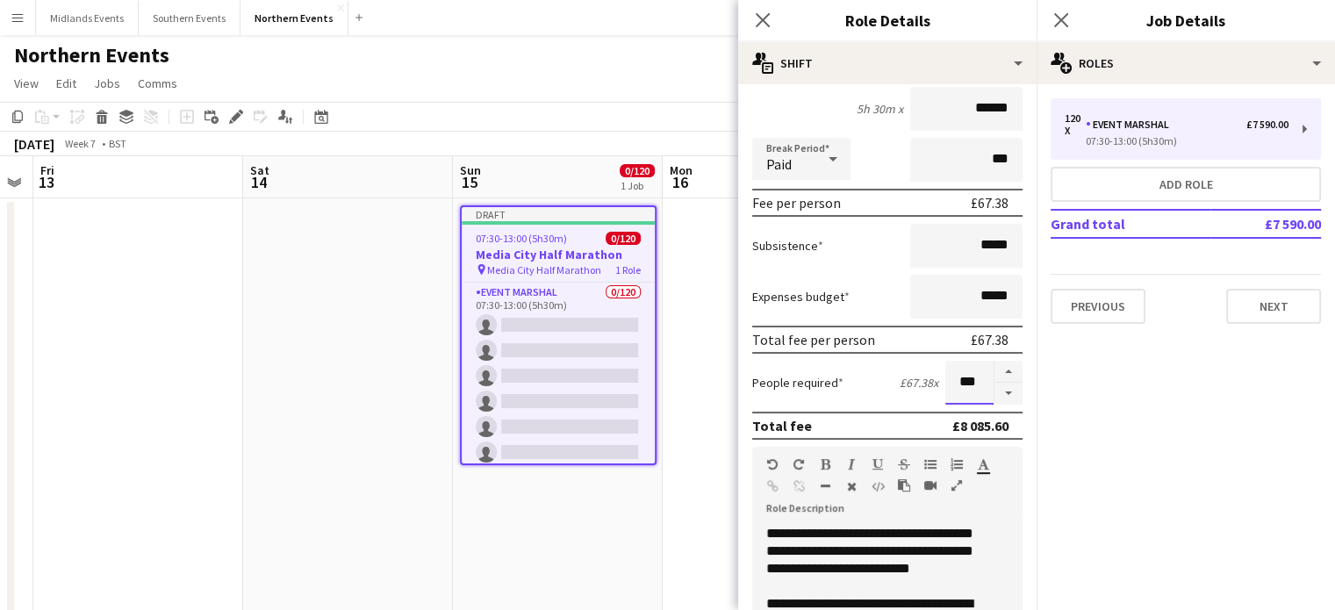
drag, startPoint x: 965, startPoint y: 382, endPoint x: 941, endPoint y: 380, distance: 23.8
click at [946, 380] on input "***" at bounding box center [970, 383] width 48 height 44
type input "**"
click at [1016, 382] on form "**********" at bounding box center [887, 479] width 298 height 1090
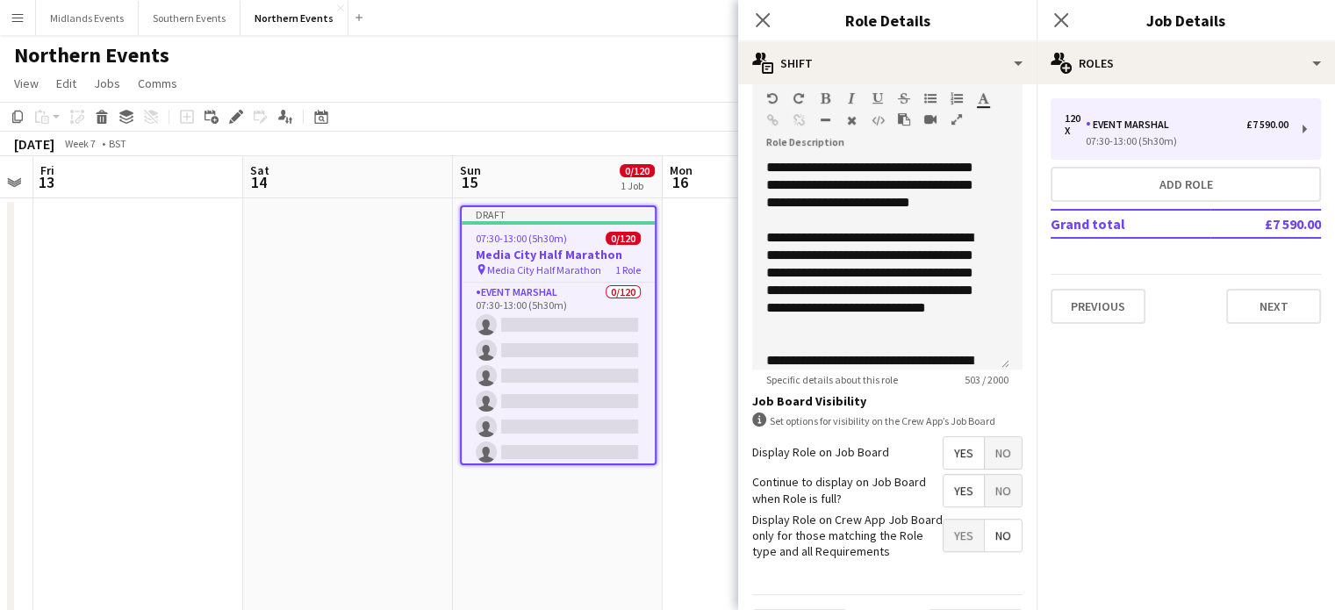
scroll to position [574, 0]
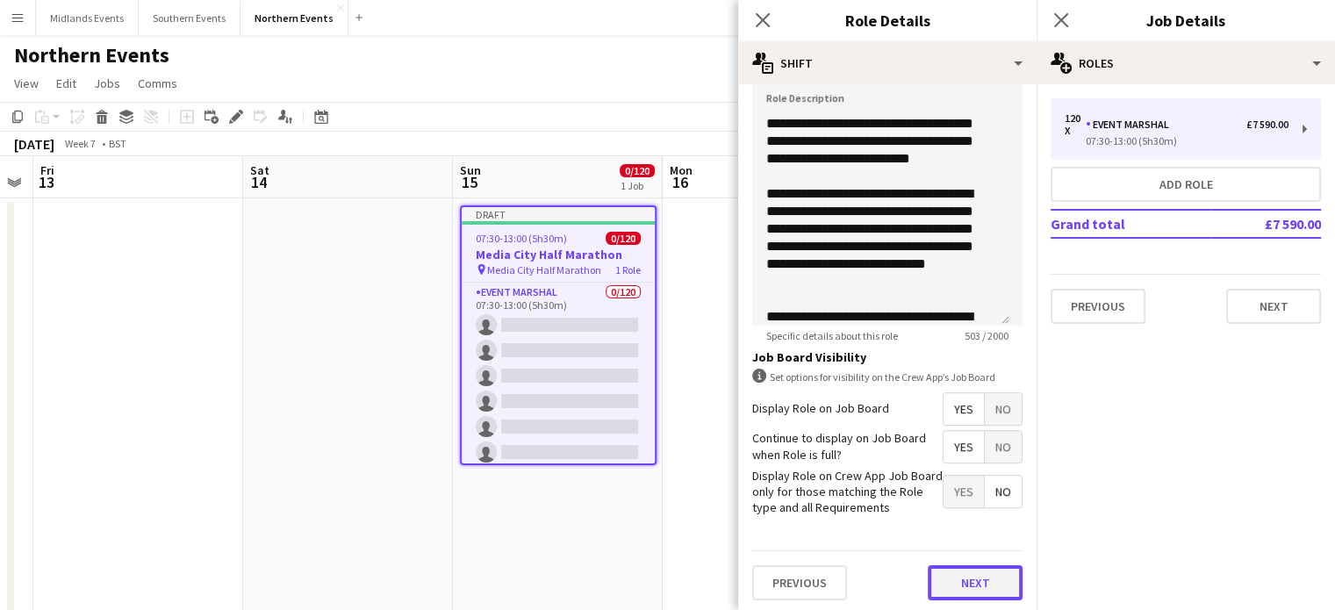
click at [974, 583] on button "Next" at bounding box center [975, 582] width 95 height 35
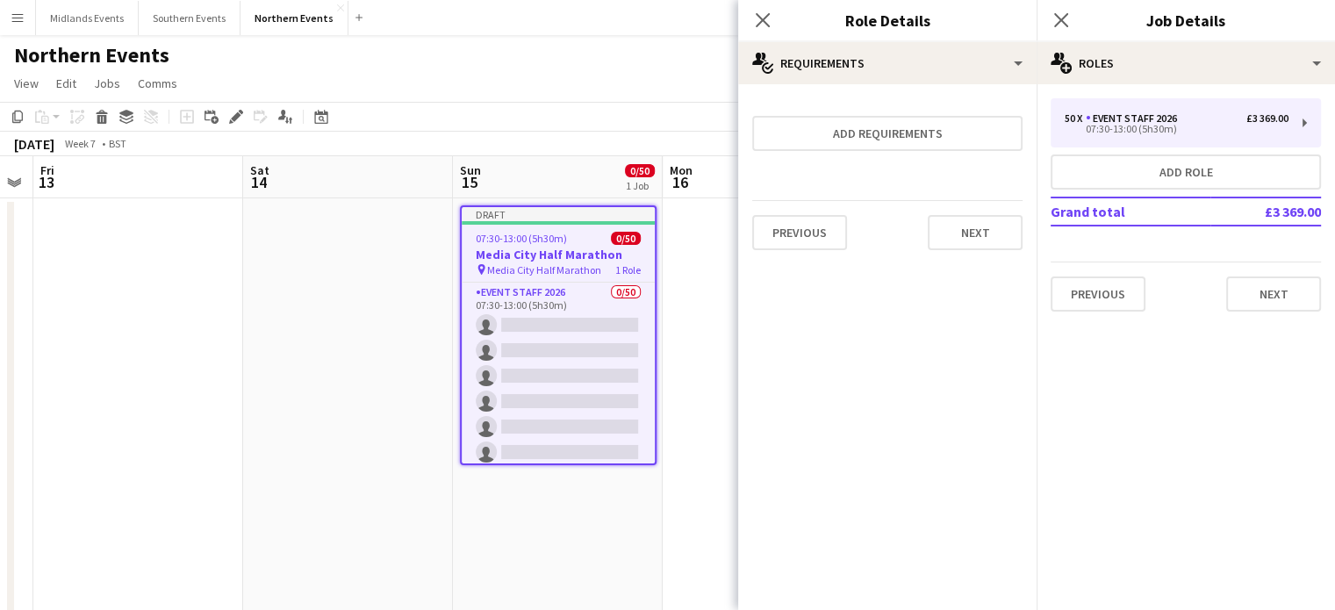
scroll to position [0, 0]
click at [984, 231] on button "Next" at bounding box center [975, 232] width 95 height 35
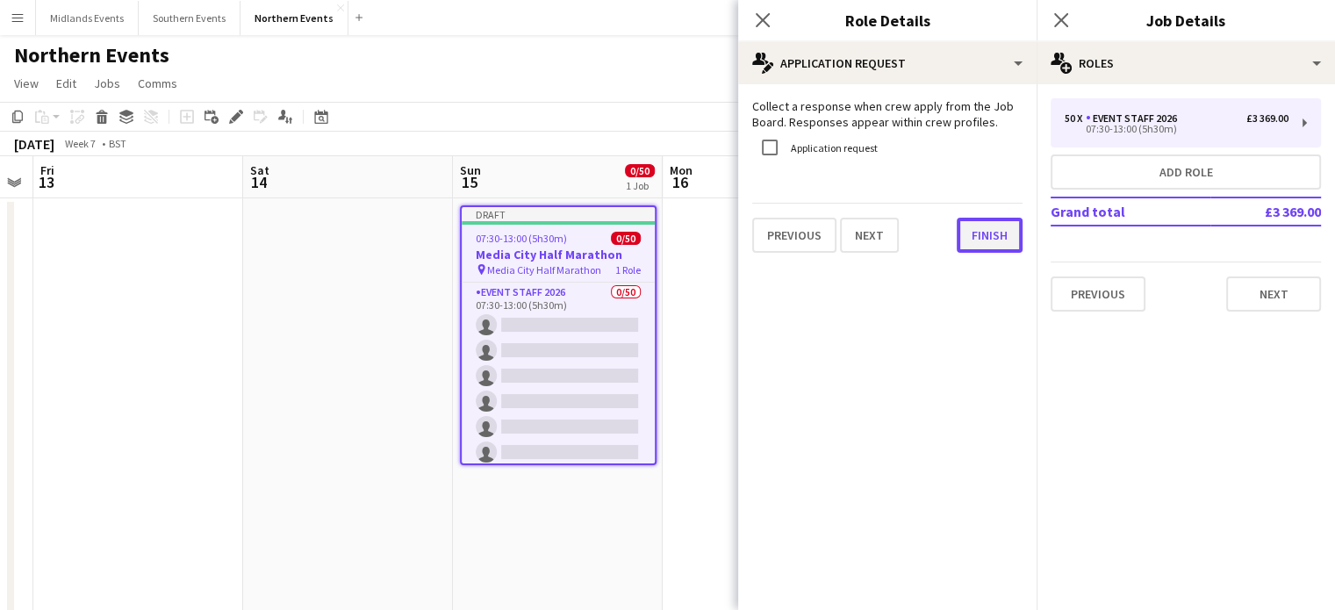
click at [984, 231] on button "Finish" at bounding box center [990, 235] width 66 height 35
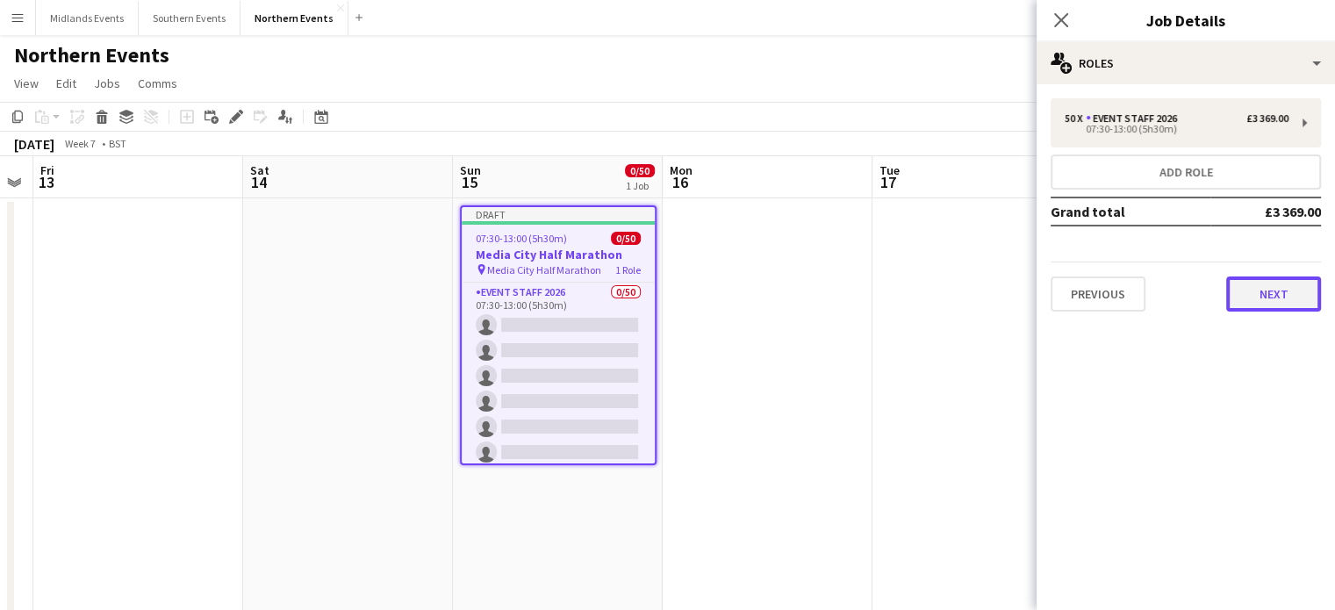
click at [1268, 292] on button "Next" at bounding box center [1273, 294] width 95 height 35
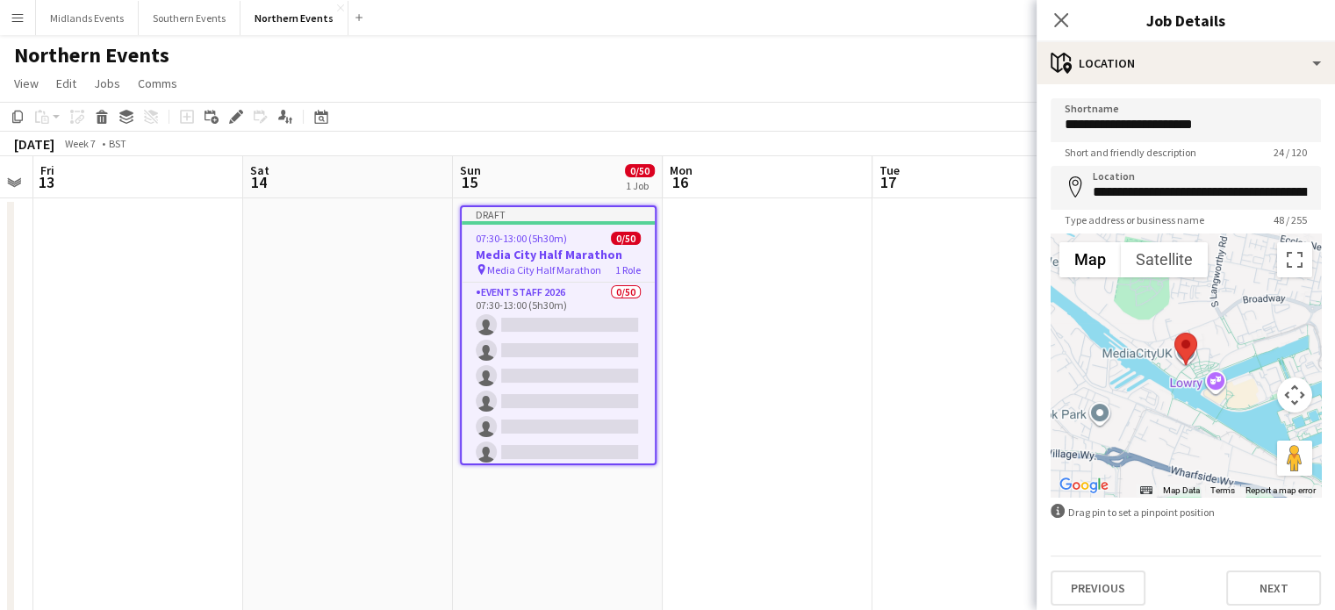
scroll to position [8, 0]
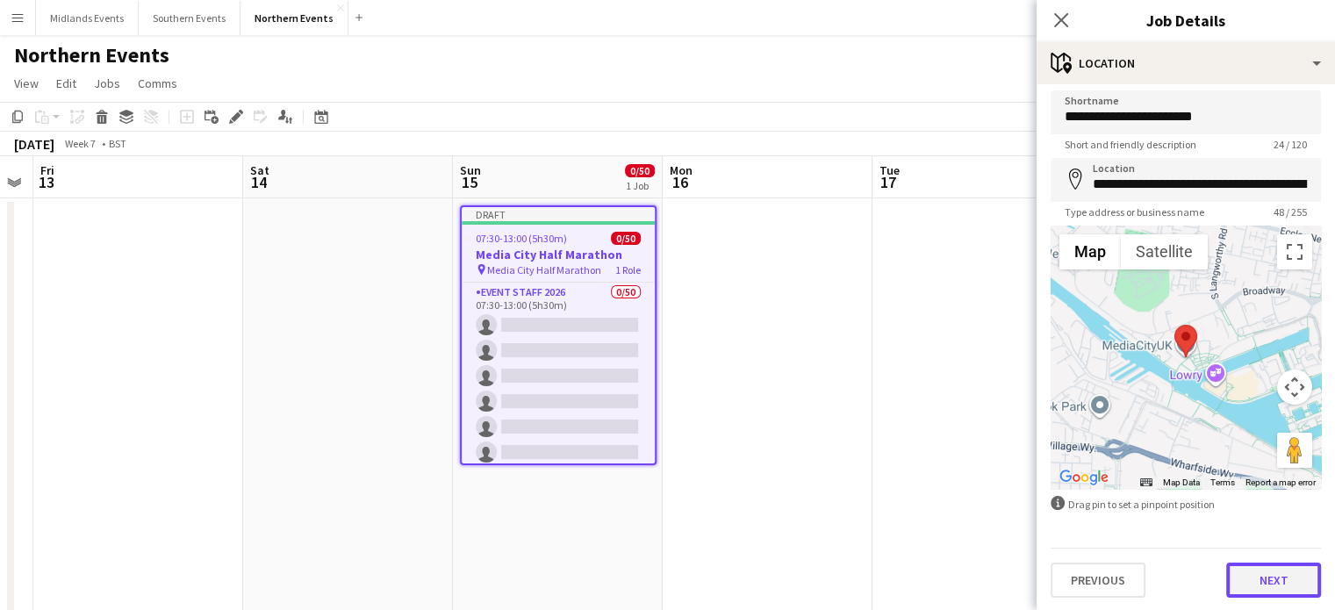
click at [1266, 575] on button "Next" at bounding box center [1273, 580] width 95 height 35
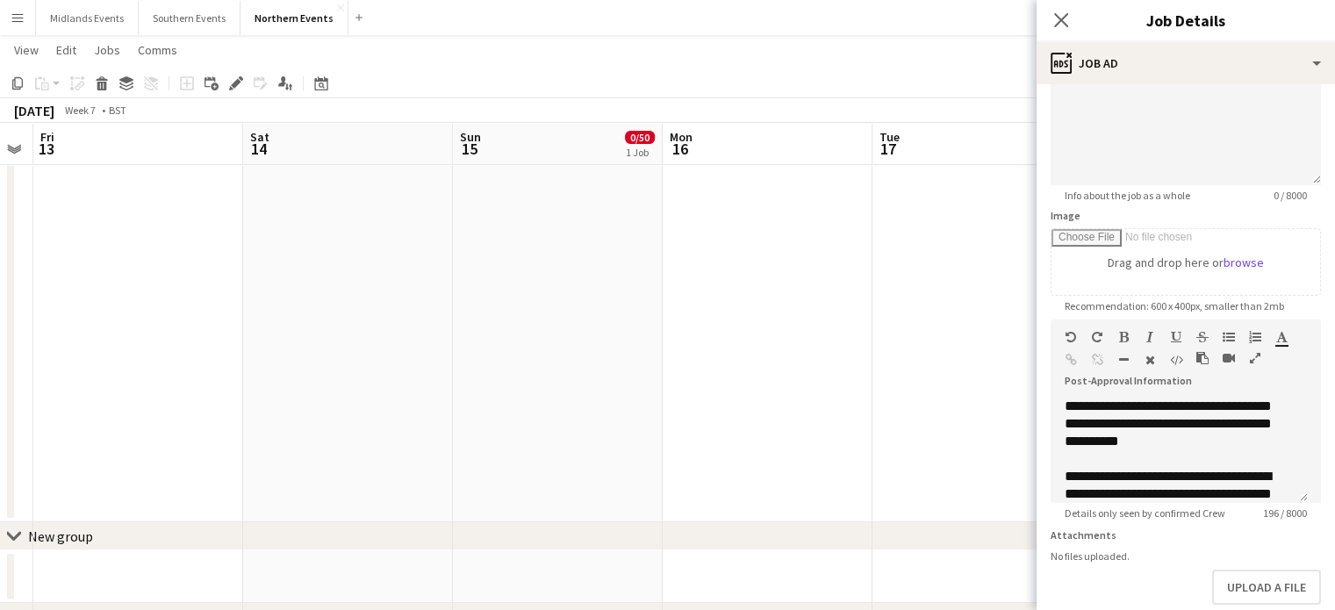
scroll to position [173, 0]
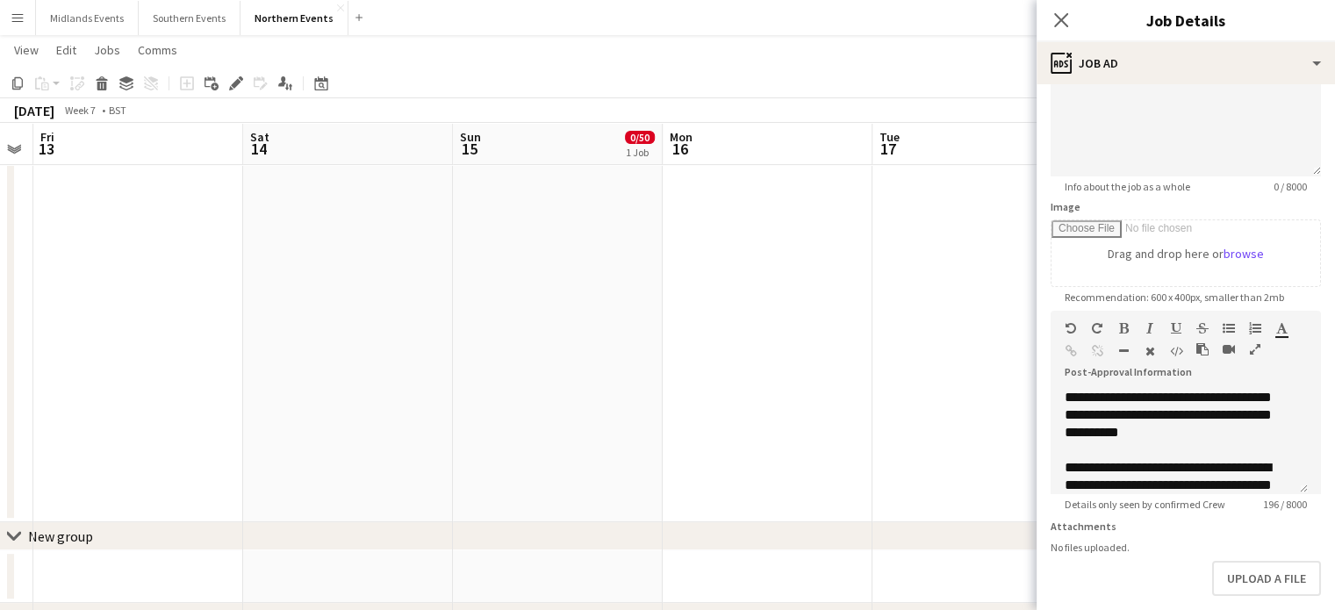
drag, startPoint x: 957, startPoint y: 536, endPoint x: 1152, endPoint y: 511, distance: 196.6
click at [1152, 511] on body "Menu Boards Boards Boards All jobs Status Workforce Workforce My Workforce Recr…" at bounding box center [667, 90] width 1335 height 1248
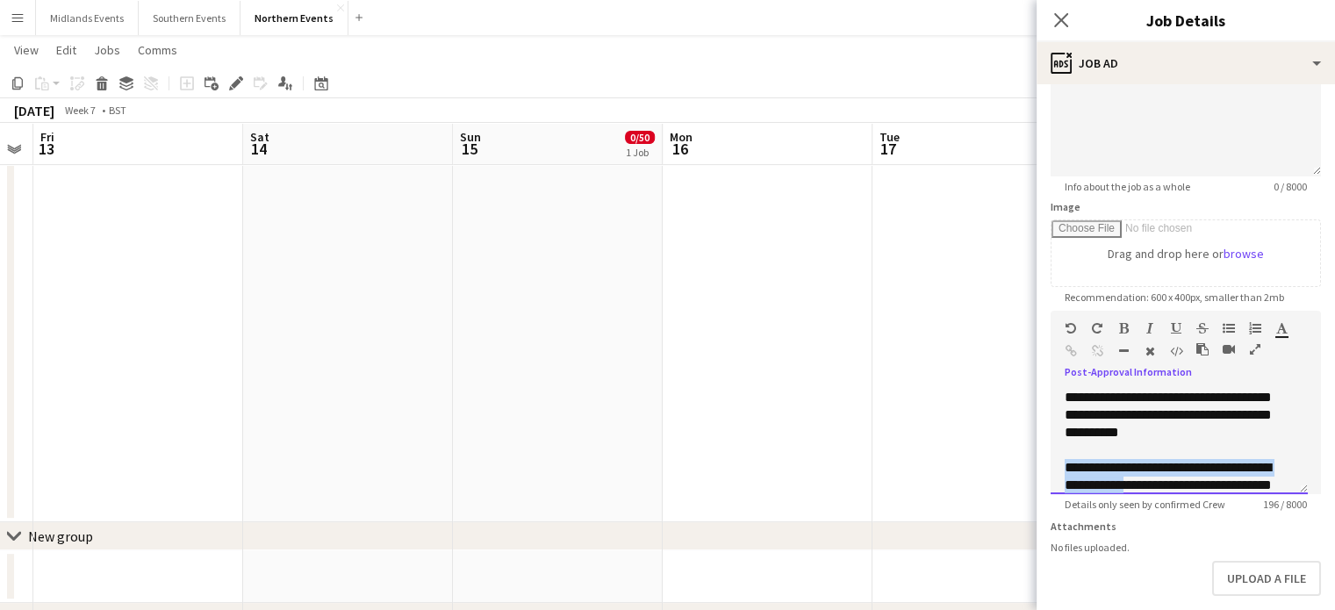
scroll to position [49, 0]
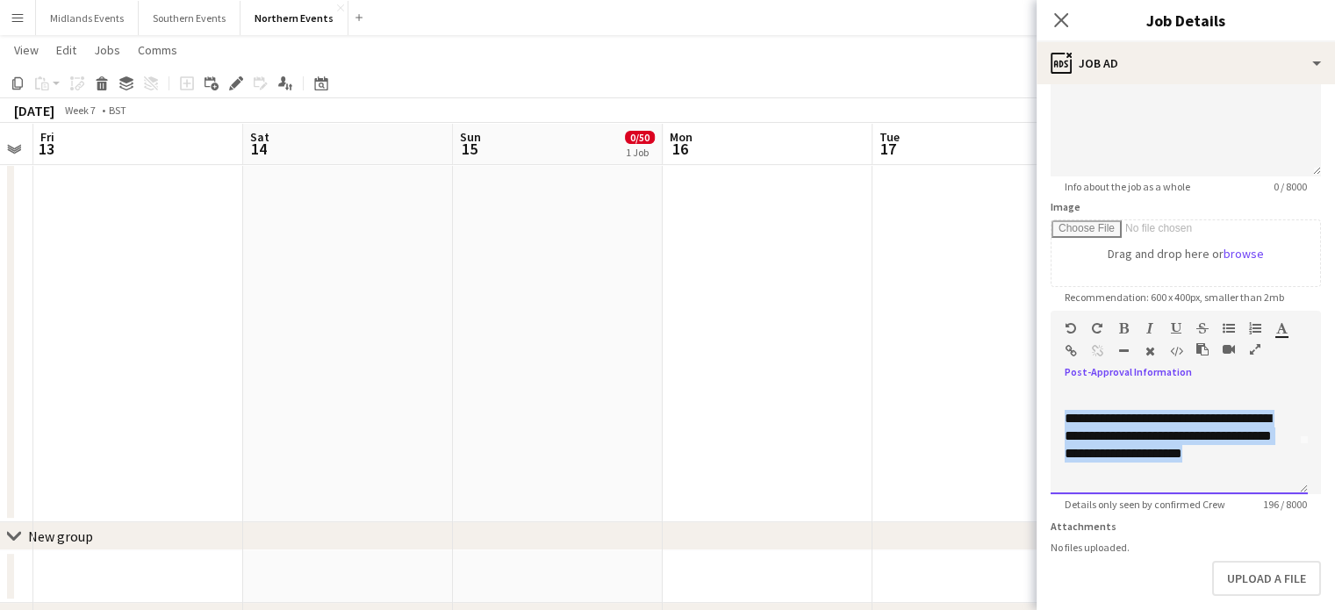
drag, startPoint x: 1063, startPoint y: 464, endPoint x: 1208, endPoint y: 498, distance: 148.8
click at [1208, 498] on app-form-group "**********" at bounding box center [1186, 411] width 270 height 200
paste div
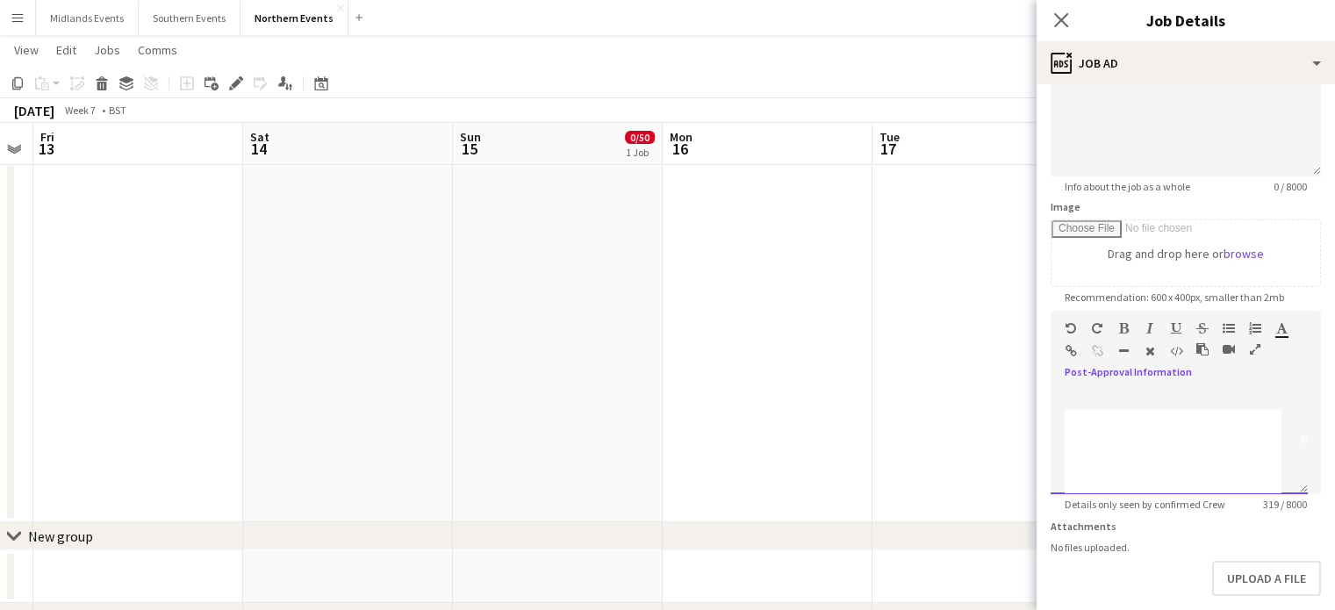
scroll to position [880, 0]
click at [1199, 442] on div "**********" at bounding box center [1173, 400] width 216 height 125
drag, startPoint x: 1199, startPoint y: 442, endPoint x: 1065, endPoint y: 402, distance: 140.0
click at [1065, 402] on div "**********" at bounding box center [1173, 508] width 216 height 884
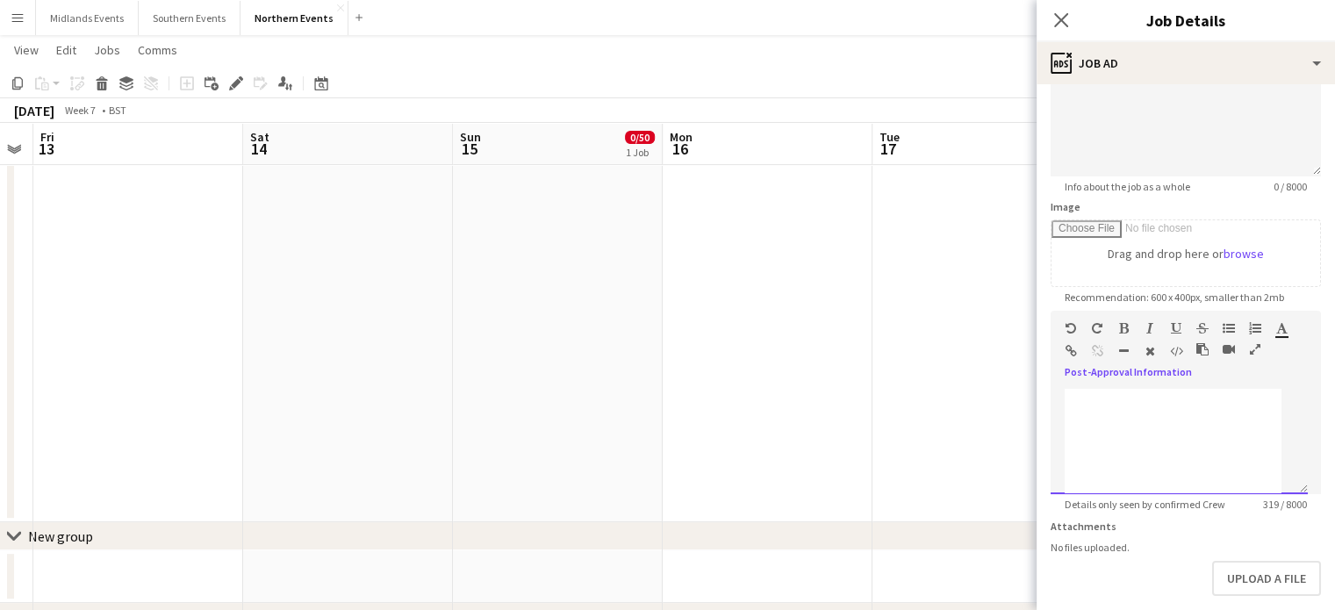
click at [1065, 402] on div "**********" at bounding box center [1173, 508] width 216 height 884
click at [1097, 400] on div "**********" at bounding box center [1173, 508] width 216 height 884
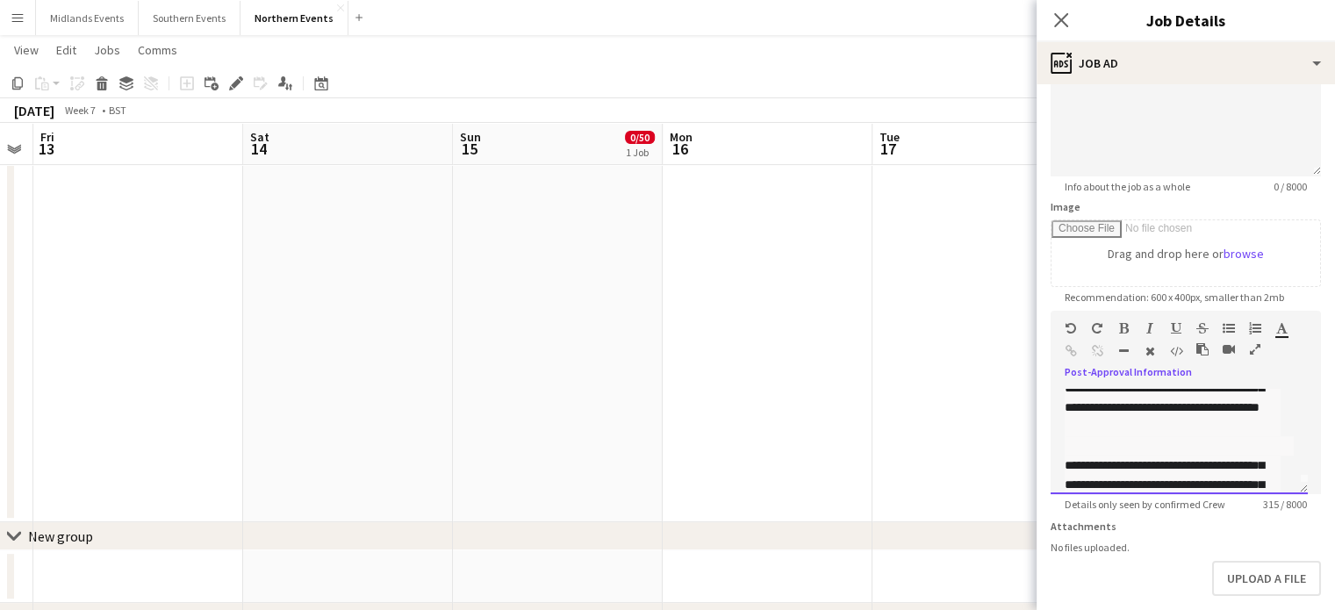
scroll to position [0, 0]
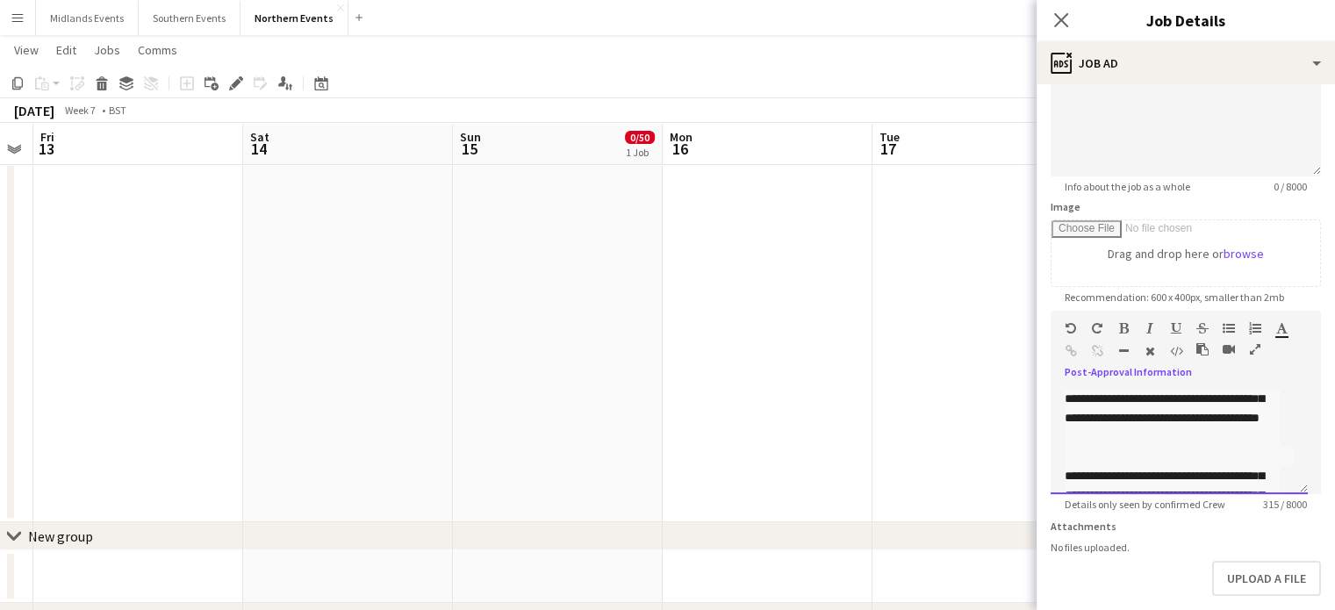
click at [1172, 422] on div "**********" at bounding box center [1173, 418] width 216 height 58
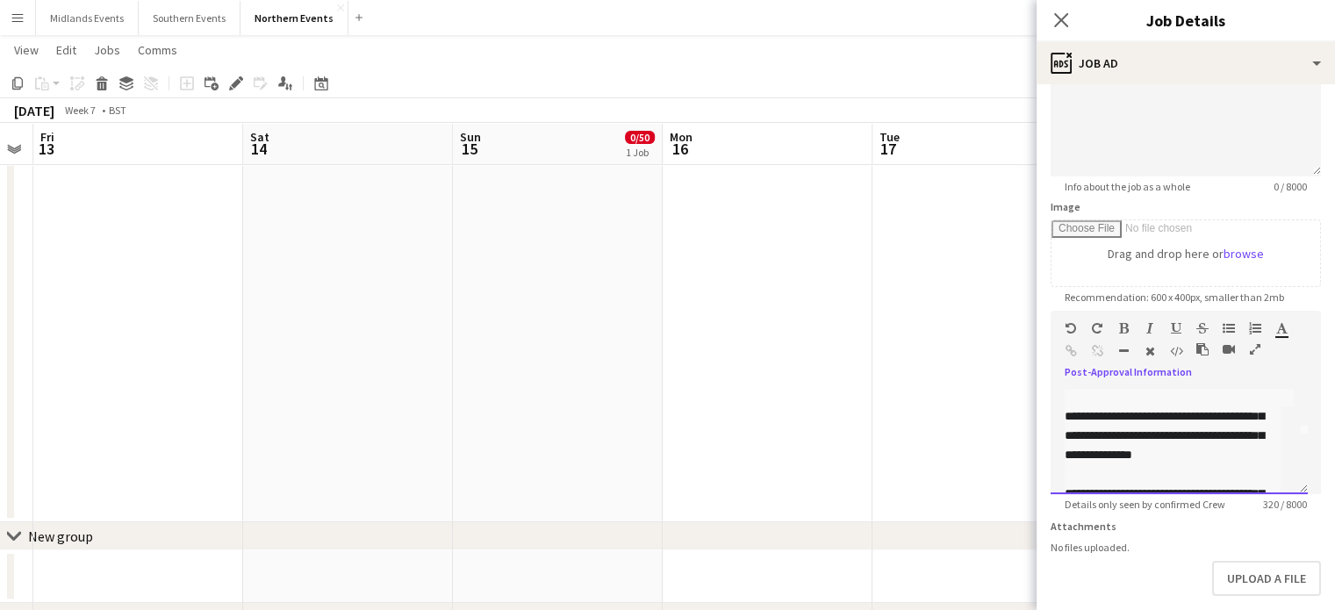
scroll to position [120, 0]
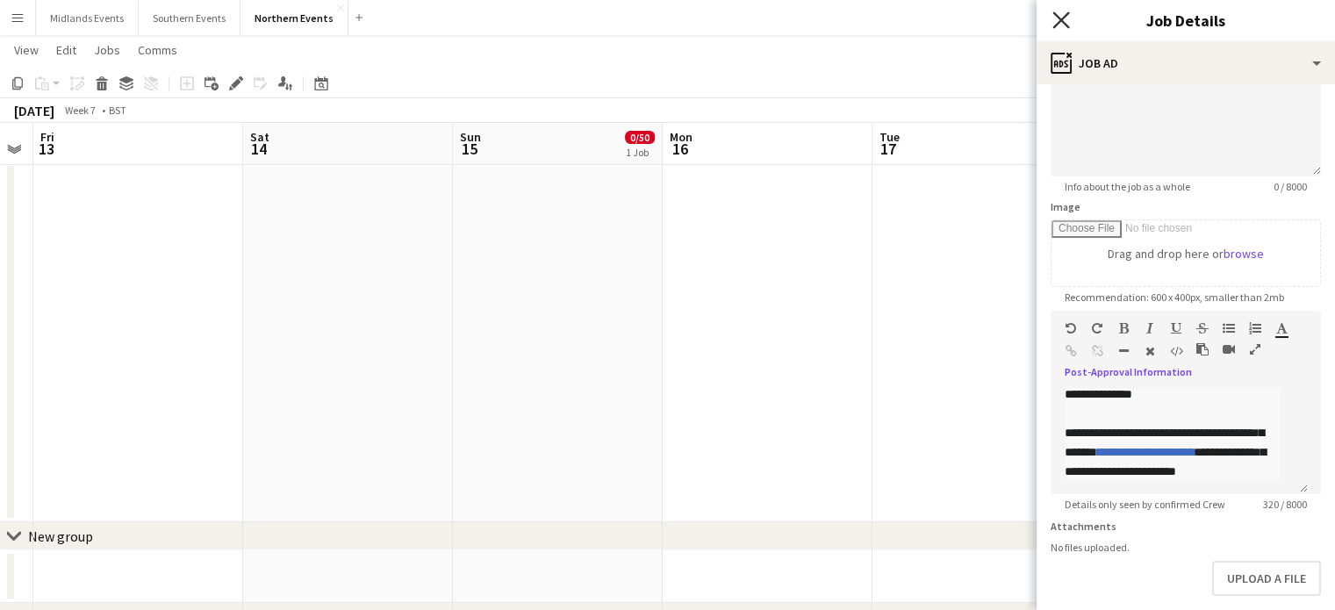
click at [1061, 18] on icon at bounding box center [1061, 19] width 17 height 17
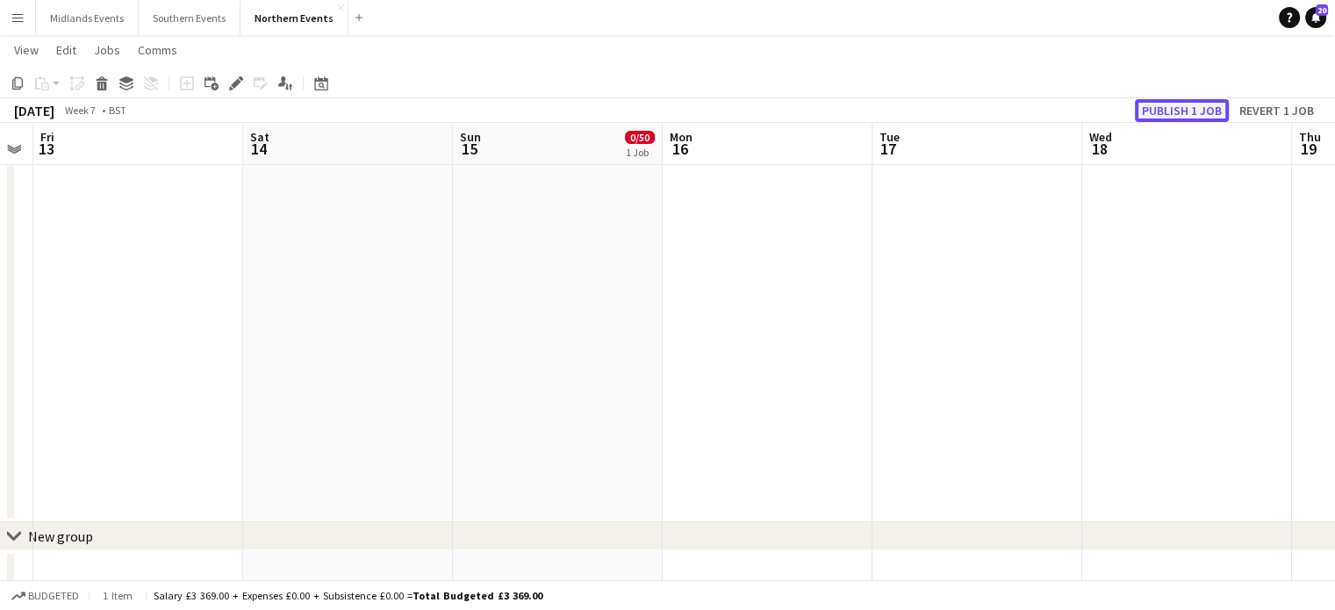
click at [1169, 110] on button "Publish 1 job" at bounding box center [1182, 110] width 94 height 23
